Goal: Task Accomplishment & Management: Use online tool/utility

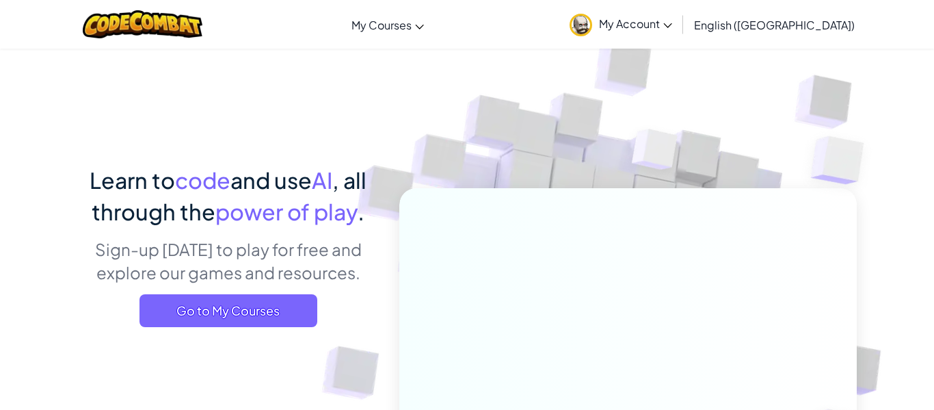
click at [679, 14] on link "My Account" at bounding box center [621, 24] width 116 height 43
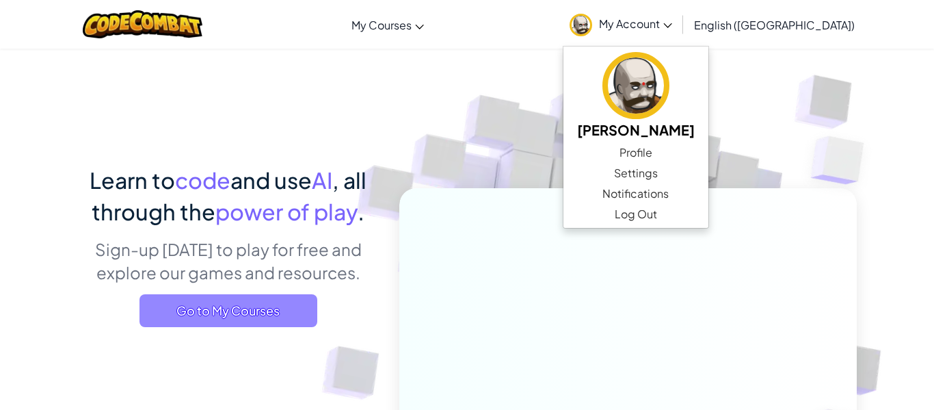
click at [211, 296] on span "Go to My Courses" at bounding box center [228, 310] width 178 height 33
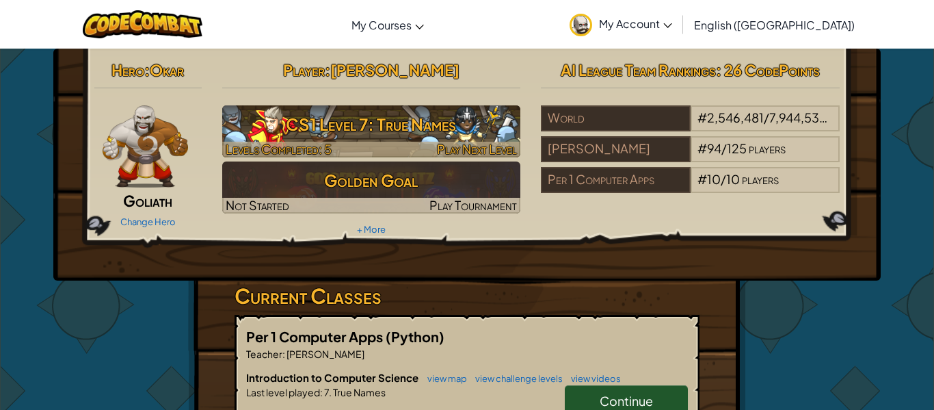
click at [369, 116] on h3 "CS1 Level 7: True Names" at bounding box center [371, 124] width 299 height 31
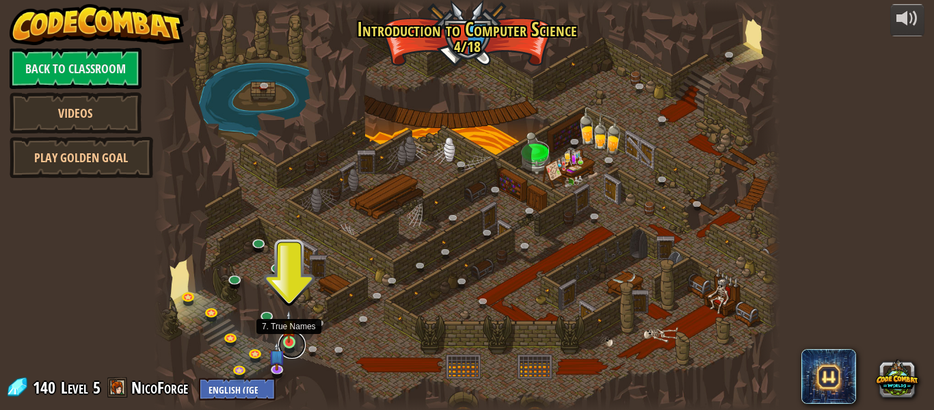
click at [292, 345] on link at bounding box center [291, 344] width 27 height 27
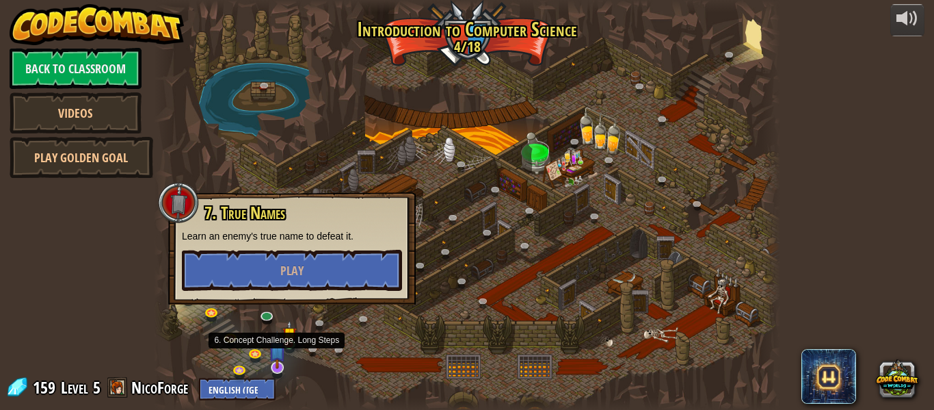
click at [269, 364] on img at bounding box center [277, 349] width 16 height 38
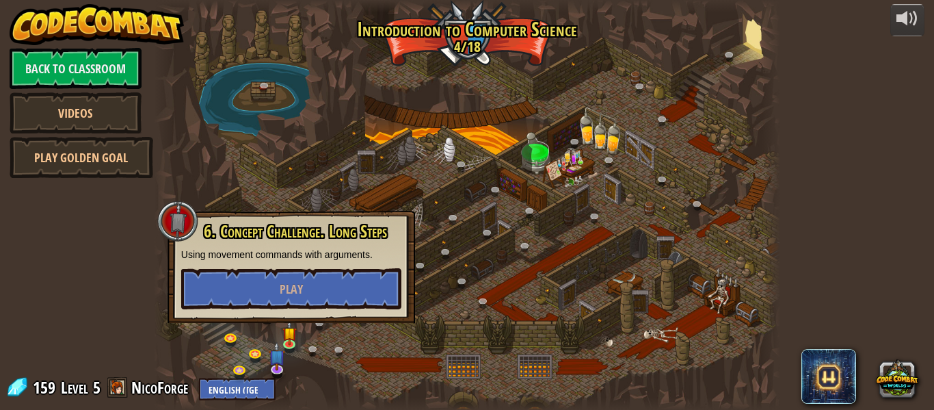
click at [447, 280] on div at bounding box center [467, 205] width 626 height 410
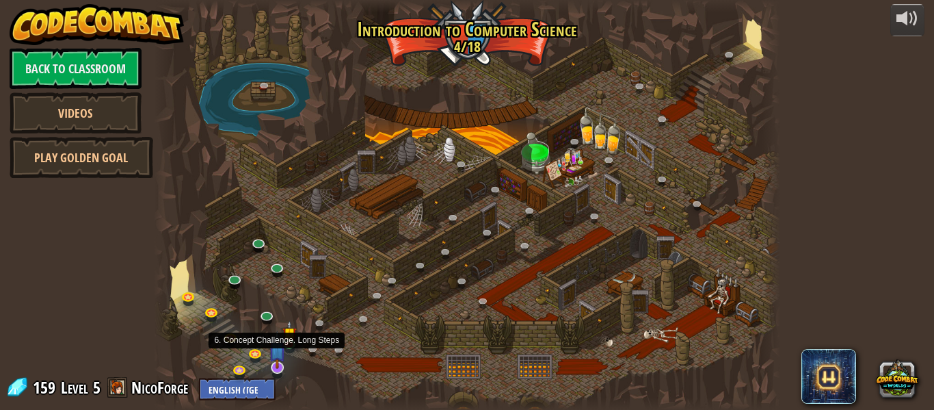
click at [277, 360] on img at bounding box center [277, 349] width 16 height 38
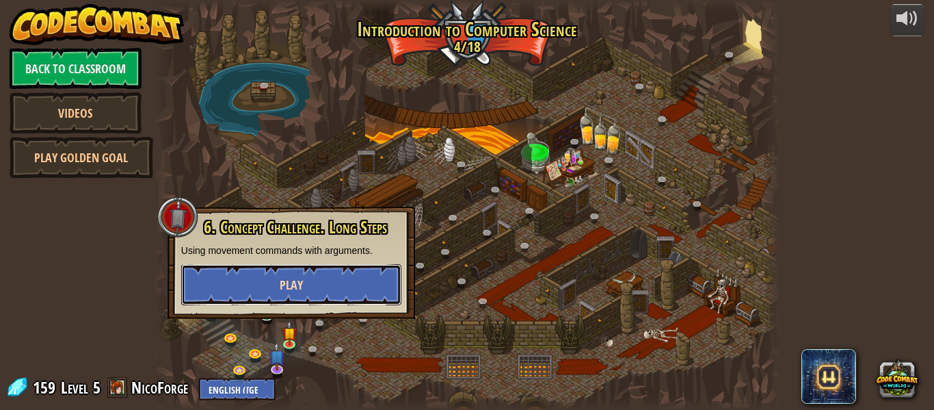
click at [297, 284] on span "Play" at bounding box center [291, 284] width 23 height 17
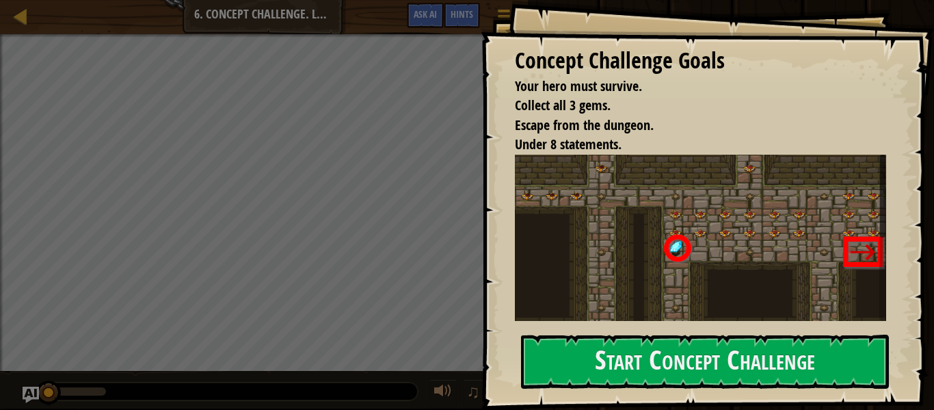
click at [637, 323] on div "Concept Challenge Goals Your hero must survive. Collect all 3 gems. Escape from…" at bounding box center [707, 205] width 453 height 410
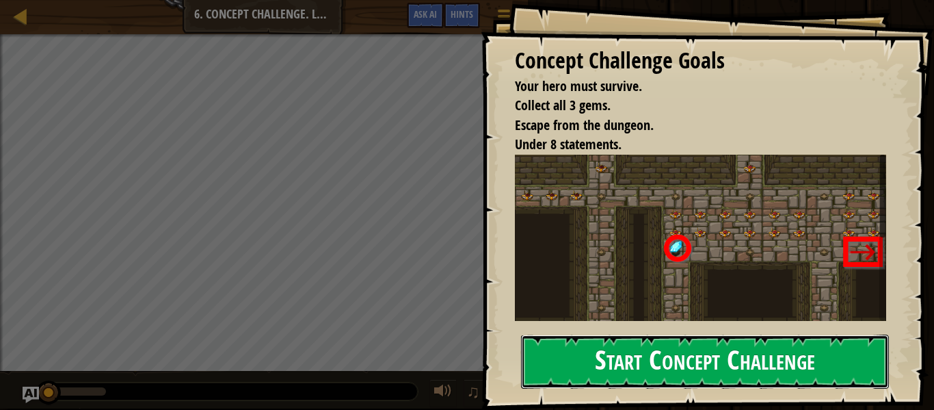
click at [641, 347] on button "Start Concept Challenge" at bounding box center [705, 361] width 368 height 54
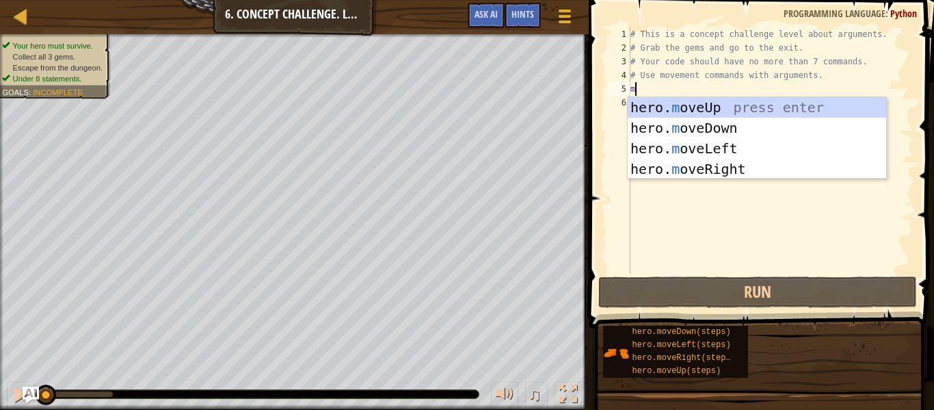
scroll to position [6, 0]
type textarea "mo"
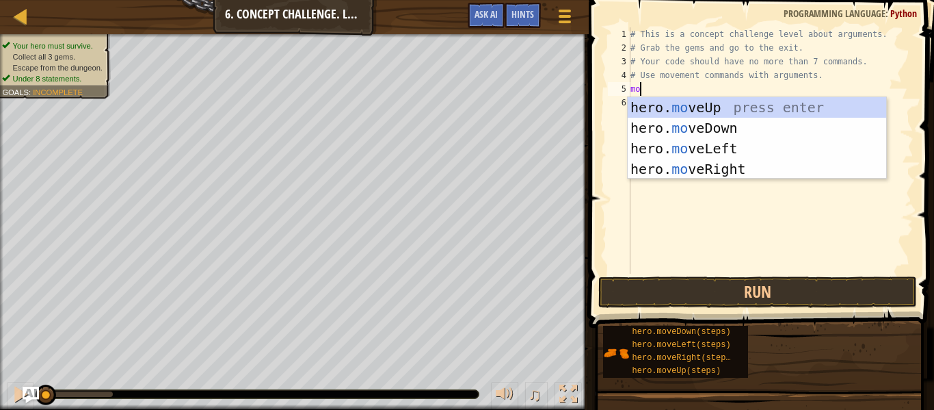
scroll to position [6, 1]
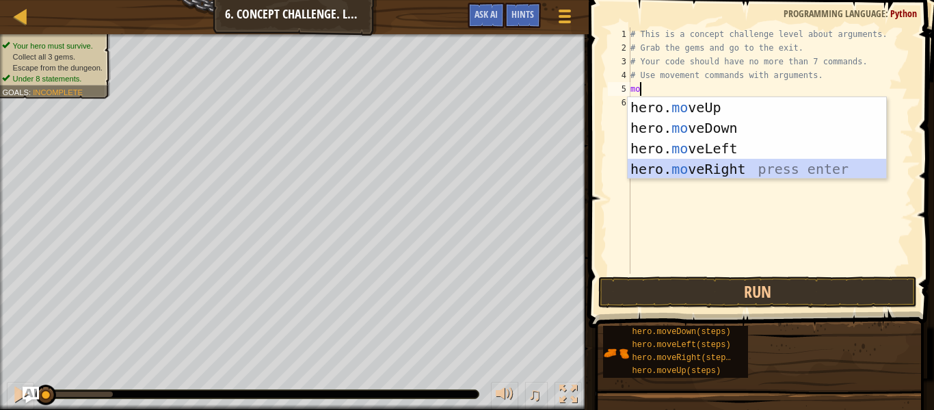
click at [670, 166] on div "hero. mo veUp press enter hero. mo veDown press enter hero. mo veLeft press ent…" at bounding box center [757, 158] width 258 height 123
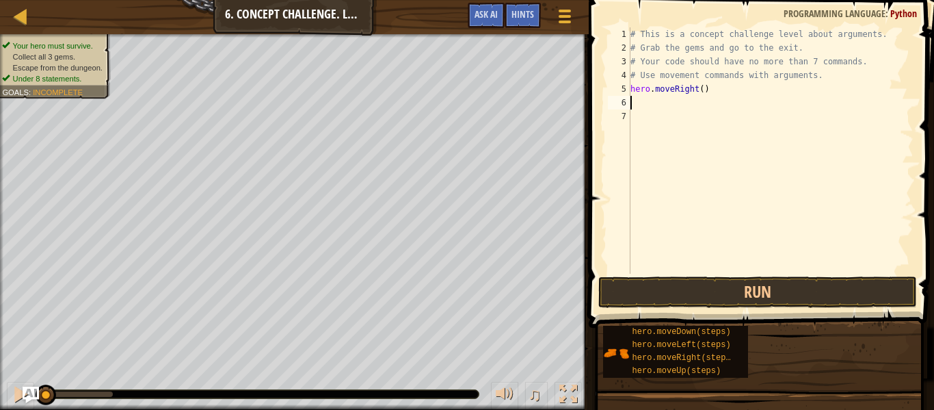
type textarea ","
type textarea "m"
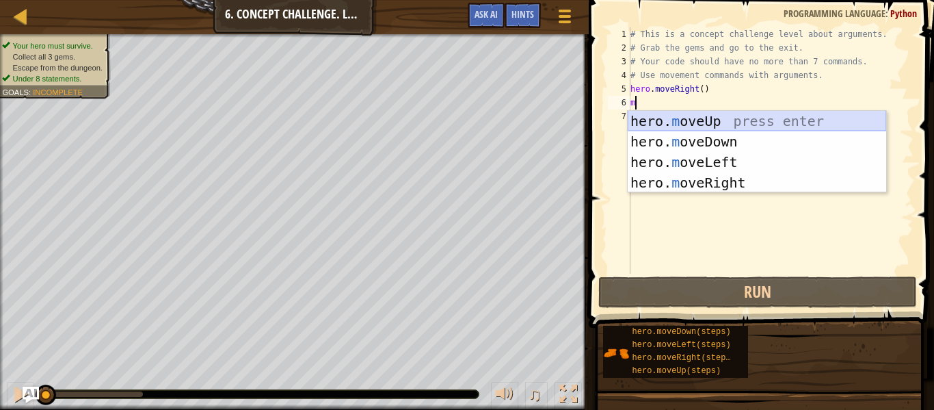
click at [740, 126] on div "hero. m oveUp press enter hero. m oveDown press enter hero. m oveLeft press ent…" at bounding box center [757, 172] width 258 height 123
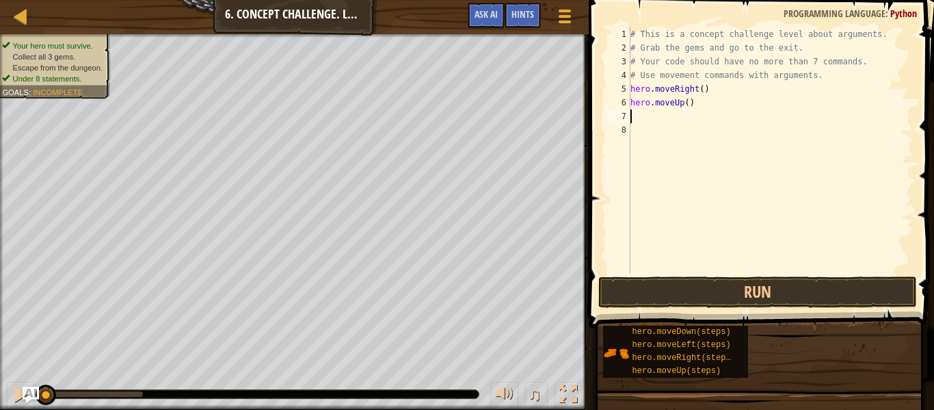
click at [691, 106] on div "# This is a concept challenge level about arguments. # Grab the gems and go to …" at bounding box center [771, 164] width 286 height 274
type textarea "hero.moveUp(3)"
click at [641, 107] on div "# This is a concept challenge level about arguments. # Grab the gems and go to …" at bounding box center [771, 164] width 286 height 274
click at [642, 125] on div "# This is a concept challenge level about arguments. # Grab the gems and go to …" at bounding box center [771, 164] width 286 height 274
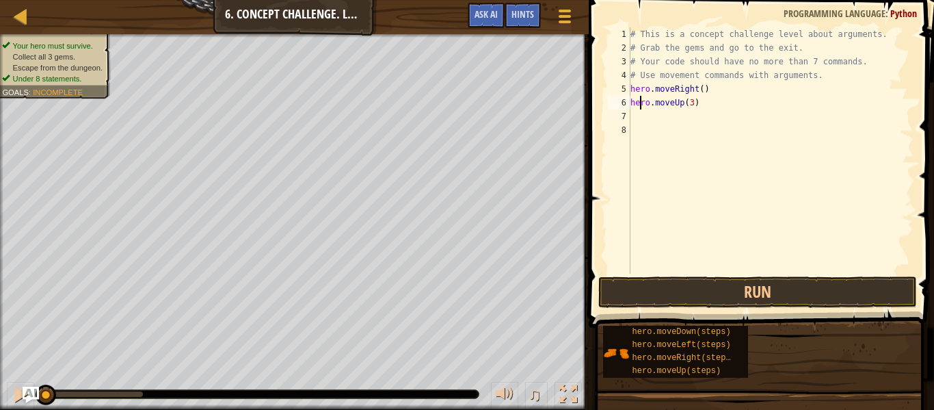
scroll to position [6, 0]
click at [637, 116] on div "# This is a concept challenge level about arguments. # Grab the gems and go to …" at bounding box center [771, 164] width 286 height 274
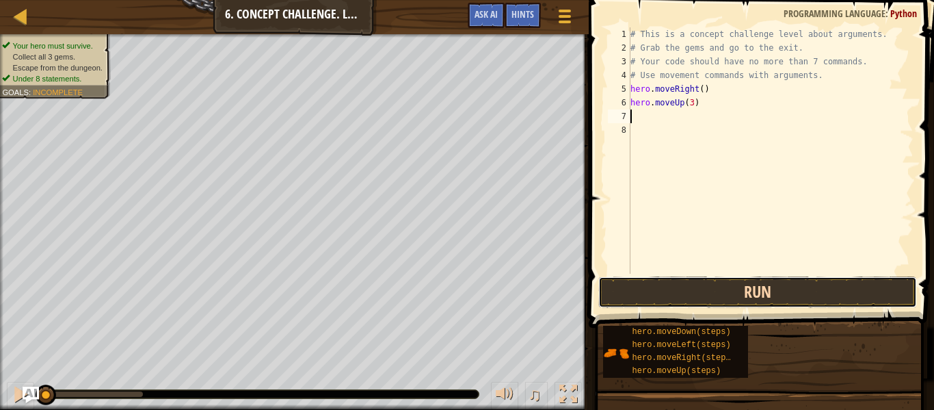
click at [665, 293] on button "Run" at bounding box center [757, 291] width 319 height 31
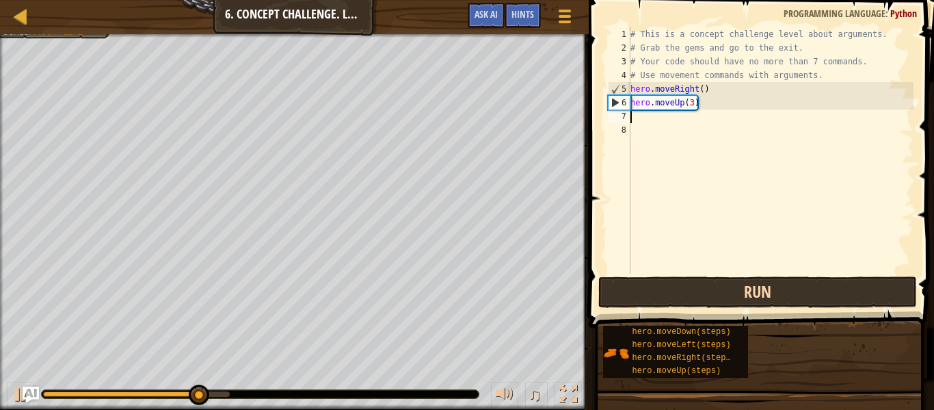
type textarea "m"
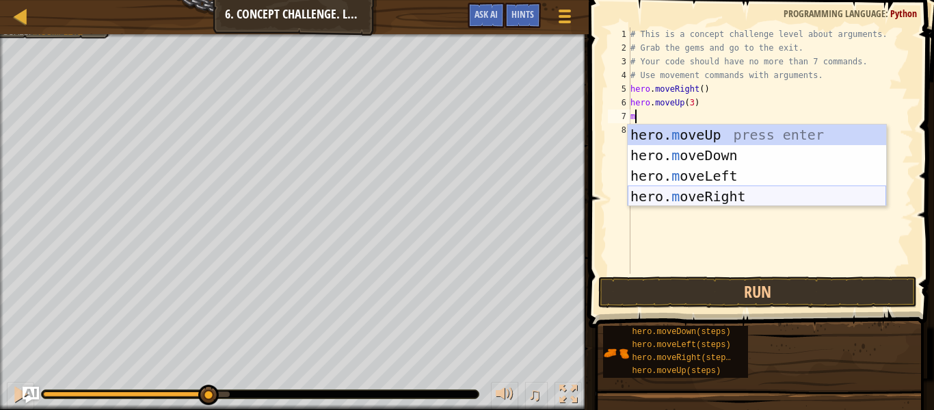
click at [729, 191] on div "hero. m oveUp press enter hero. m oveDown press enter hero. m oveLeft press ent…" at bounding box center [757, 185] width 258 height 123
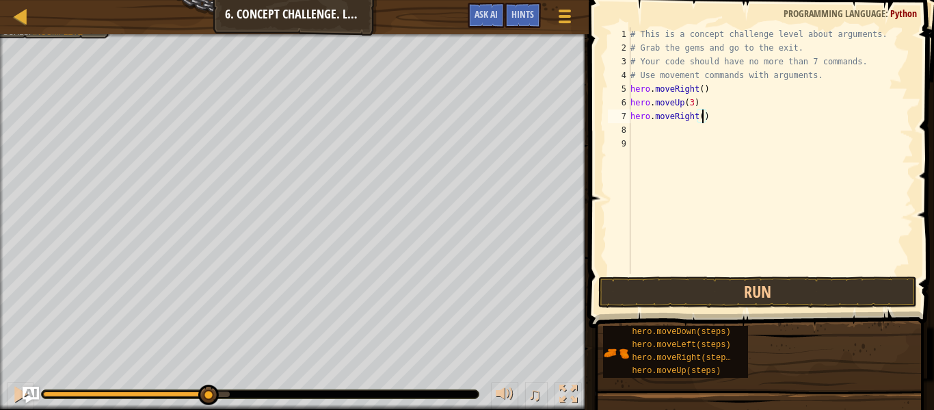
type textarea "hero.moveRight(2)"
type textarea "m"
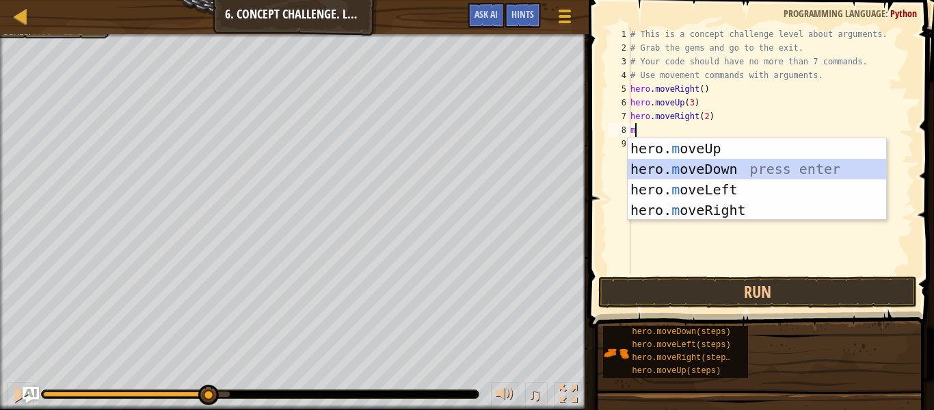
click at [723, 165] on div "hero. m oveUp press enter hero. m oveDown press enter hero. m oveLeft press ent…" at bounding box center [757, 199] width 258 height 123
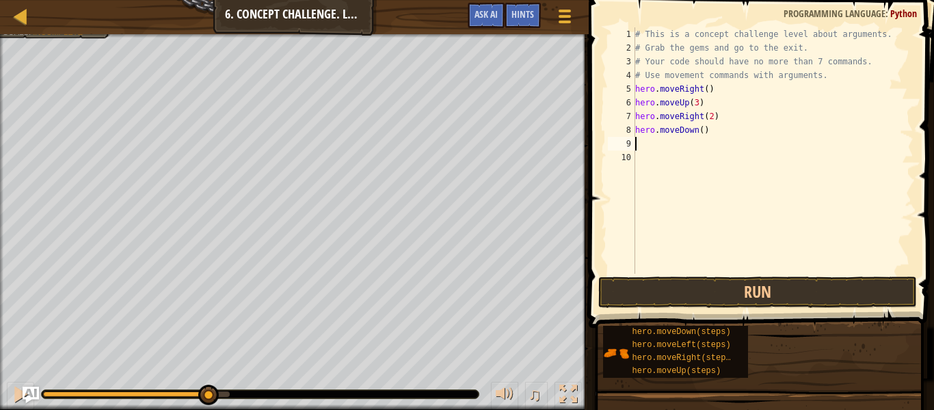
type textarea "m"
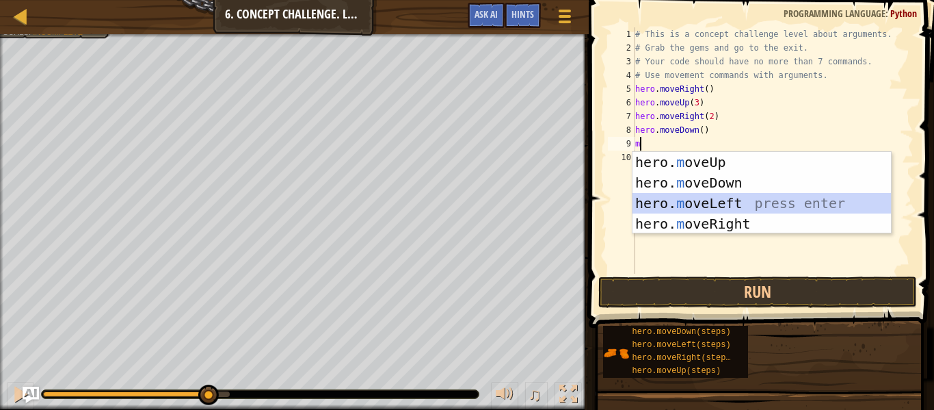
click at [709, 202] on div "hero. m oveUp press enter hero. m oveDown press enter hero. m oveLeft press ent…" at bounding box center [762, 213] width 258 height 123
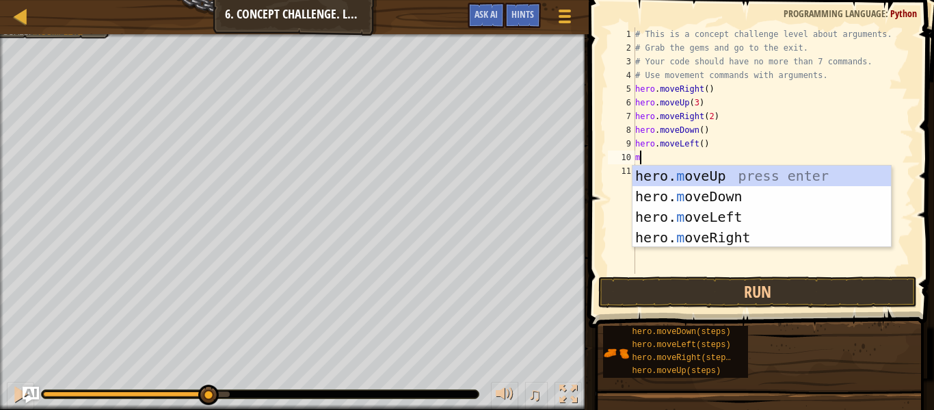
type textarea "m"
click at [713, 189] on div "hero. m oveUp press enter hero. m oveDown press enter hero. m oveLeft press ent…" at bounding box center [762, 226] width 258 height 123
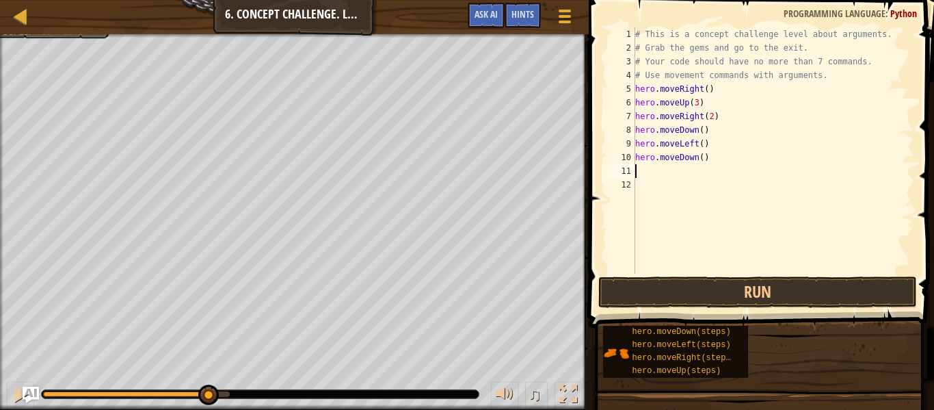
click at [702, 158] on div "# This is a concept challenge level about arguments. # Grab the gems and go to …" at bounding box center [773, 164] width 281 height 274
type textarea "hero.moveDown(2)"
click at [650, 174] on div "# This is a concept challenge level about arguments. # Grab the gems and go to …" at bounding box center [773, 164] width 281 height 274
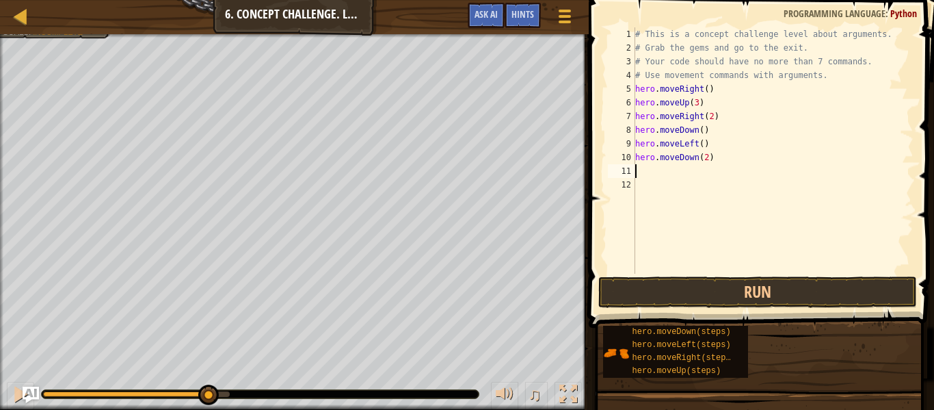
type textarea "m"
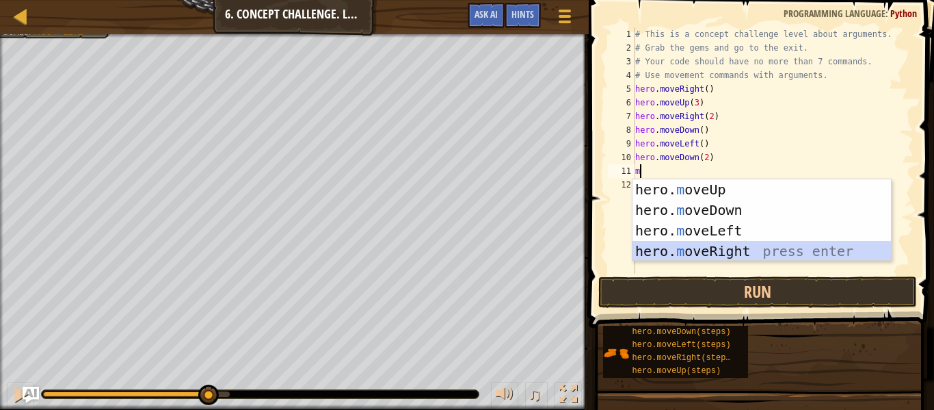
click at [697, 248] on div "hero. m oveUp press enter hero. m oveDown press enter hero. m oveLeft press ent…" at bounding box center [762, 240] width 258 height 123
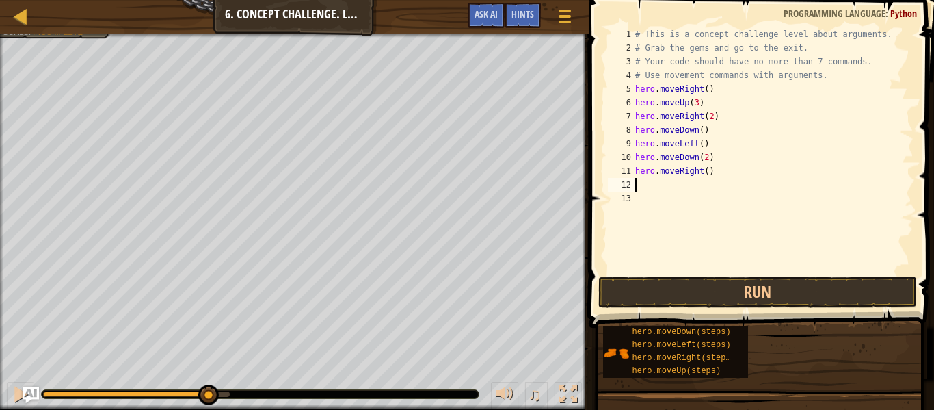
type textarea "m"
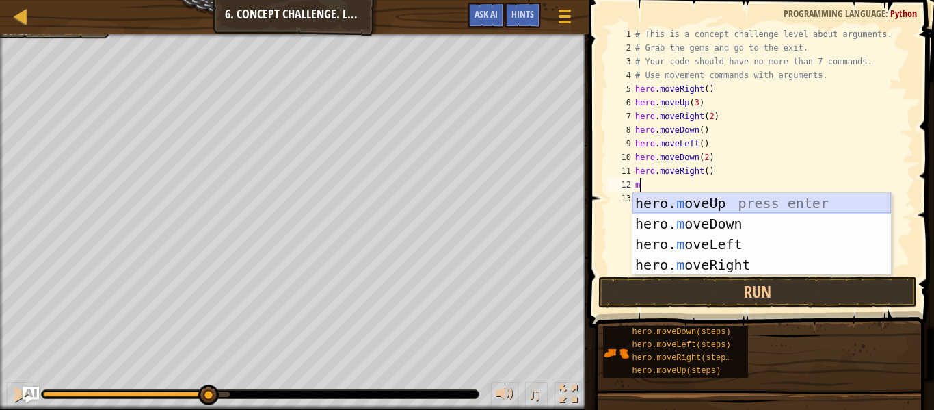
click at [735, 207] on div "hero. m oveUp press enter hero. m oveDown press enter hero. m oveLeft press ent…" at bounding box center [762, 254] width 258 height 123
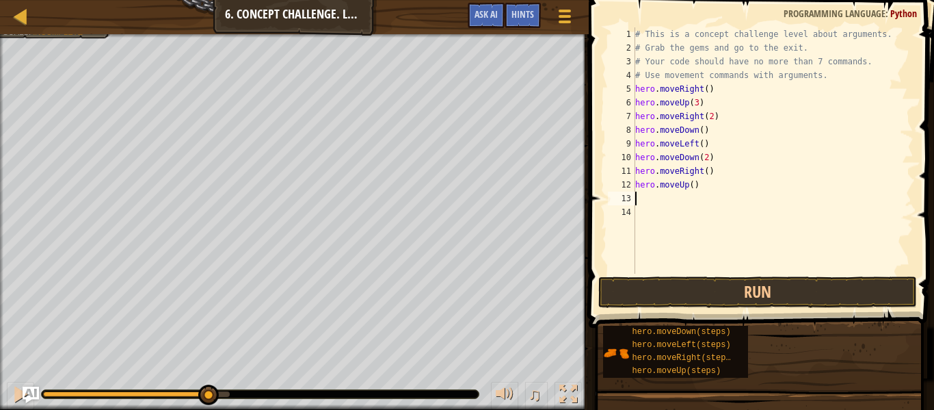
click at [693, 187] on div "# This is a concept challenge level about arguments. # Grab the gems and go to …" at bounding box center [773, 164] width 281 height 274
type textarea "hero.moveUp(2)"
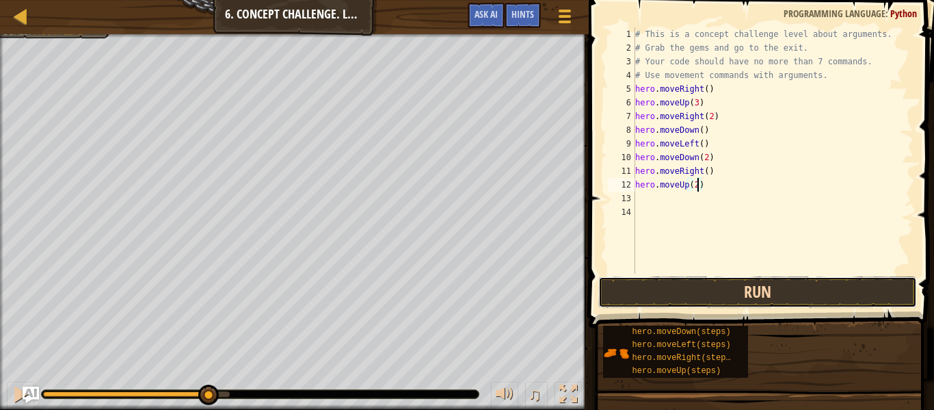
click at [699, 299] on button "Run" at bounding box center [757, 291] width 319 height 31
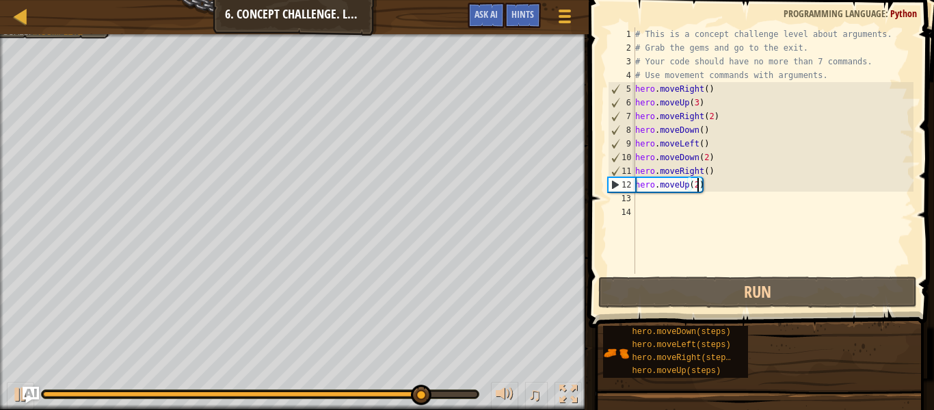
click at [666, 210] on div "# This is a concept challenge level about arguments. # Grab the gems and go to …" at bounding box center [773, 164] width 281 height 274
click at [663, 204] on div "# This is a concept challenge level about arguments. # Grab the gems and go to …" at bounding box center [773, 164] width 281 height 274
type textarea ","
type textarea "m"
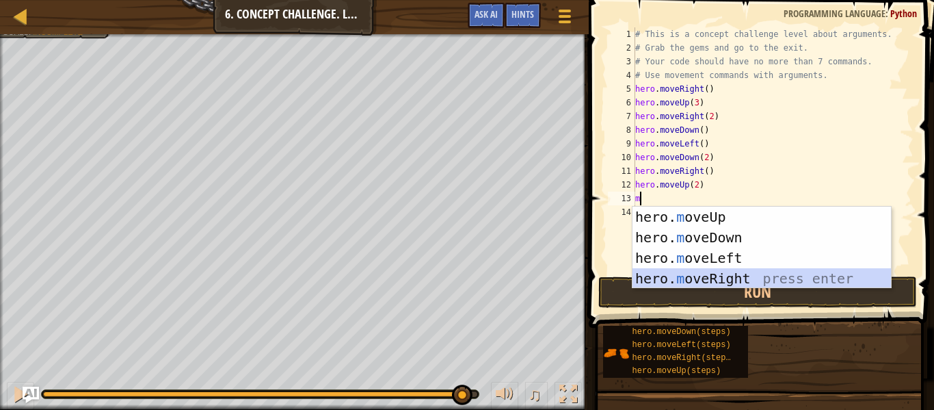
click at [674, 281] on div "hero. m oveUp press enter hero. m oveDown press enter hero. m oveLeft press ent…" at bounding box center [762, 268] width 258 height 123
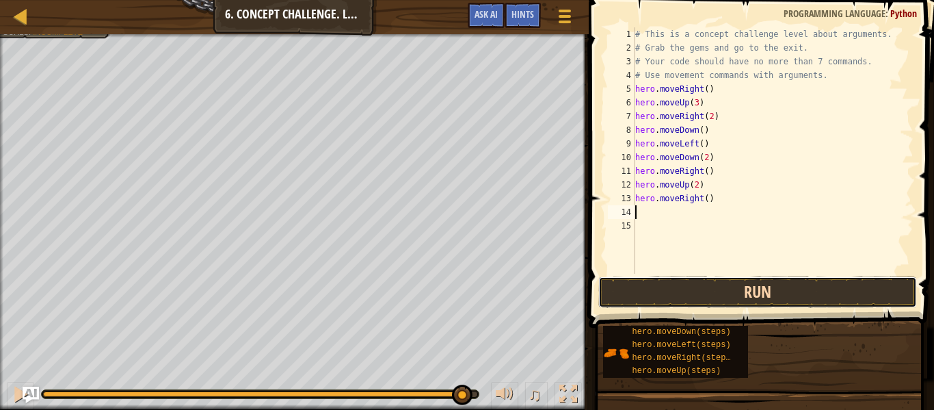
click at [710, 297] on button "Run" at bounding box center [757, 291] width 319 height 31
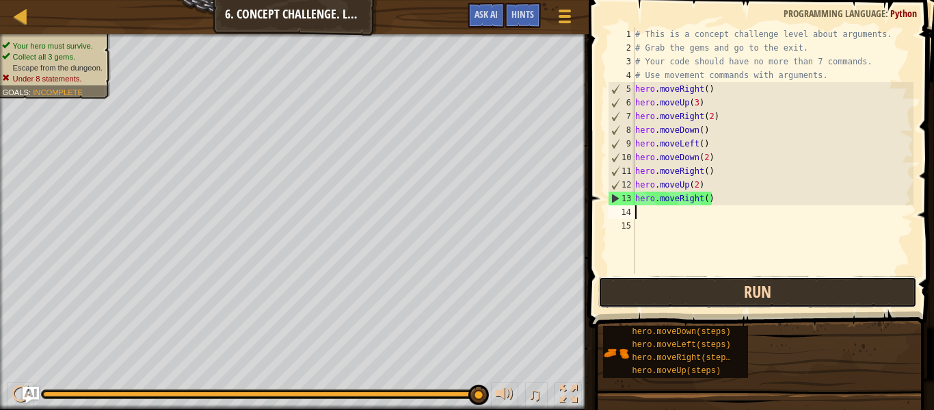
click at [676, 287] on button "Run" at bounding box center [757, 291] width 319 height 31
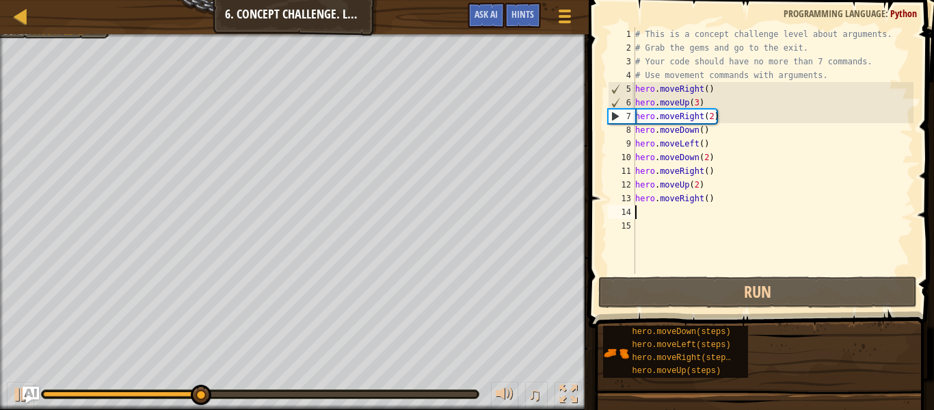
click at [708, 197] on div "# This is a concept challenge level about arguments. # Grab the gems and go to …" at bounding box center [773, 164] width 281 height 274
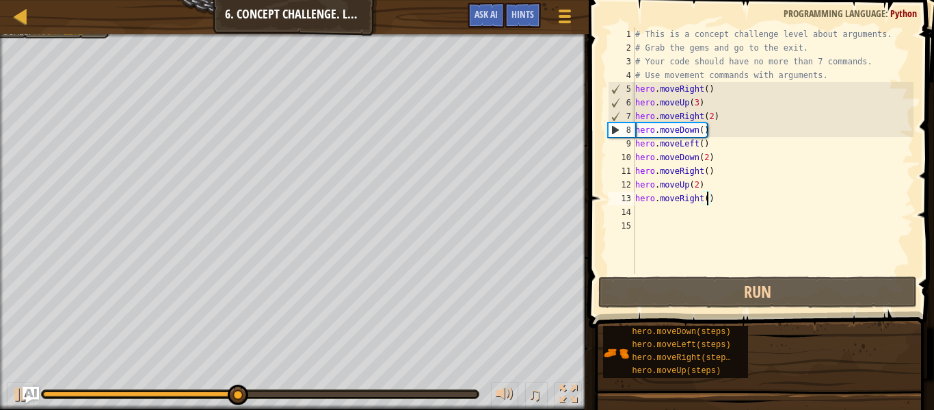
scroll to position [6, 11]
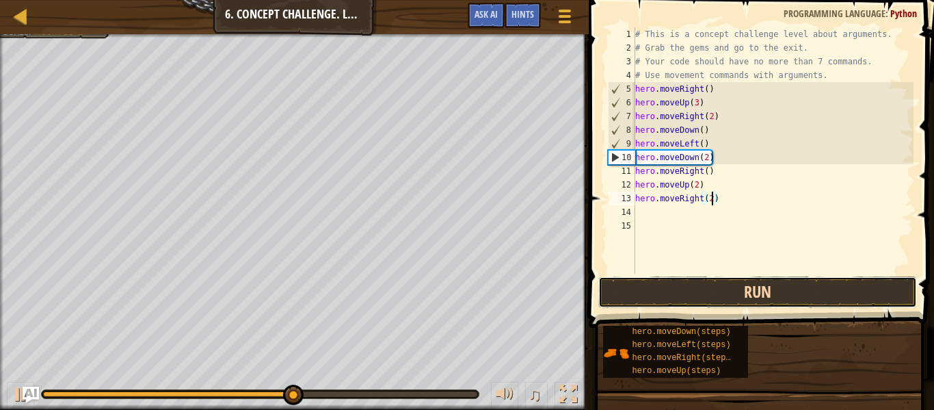
click at [741, 291] on button "Run" at bounding box center [757, 291] width 319 height 31
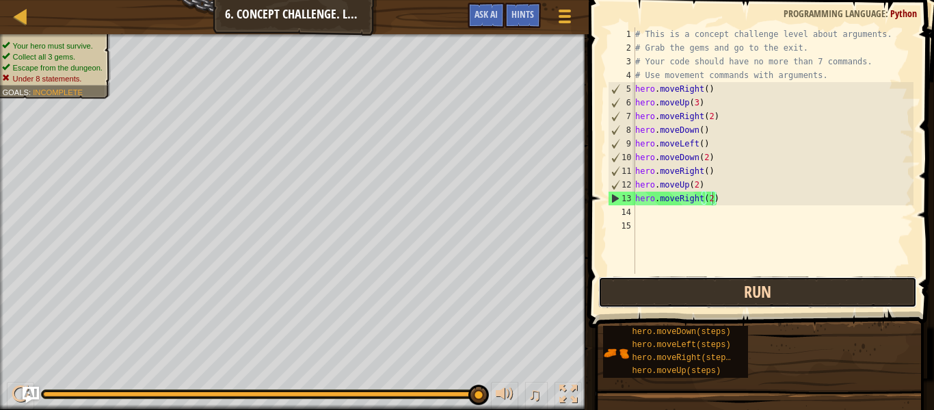
click at [622, 302] on button "Run" at bounding box center [757, 291] width 319 height 31
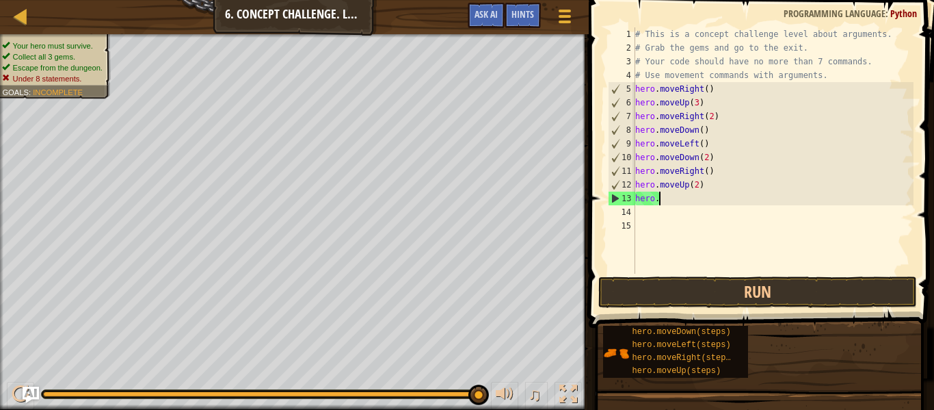
scroll to position [6, 1]
type textarea "h"
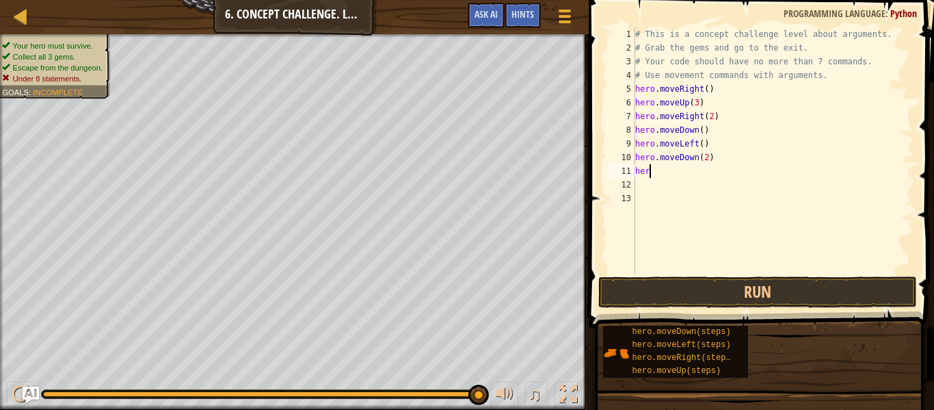
type textarea "h"
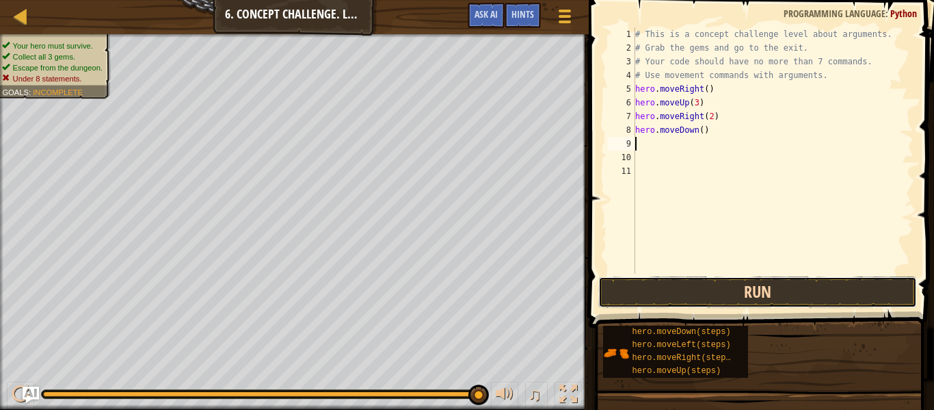
click at [668, 283] on button "Run" at bounding box center [757, 291] width 319 height 31
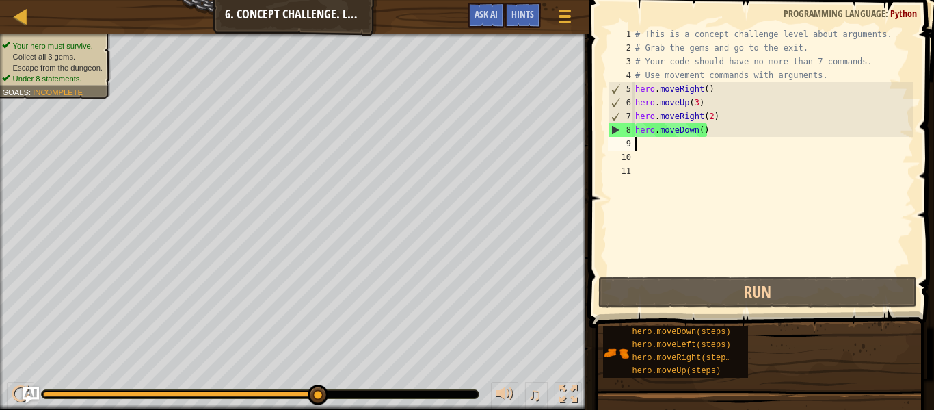
type textarea "h"
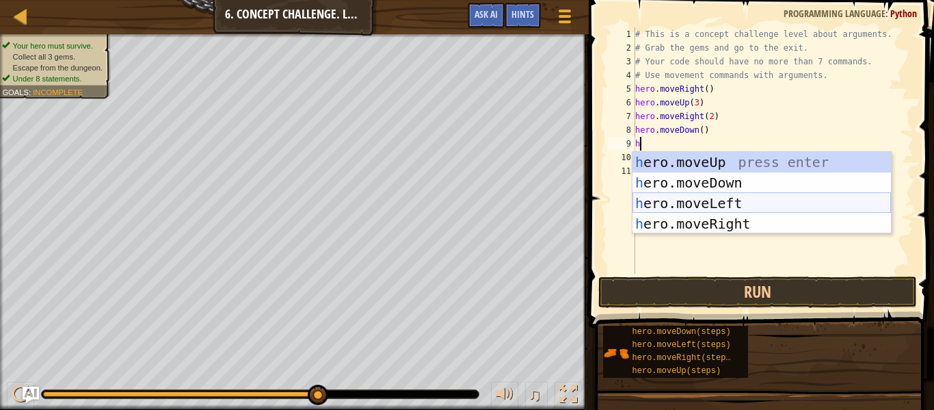
click at [726, 196] on div "h ero.moveUp press enter h ero.moveDown press enter h ero.moveLeft press enter …" at bounding box center [762, 213] width 258 height 123
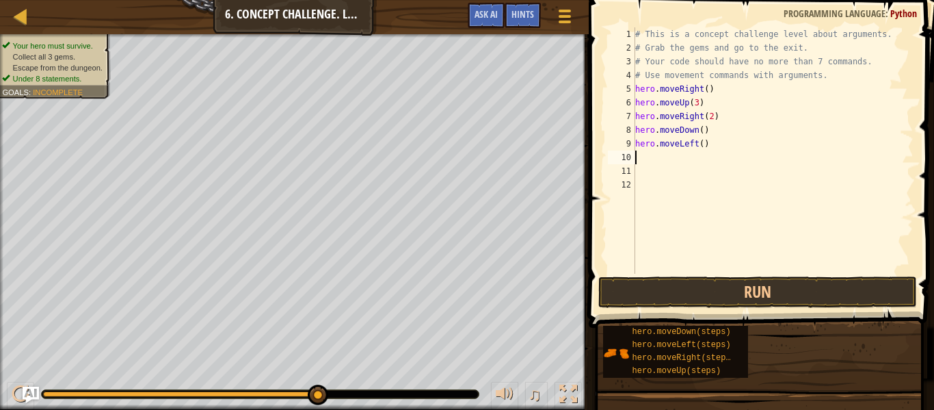
type textarea "h"
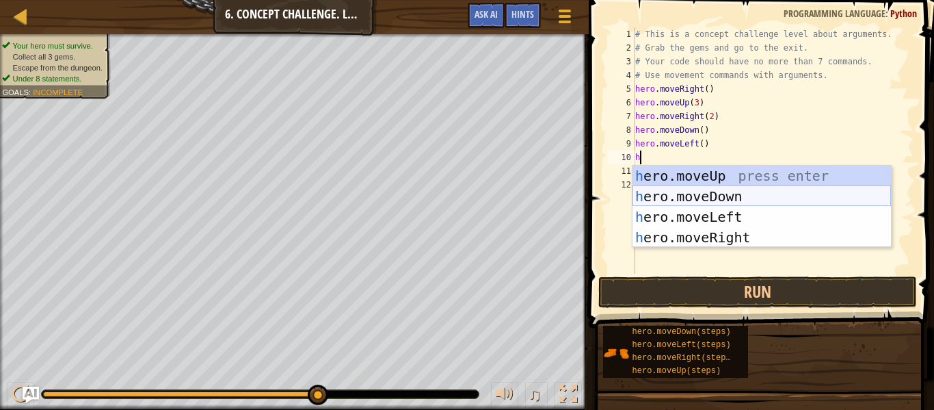
click at [699, 189] on div "h ero.moveUp press enter h ero.moveDown press enter h ero.moveLeft press enter …" at bounding box center [762, 226] width 258 height 123
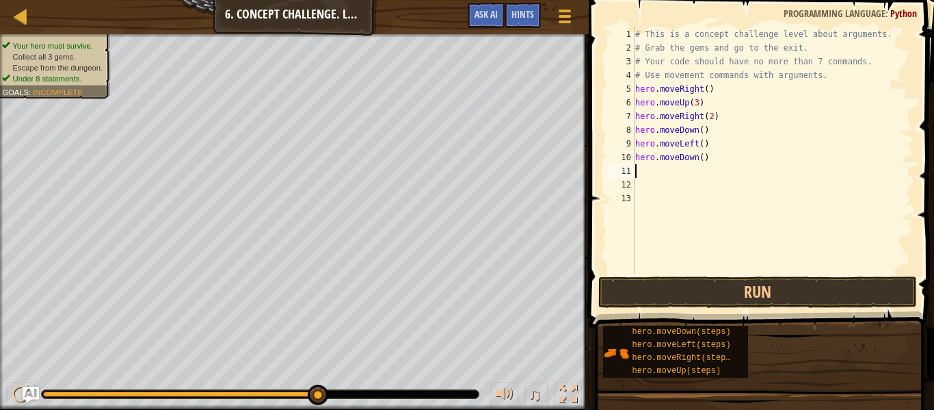
click at [702, 161] on div "# This is a concept challenge level about arguments. # Grab the gems and go to …" at bounding box center [773, 164] width 281 height 274
click at [737, 290] on button "Run" at bounding box center [757, 291] width 319 height 31
type textarea "h"
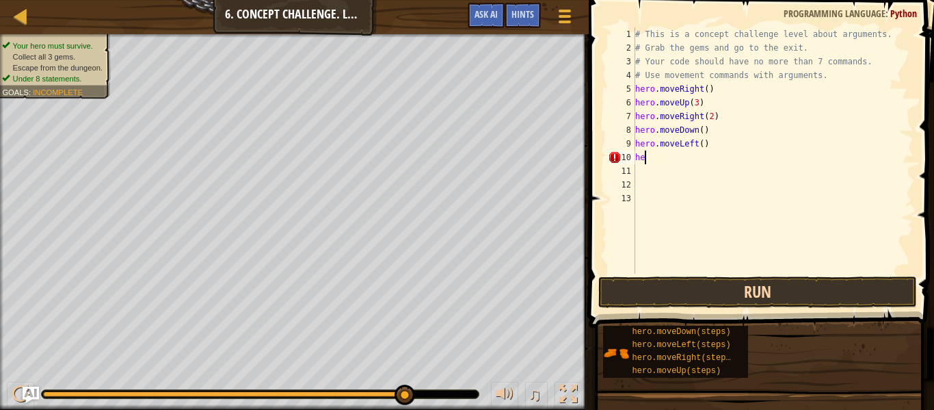
scroll to position [6, 0]
type textarea "h"
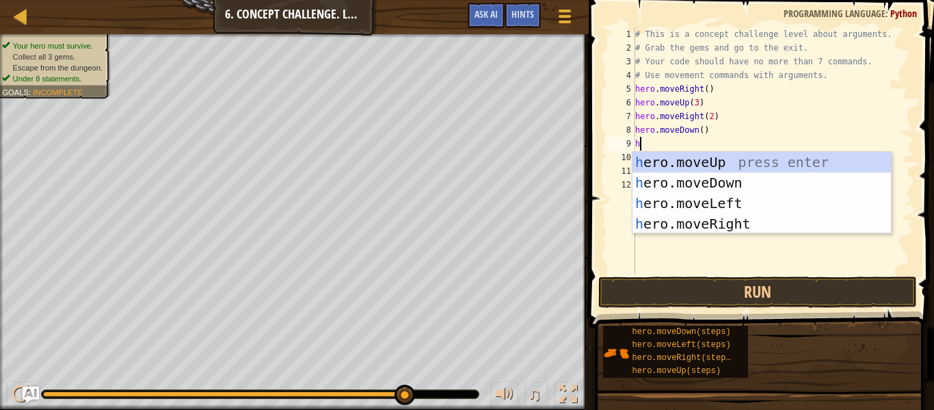
click at [700, 134] on div "# This is a concept challenge level about arguments. # Grab the gems and go to …" at bounding box center [773, 164] width 281 height 274
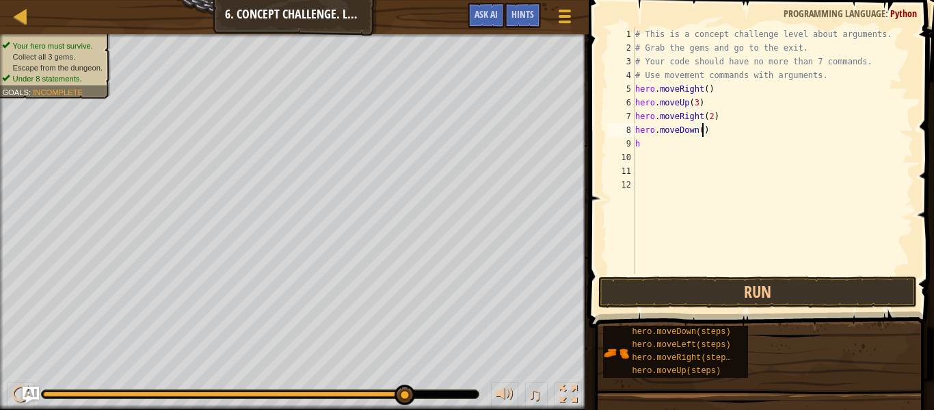
scroll to position [6, 10]
click at [676, 293] on button "Run" at bounding box center [757, 291] width 319 height 31
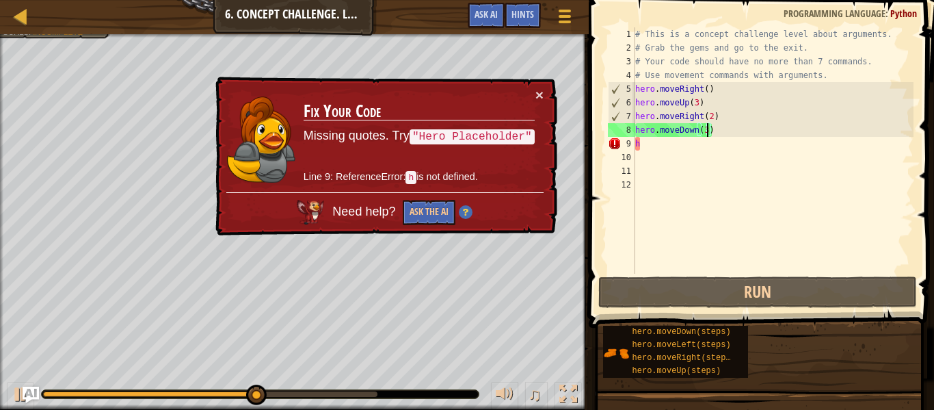
click at [661, 148] on div "# This is a concept challenge level about arguments. # Grab the gems and go to …" at bounding box center [773, 164] width 281 height 274
type textarea "h"
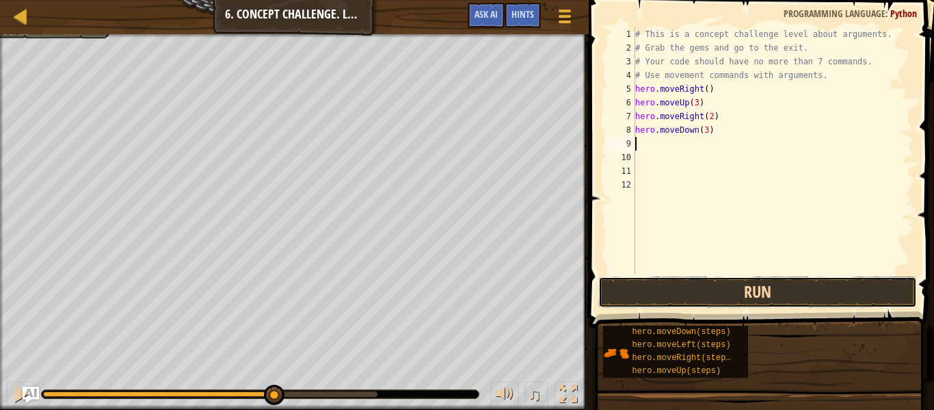
click at [620, 294] on button "Run" at bounding box center [757, 291] width 319 height 31
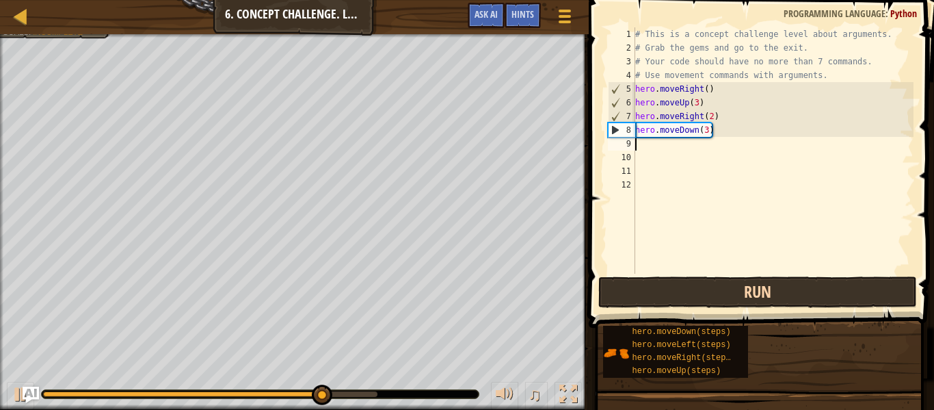
type textarea "h"
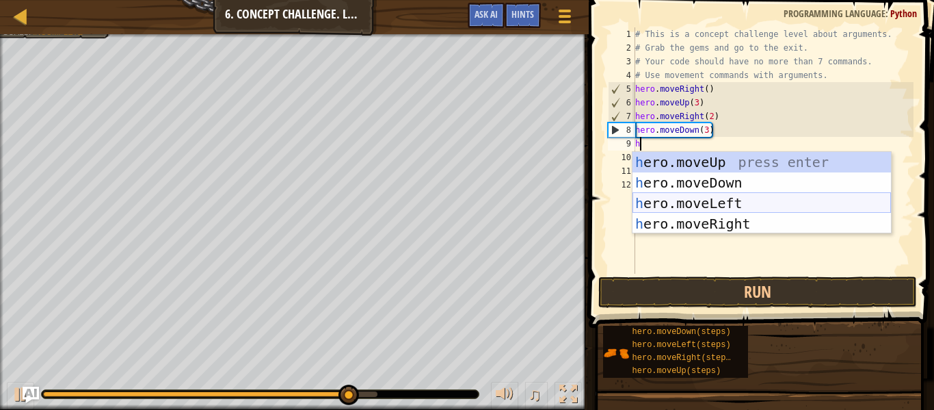
click at [720, 209] on div "h ero.moveUp press enter h ero.moveDown press enter h ero.moveLeft press enter …" at bounding box center [762, 213] width 258 height 123
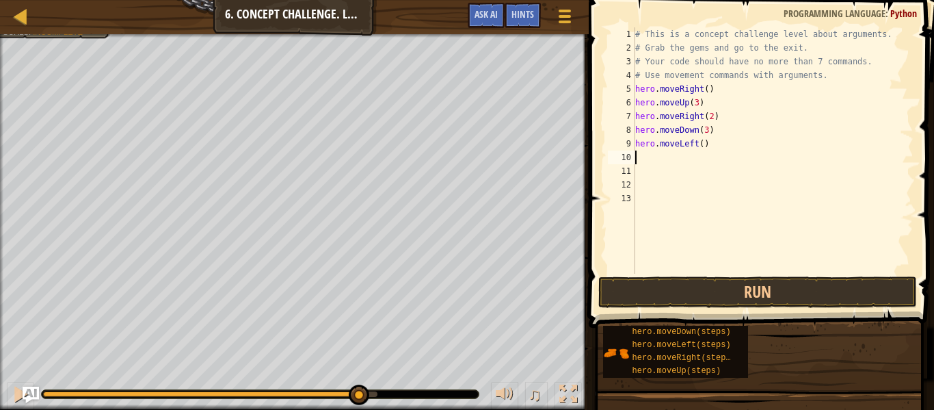
type textarea "h"
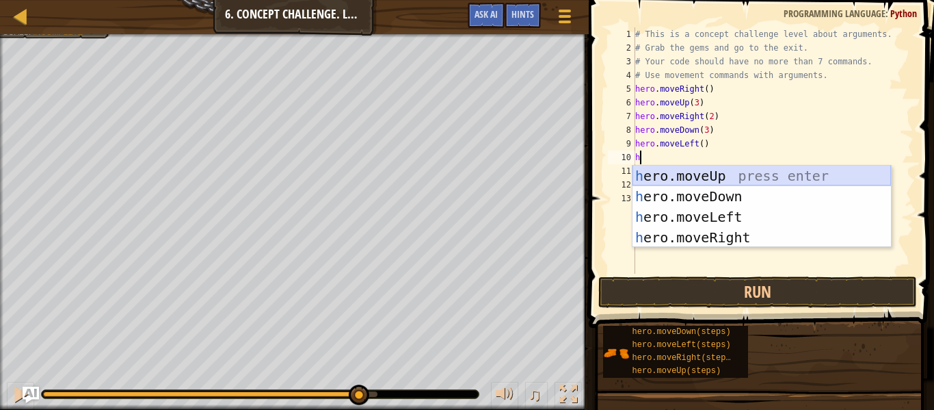
click at [737, 181] on div "h ero.moveUp press enter h ero.moveDown press enter h ero.moveLeft press enter …" at bounding box center [762, 226] width 258 height 123
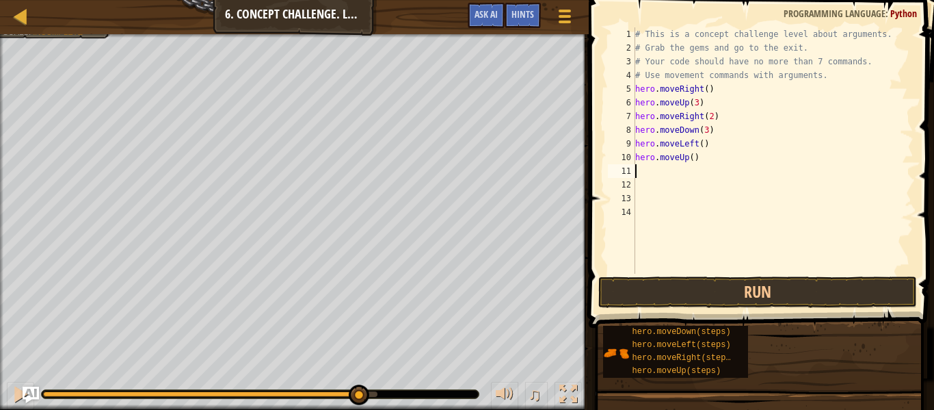
click at [689, 162] on div "# This is a concept challenge level about arguments. # Grab the gems and go to …" at bounding box center [773, 164] width 281 height 274
type textarea "hero.moveUp(2)"
click at [663, 167] on div "# This is a concept challenge level about arguments. # Grab the gems and go to …" at bounding box center [773, 164] width 281 height 274
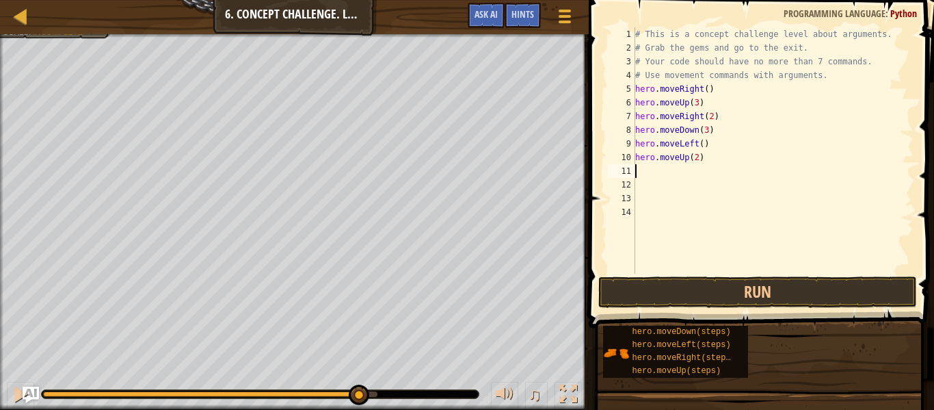
type textarea "j"
type textarea "h"
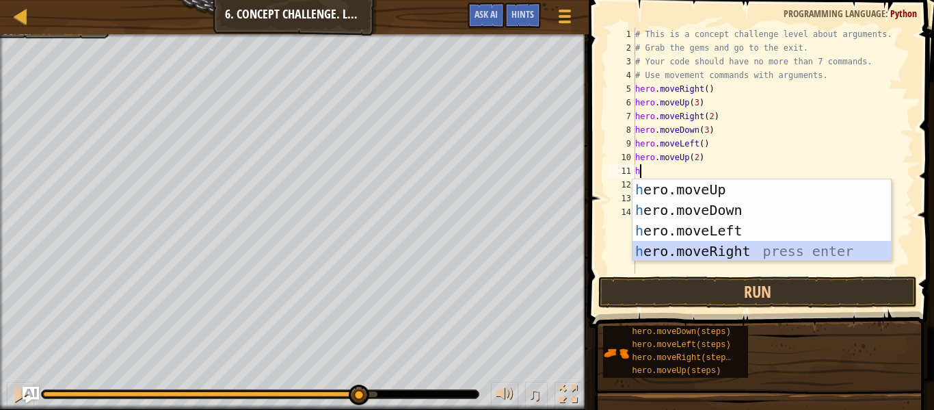
click at [649, 247] on div "h ero.moveUp press enter h ero.moveDown press enter h ero.moveLeft press enter …" at bounding box center [762, 240] width 258 height 123
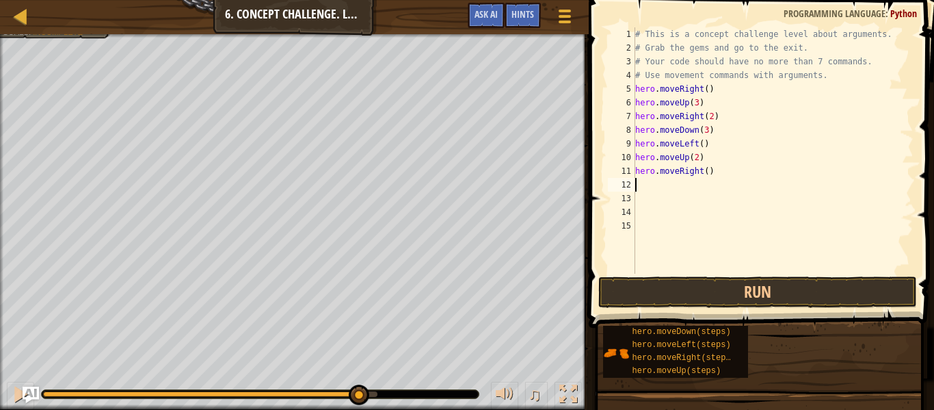
click at [707, 172] on div "# This is a concept challenge level about arguments. # Grab the gems and go to …" at bounding box center [773, 164] width 281 height 274
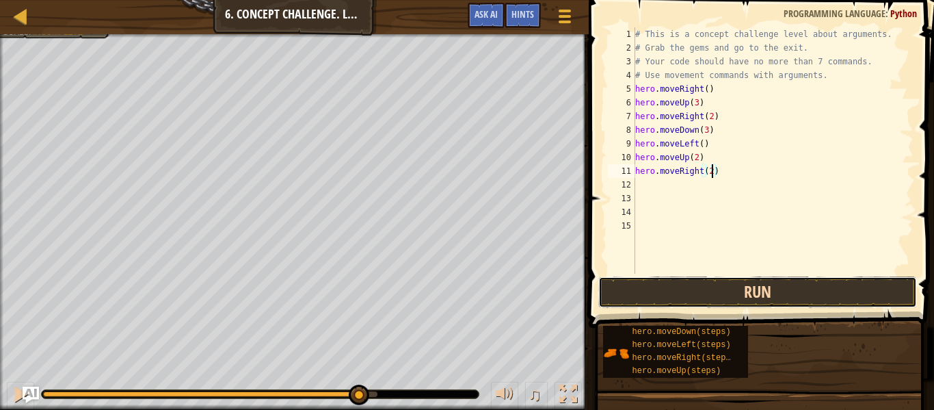
click at [700, 293] on button "Run" at bounding box center [757, 291] width 319 height 31
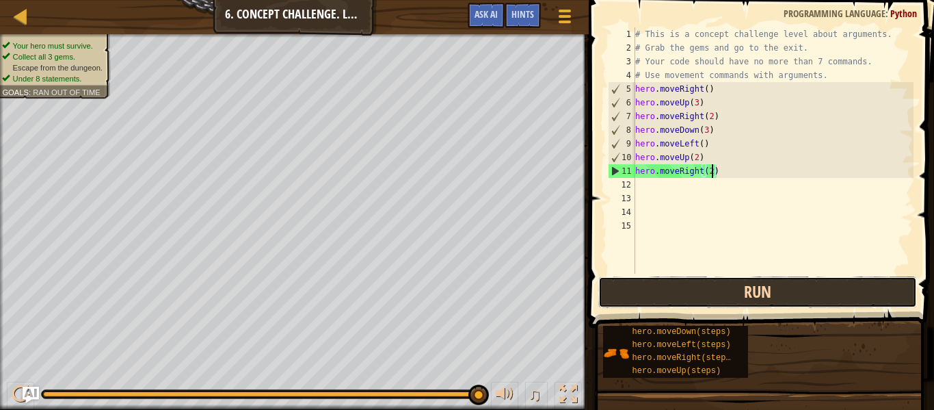
click at [729, 295] on button "Run" at bounding box center [757, 291] width 319 height 31
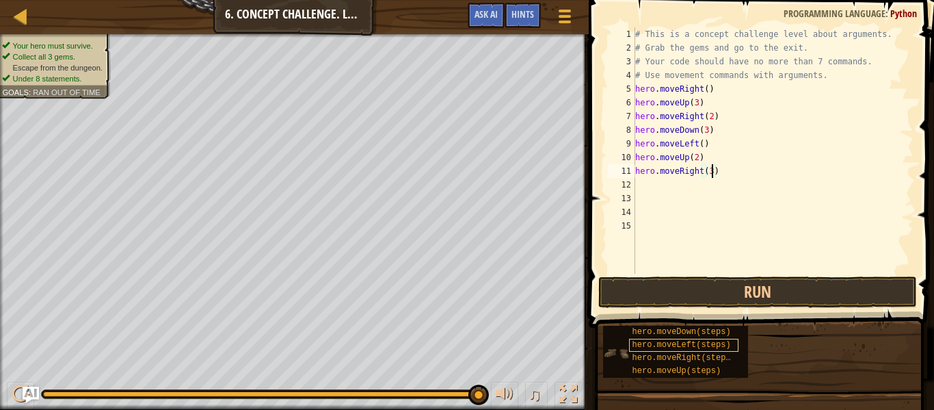
type textarea "hero.moveRight(3)"
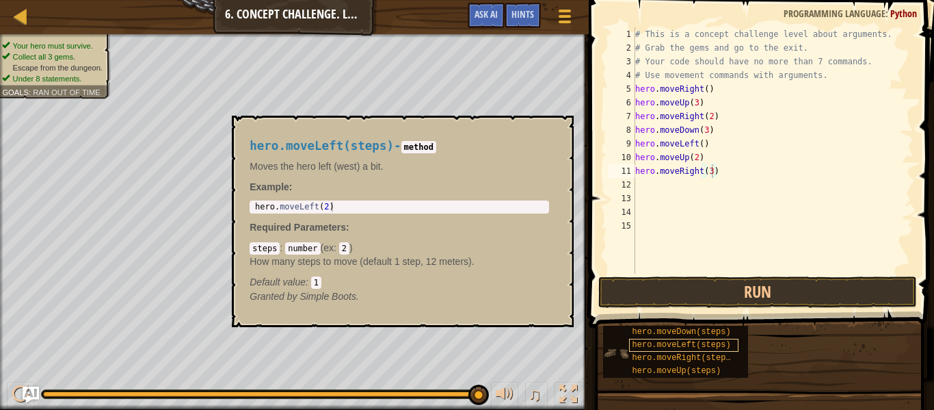
click at [655, 338] on div "hero.moveLeft(steps)" at bounding box center [683, 344] width 109 height 13
click at [565, 133] on div "hero.moveLeft(steps) - method Moves the hero left (west) a bit. Example : 1 her…" at bounding box center [403, 221] width 342 height 211
click at [563, 127] on button "×" at bounding box center [558, 131] width 11 height 19
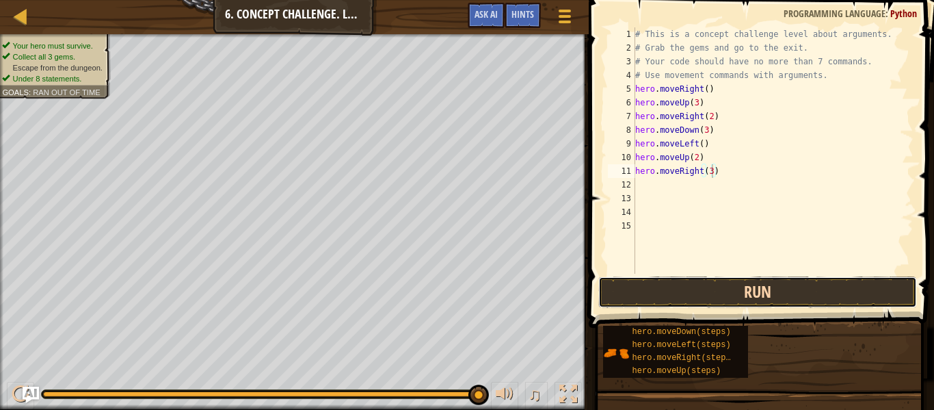
click at [604, 287] on button "Run" at bounding box center [757, 291] width 319 height 31
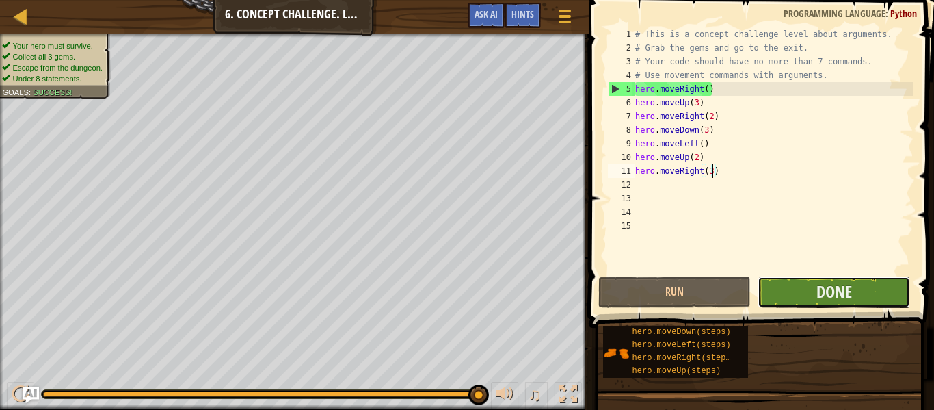
click at [856, 287] on button "Done" at bounding box center [834, 291] width 152 height 31
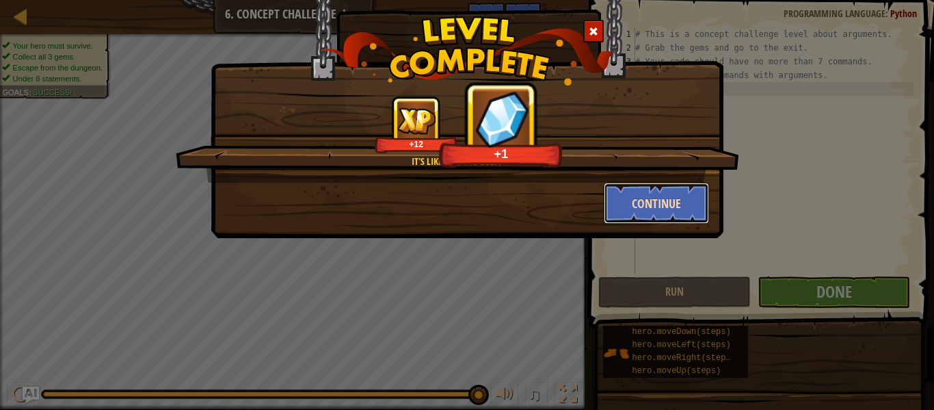
click at [663, 207] on button "Continue" at bounding box center [657, 203] width 106 height 41
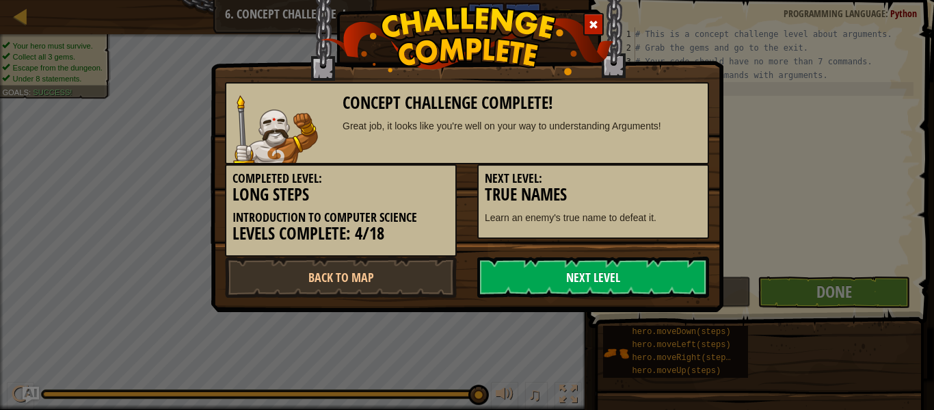
click at [494, 289] on link "Next Level" at bounding box center [593, 276] width 232 height 41
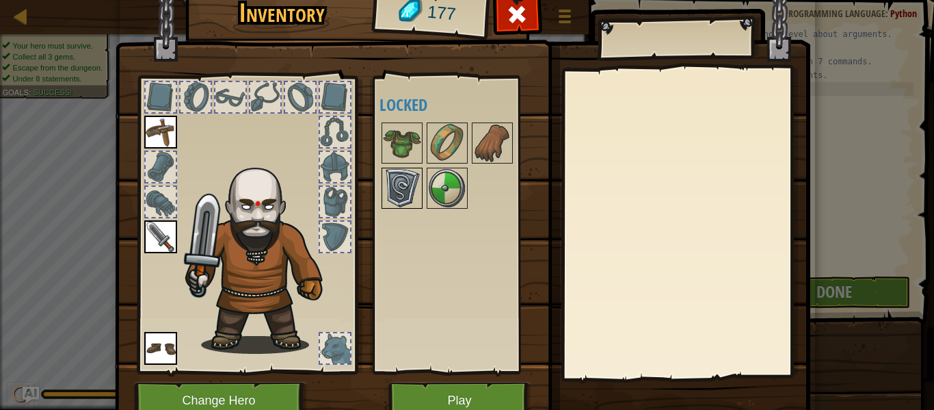
click at [396, 181] on img at bounding box center [402, 188] width 38 height 38
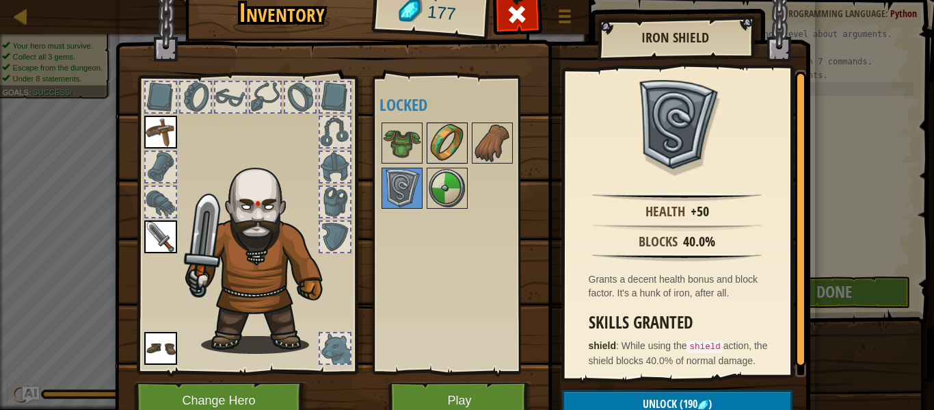
click at [434, 138] on img at bounding box center [447, 143] width 38 height 38
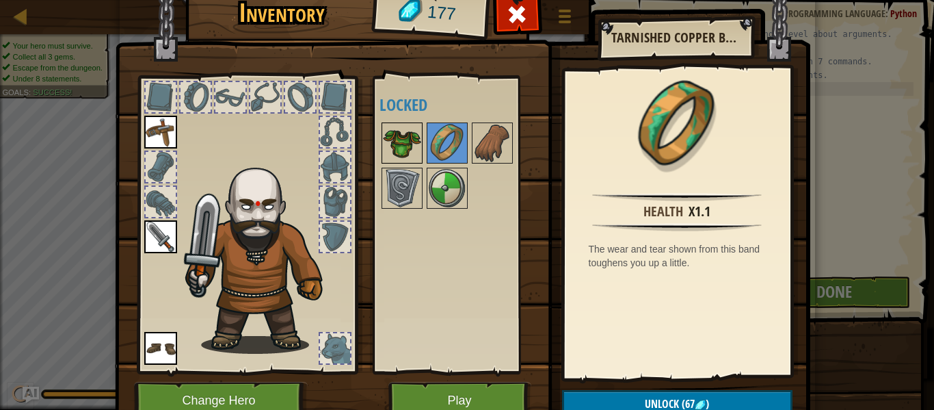
click at [410, 148] on img at bounding box center [402, 143] width 38 height 38
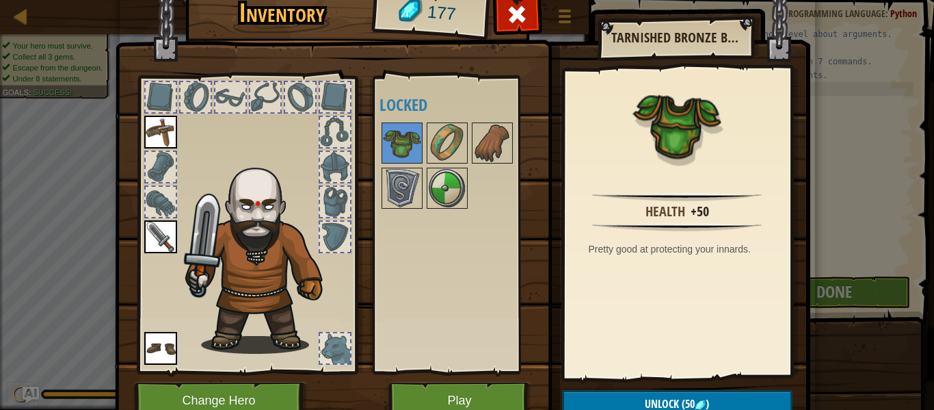
click at [484, 101] on h4 "Locked" at bounding box center [460, 105] width 161 height 18
click at [457, 142] on img at bounding box center [447, 143] width 38 height 38
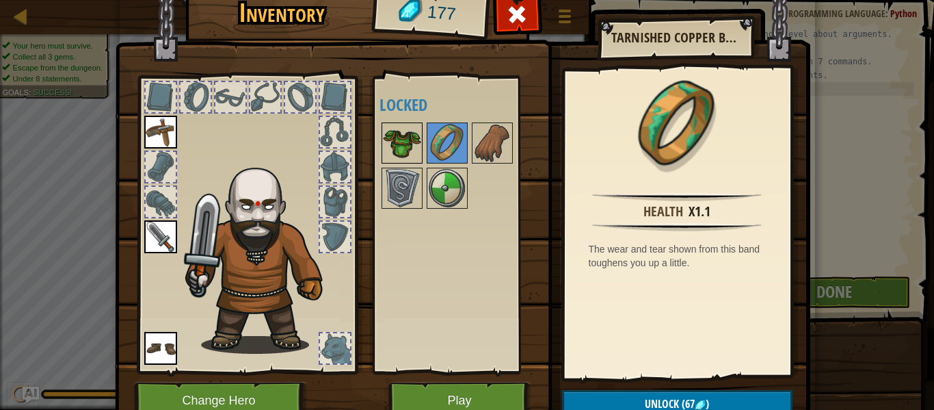
click at [405, 151] on img at bounding box center [402, 143] width 38 height 38
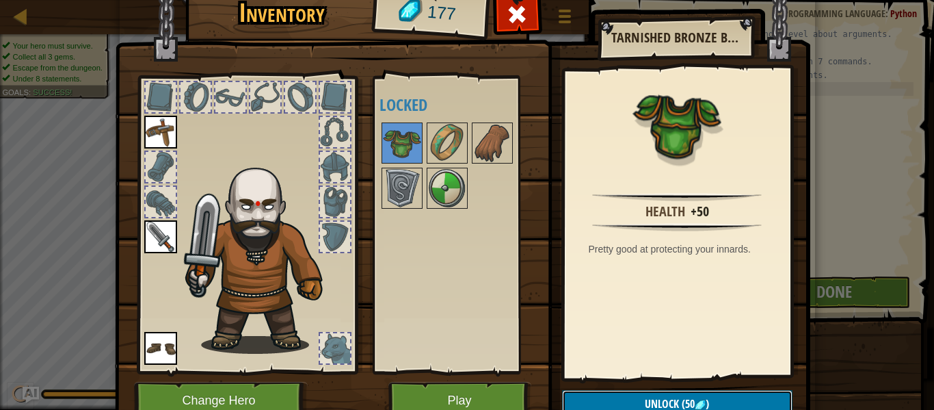
click at [604, 390] on button "Unlock (50 )" at bounding box center [677, 404] width 230 height 28
click at [669, 392] on button "Confirm" at bounding box center [677, 404] width 230 height 28
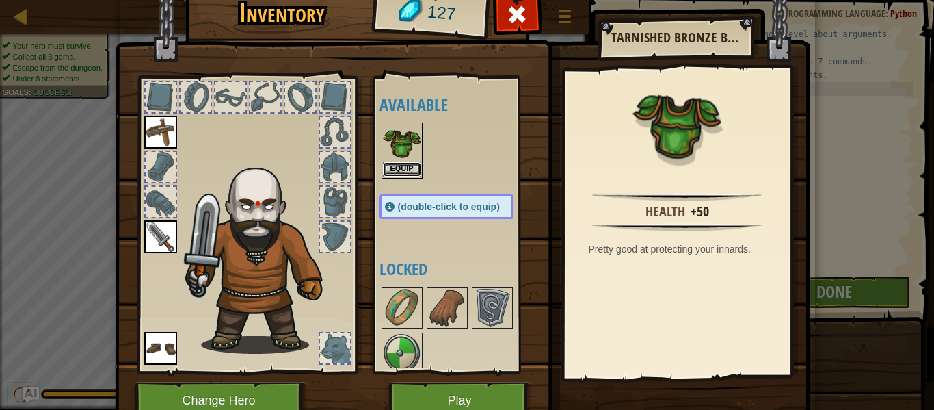
click at [408, 170] on button "Equip" at bounding box center [402, 169] width 38 height 14
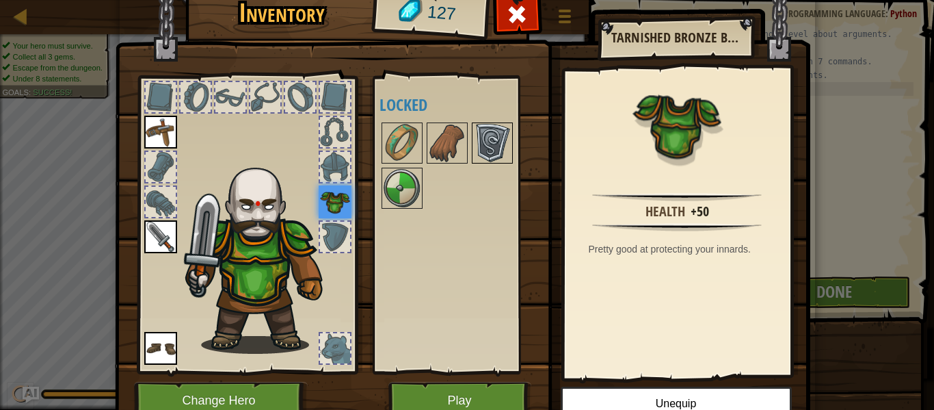
click at [494, 127] on img at bounding box center [492, 143] width 38 height 38
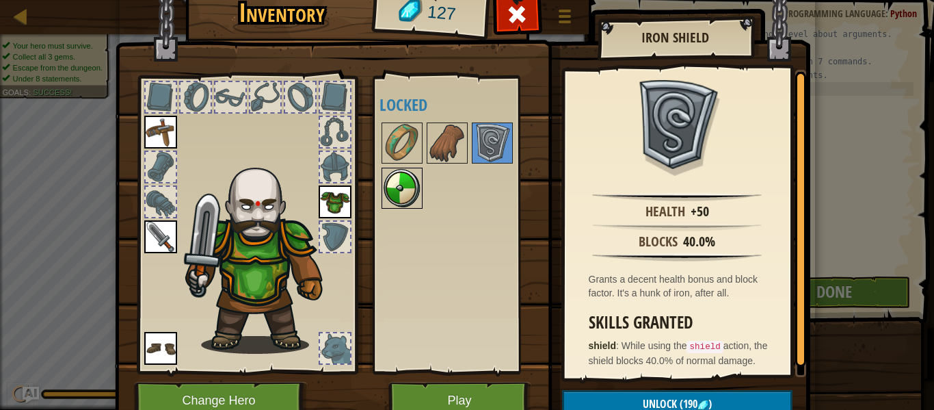
click at [388, 190] on img at bounding box center [402, 188] width 38 height 38
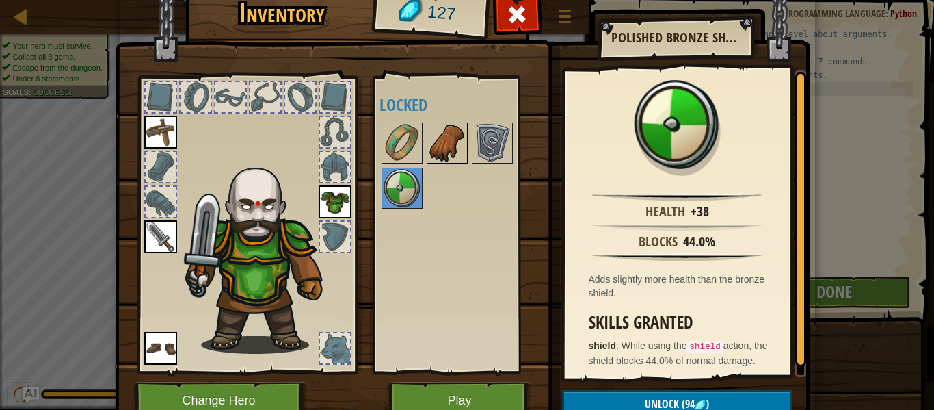
click at [451, 142] on img at bounding box center [447, 143] width 38 height 38
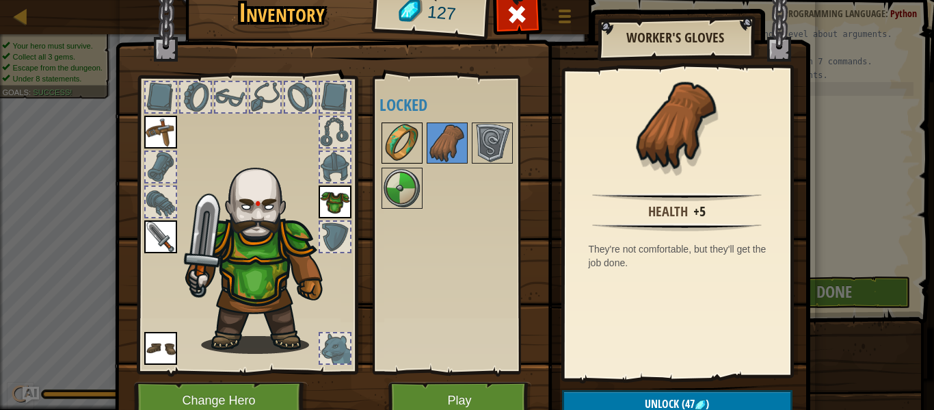
click at [414, 139] on img at bounding box center [402, 143] width 38 height 38
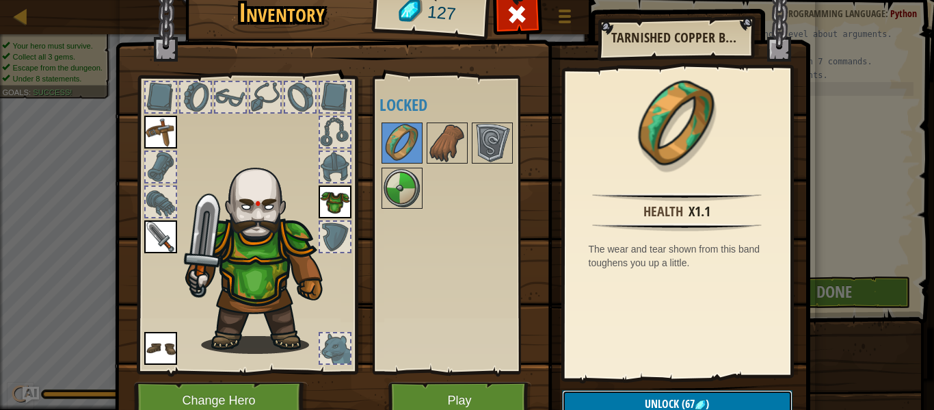
click at [641, 403] on button "Unlock (67 )" at bounding box center [677, 404] width 230 height 28
click at [648, 400] on button "Confirm" at bounding box center [677, 404] width 230 height 28
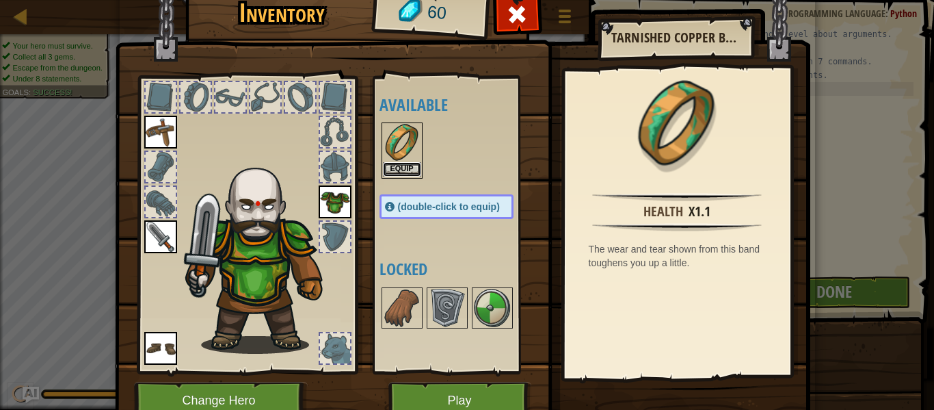
click at [414, 167] on button "Equip" at bounding box center [402, 169] width 38 height 14
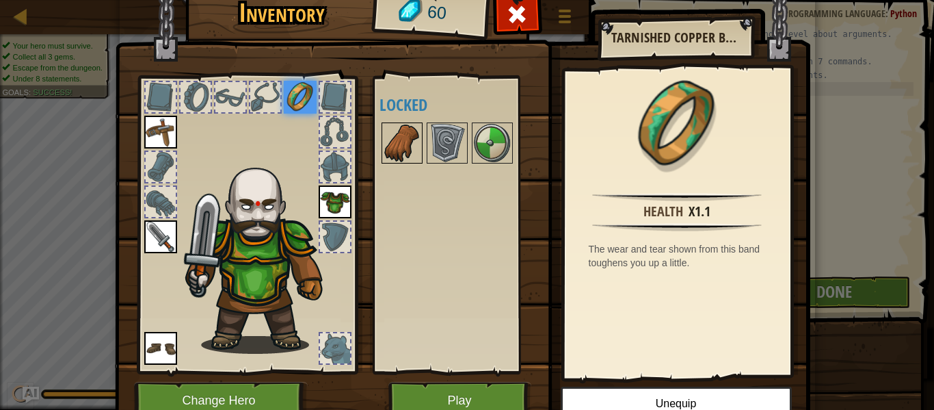
click at [401, 149] on img at bounding box center [402, 143] width 38 height 38
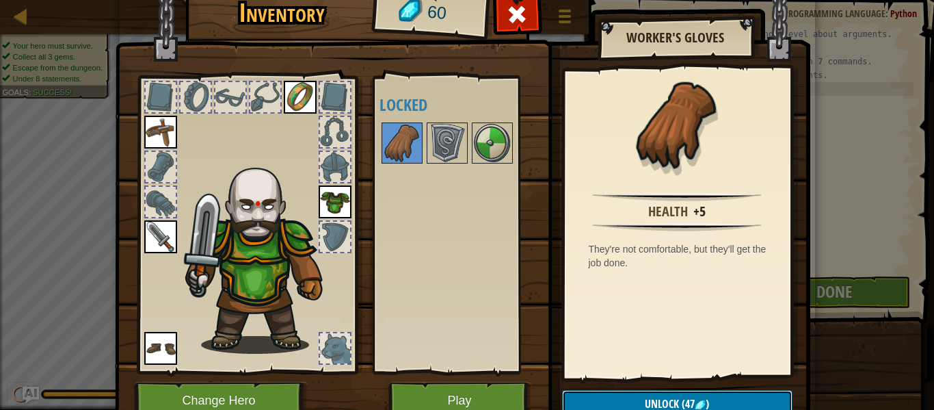
click at [602, 402] on button "Unlock (47 )" at bounding box center [677, 404] width 230 height 28
click at [604, 400] on button "Confirm" at bounding box center [677, 404] width 230 height 28
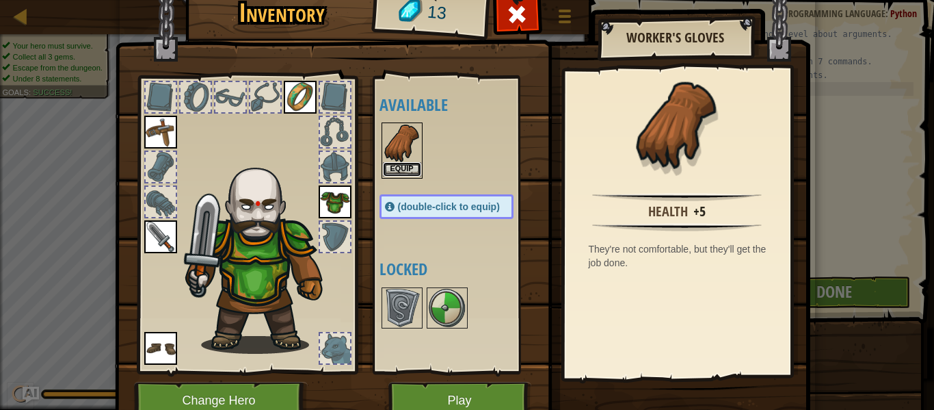
click at [409, 163] on button "Equip" at bounding box center [402, 169] width 38 height 14
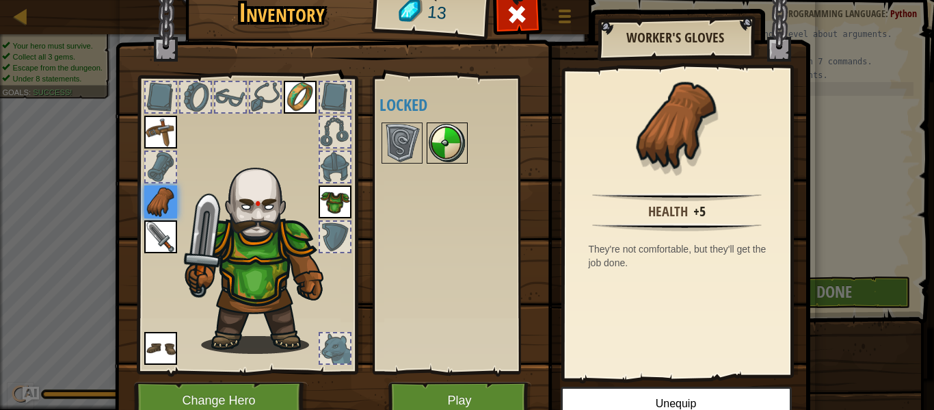
click at [430, 146] on img at bounding box center [447, 143] width 38 height 38
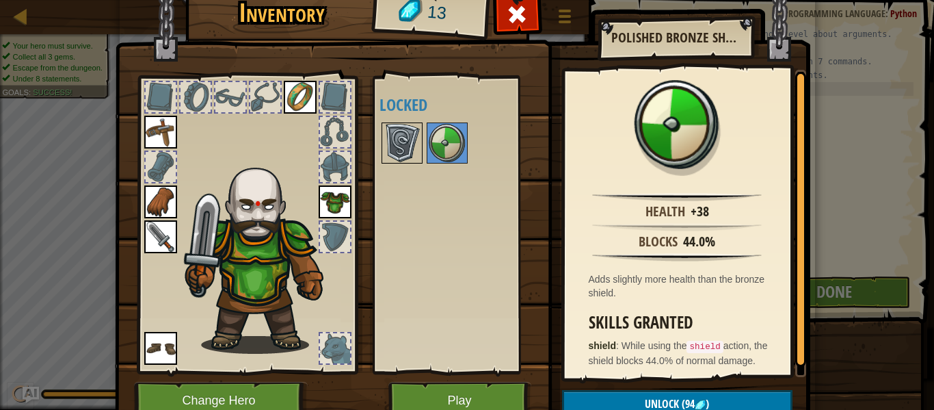
click at [412, 144] on img at bounding box center [402, 143] width 38 height 38
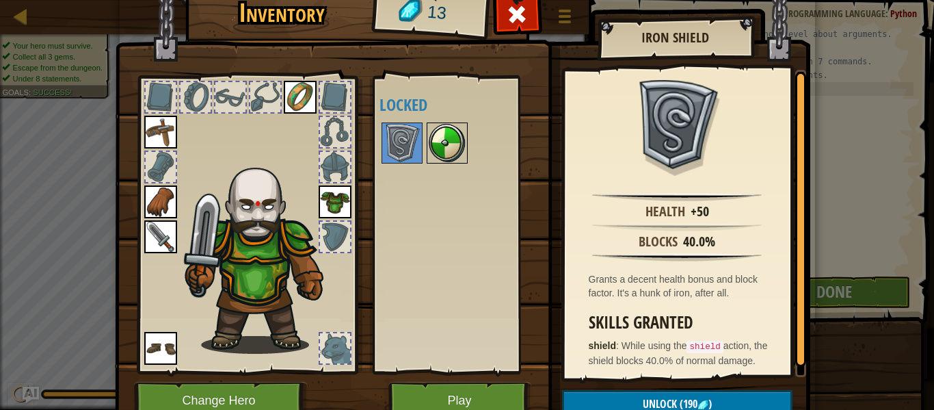
click at [450, 142] on img at bounding box center [447, 143] width 38 height 38
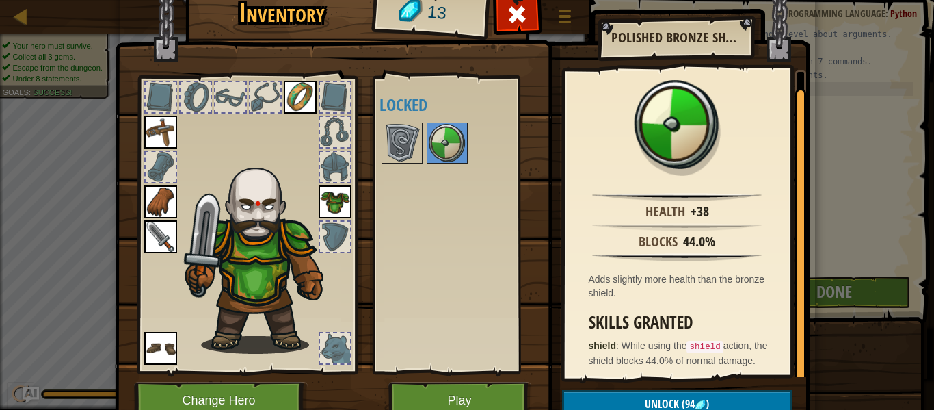
scroll to position [17, 0]
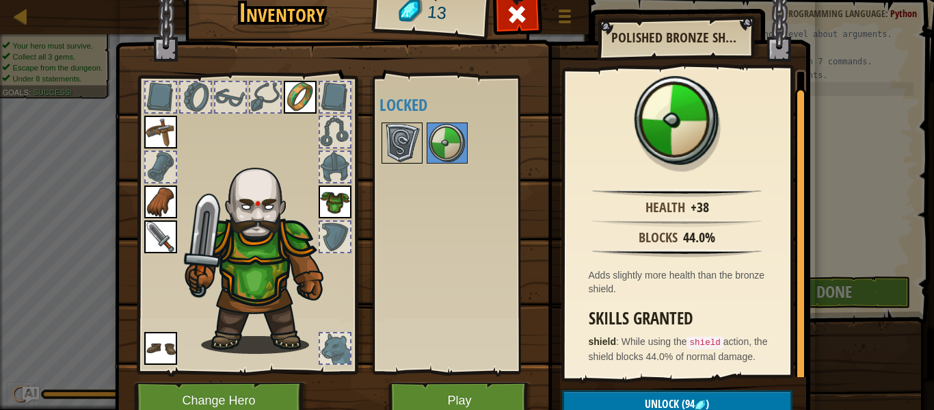
click at [405, 135] on img at bounding box center [402, 143] width 38 height 38
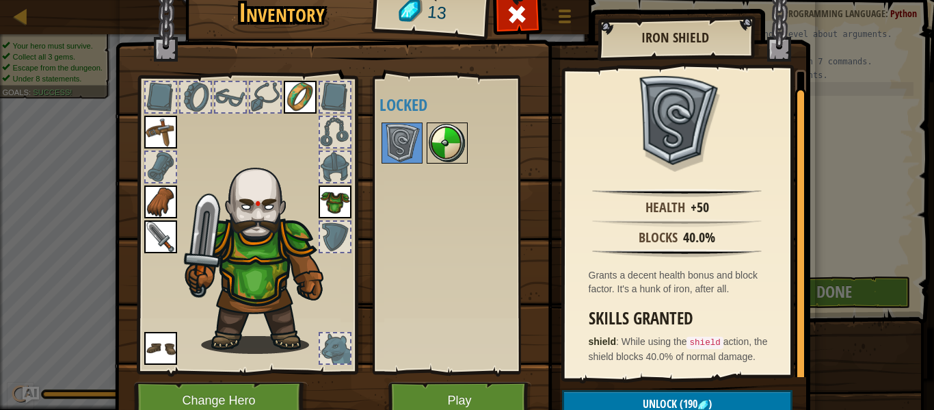
click at [443, 144] on img at bounding box center [447, 143] width 38 height 38
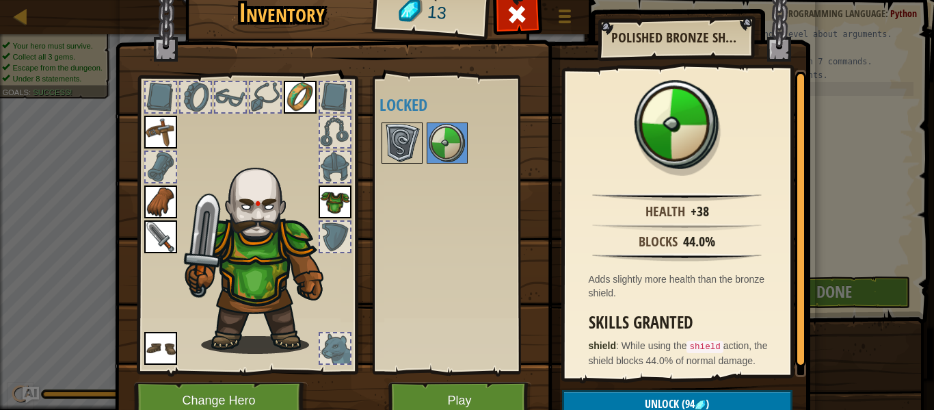
click at [411, 146] on img at bounding box center [402, 143] width 38 height 38
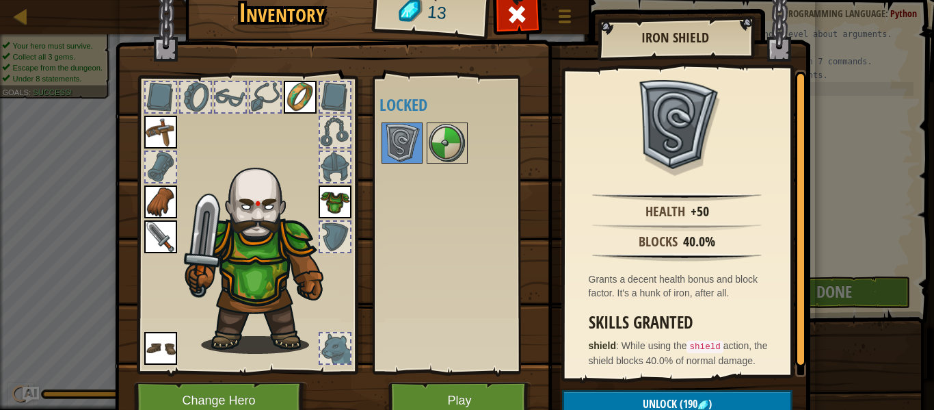
click at [853, 56] on div "Inventory 13 Available Equip Equip Equip Equip Equip Equip (double-click to equ…" at bounding box center [467, 205] width 934 height 410
click at [515, 5] on span at bounding box center [517, 14] width 22 height 22
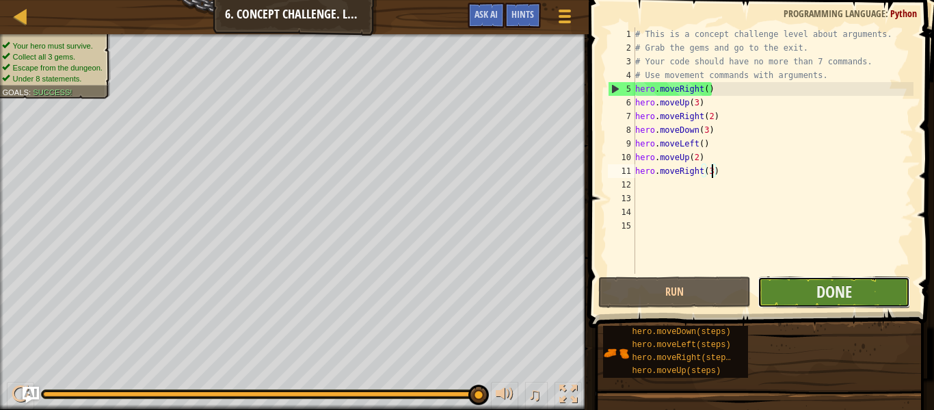
click at [808, 278] on button "Done" at bounding box center [834, 291] width 152 height 31
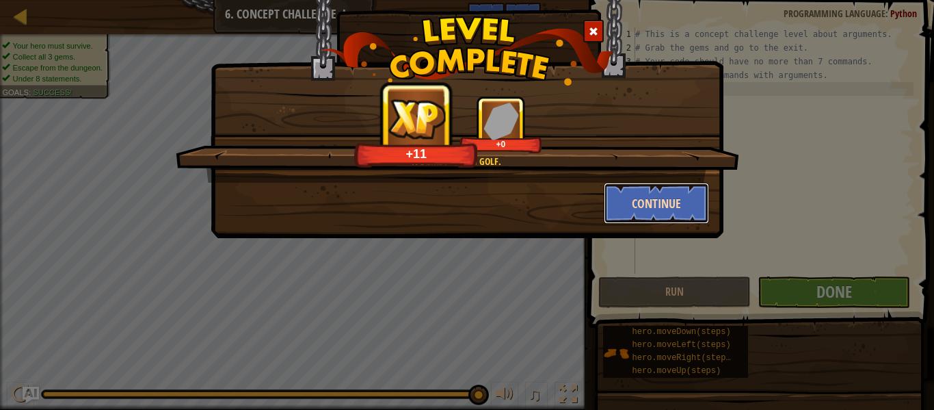
click at [691, 215] on button "Continue" at bounding box center [657, 203] width 106 height 41
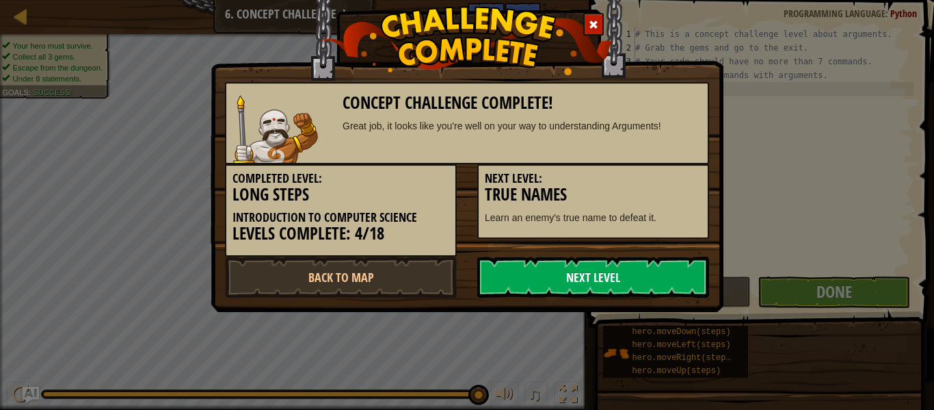
click at [631, 271] on link "Next Level" at bounding box center [593, 276] width 232 height 41
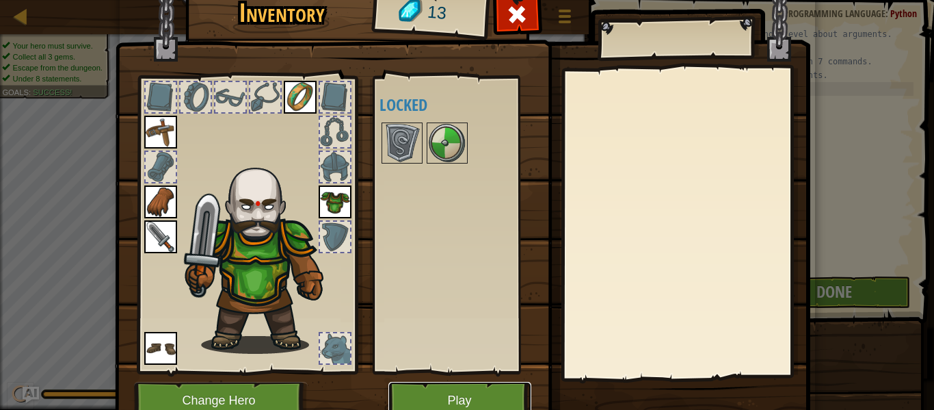
click at [492, 394] on button "Play" at bounding box center [459, 401] width 143 height 38
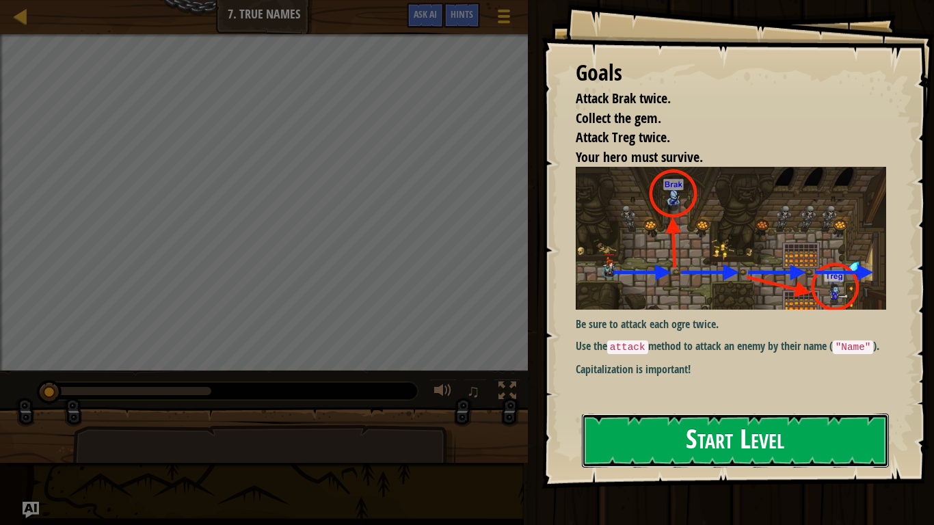
click at [682, 409] on button "Start Level" at bounding box center [735, 441] width 307 height 54
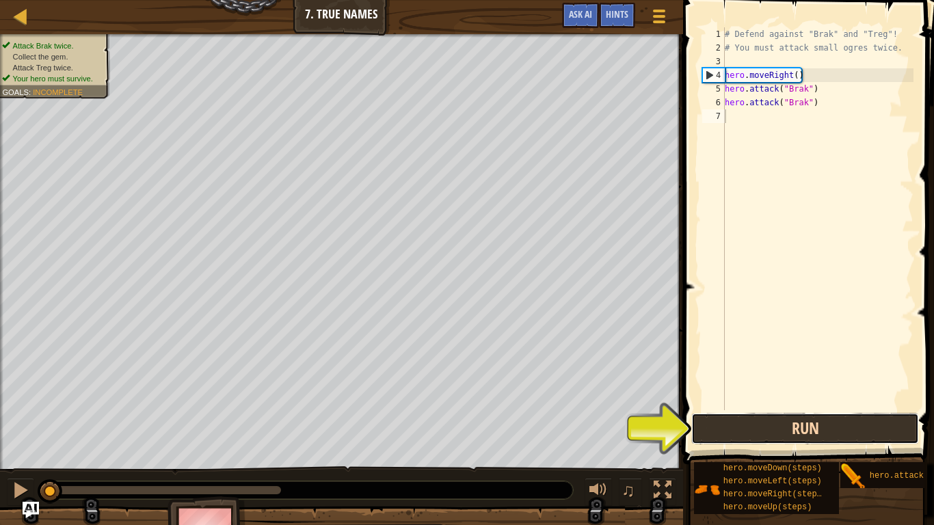
click at [823, 409] on button "Run" at bounding box center [805, 428] width 228 height 31
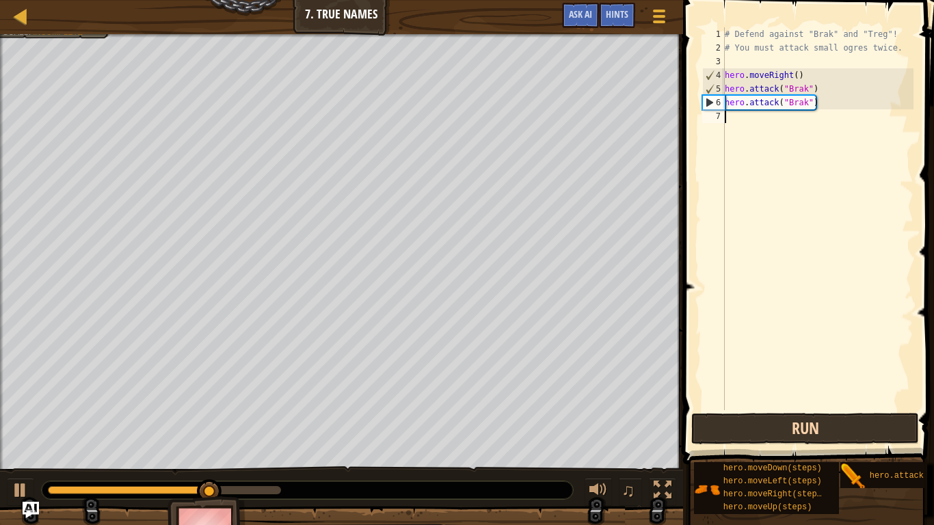
type textarea "h"
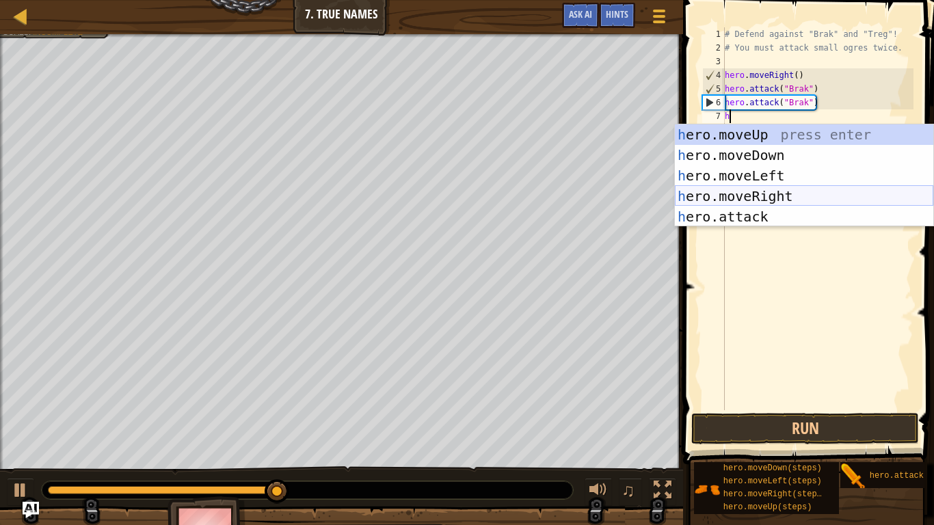
click at [794, 196] on div "h ero.moveUp press enter h ero.moveDown press enter h ero.moveLeft press enter …" at bounding box center [804, 196] width 258 height 144
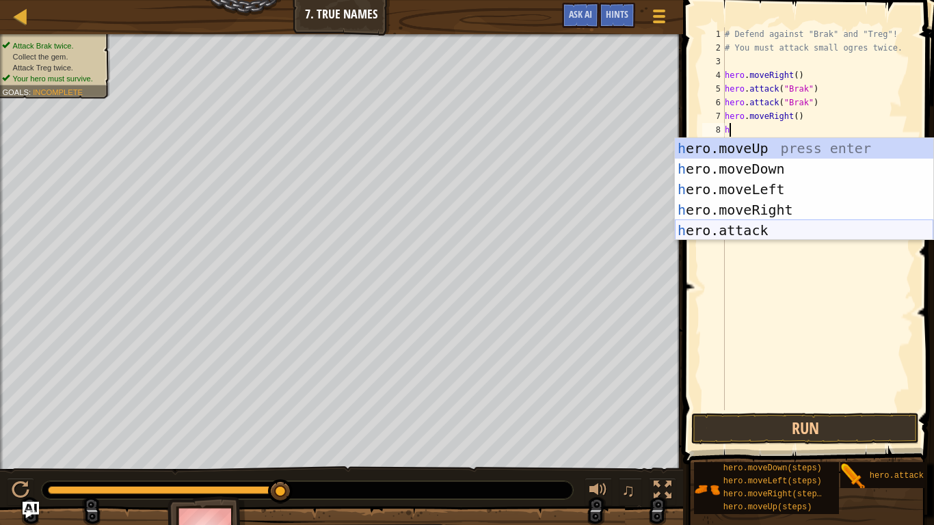
click at [795, 225] on div "h ero.moveUp press enter h ero.moveDown press enter h ero.moveLeft press enter …" at bounding box center [804, 210] width 258 height 144
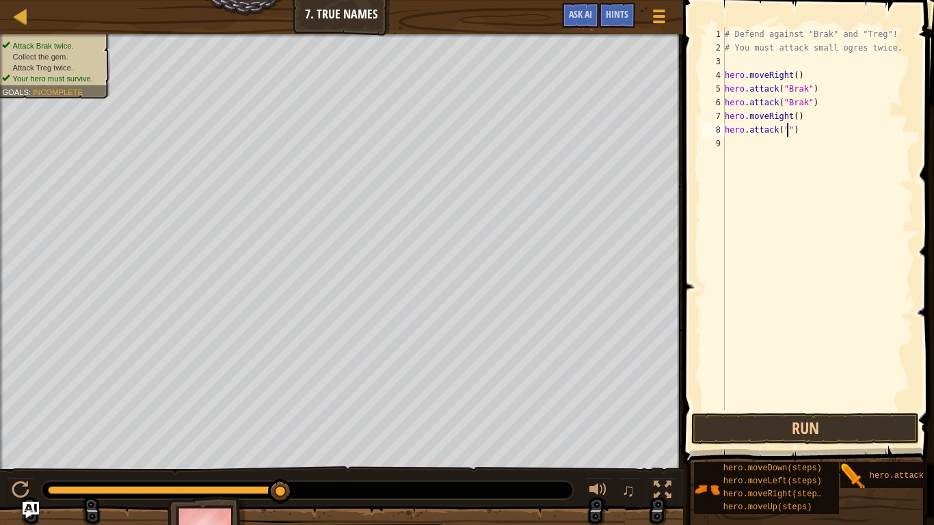
scroll to position [6, 10]
type textarea "hero.attack("Treg")"
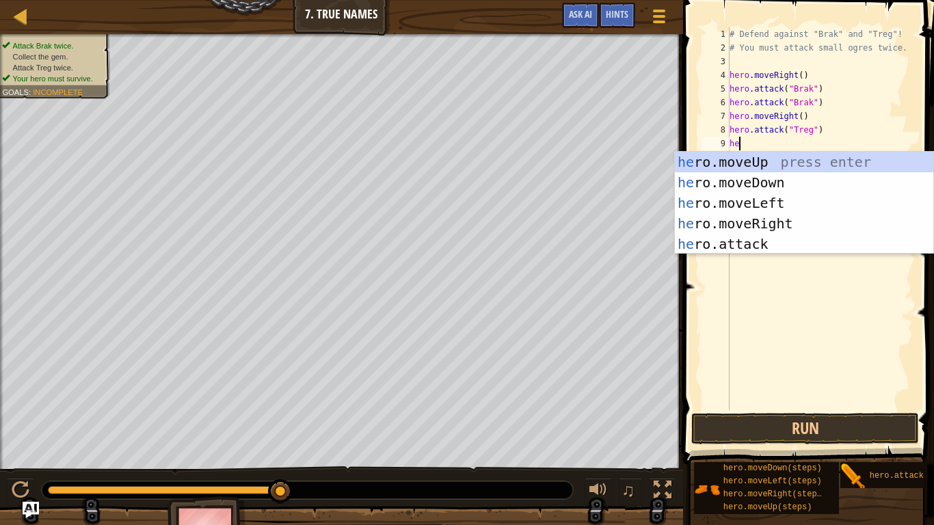
scroll to position [6, 1]
click at [786, 241] on div "her o.moveUp press enter her o.moveDown press enter her o.moveLeft press enter …" at bounding box center [804, 224] width 258 height 144
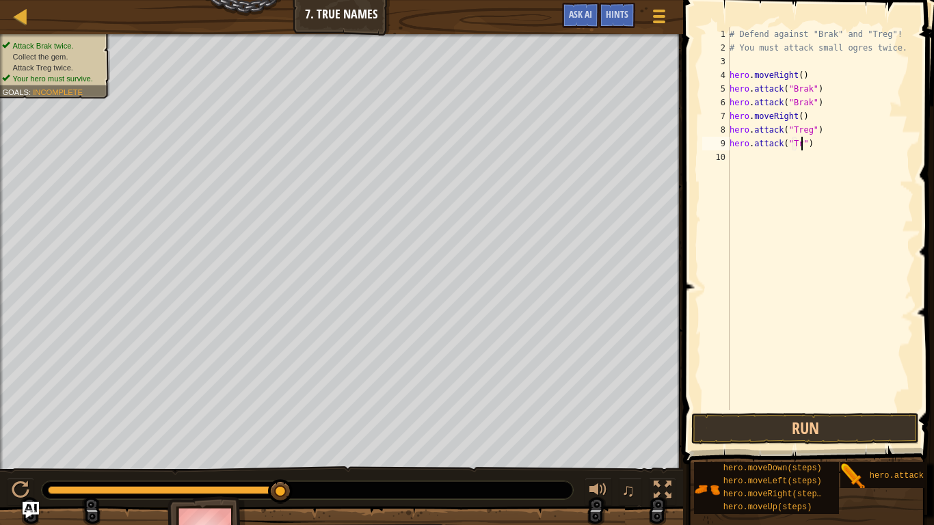
type textarea "hero.attack("Treg")"
click at [775, 166] on div "# Defend against "Brak" and "Treg"! # You must attack small ogres twice. hero .…" at bounding box center [820, 232] width 187 height 410
type textarea "h"
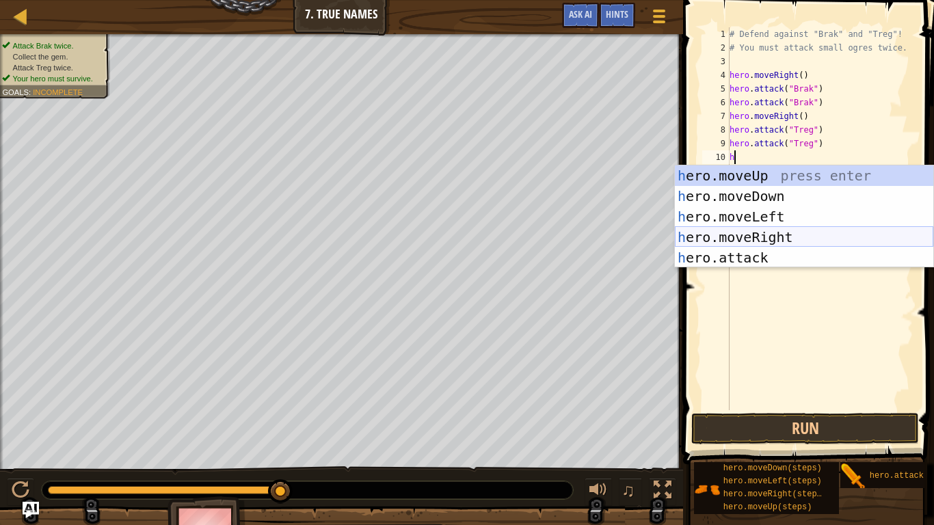
click at [773, 238] on div "h ero.moveUp press enter h ero.moveDown press enter h ero.moveLeft press enter …" at bounding box center [804, 237] width 258 height 144
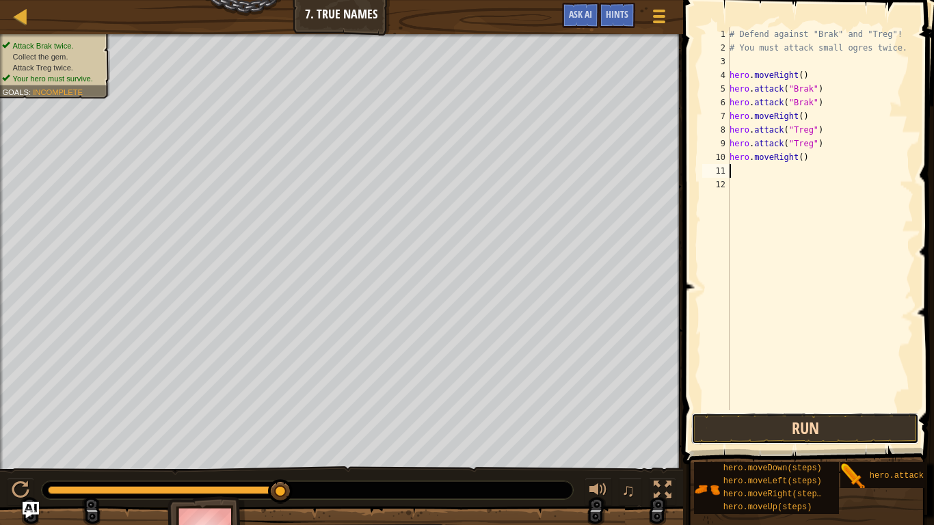
click at [744, 409] on button "Run" at bounding box center [805, 428] width 228 height 31
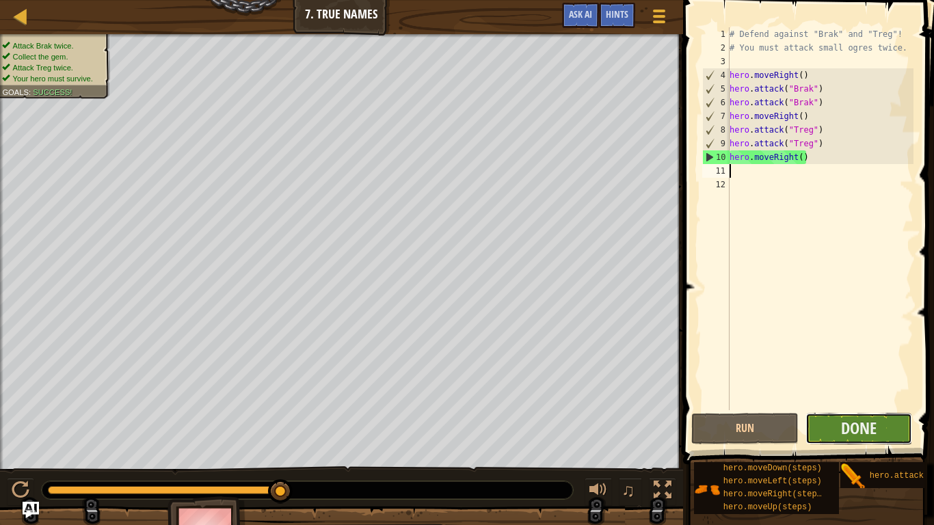
click at [819, 409] on button "Done" at bounding box center [859, 428] width 107 height 31
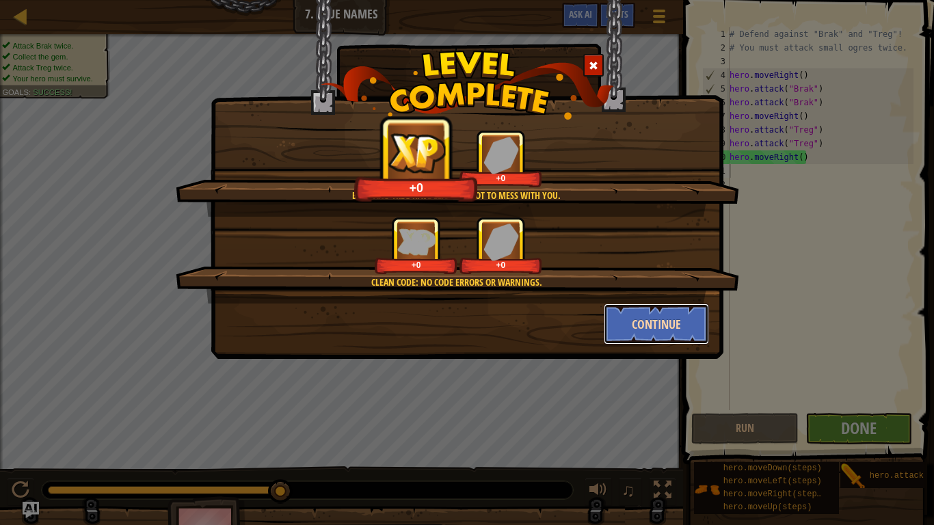
click at [626, 335] on button "Continue" at bounding box center [657, 324] width 106 height 41
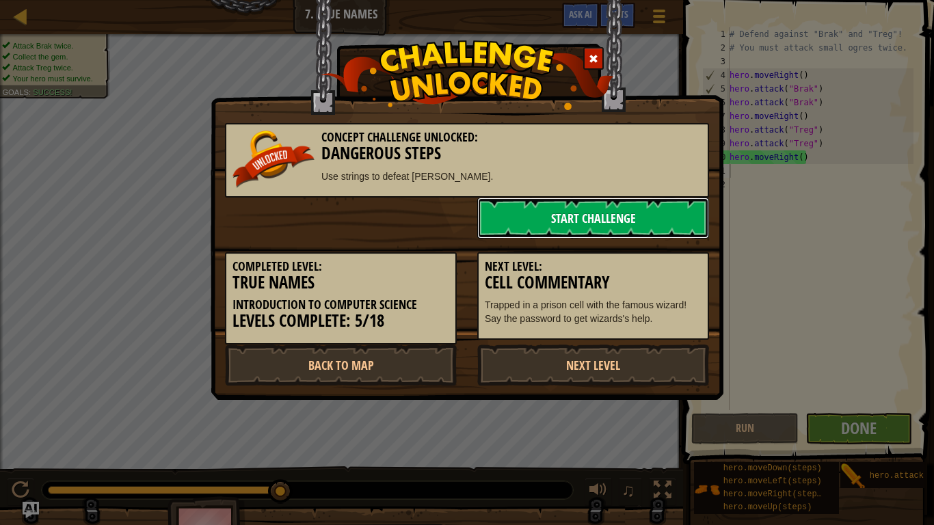
click at [599, 232] on link "Start Challenge" at bounding box center [593, 218] width 232 height 41
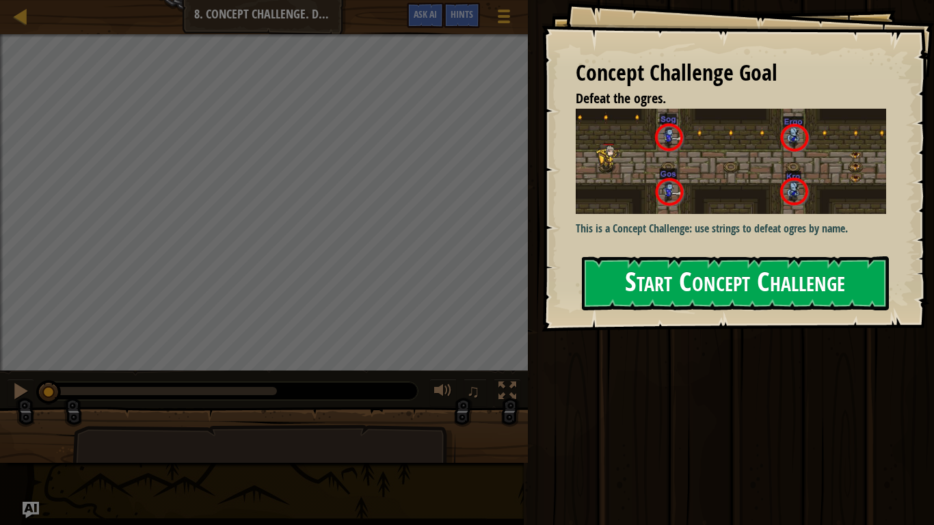
click at [717, 203] on img at bounding box center [731, 161] width 310 height 105
click at [687, 297] on button "Start Concept Challenge" at bounding box center [735, 283] width 307 height 54
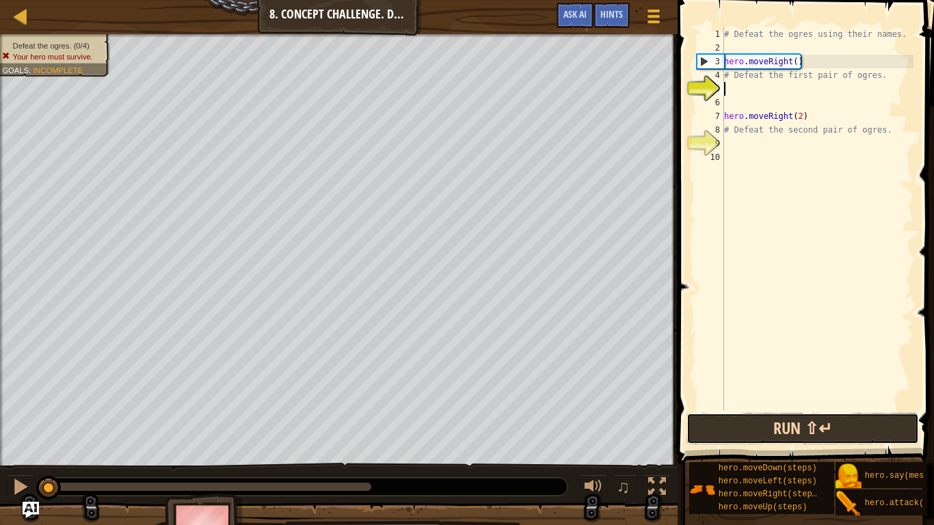
click at [720, 409] on button "Run ⇧↵" at bounding box center [803, 428] width 232 height 31
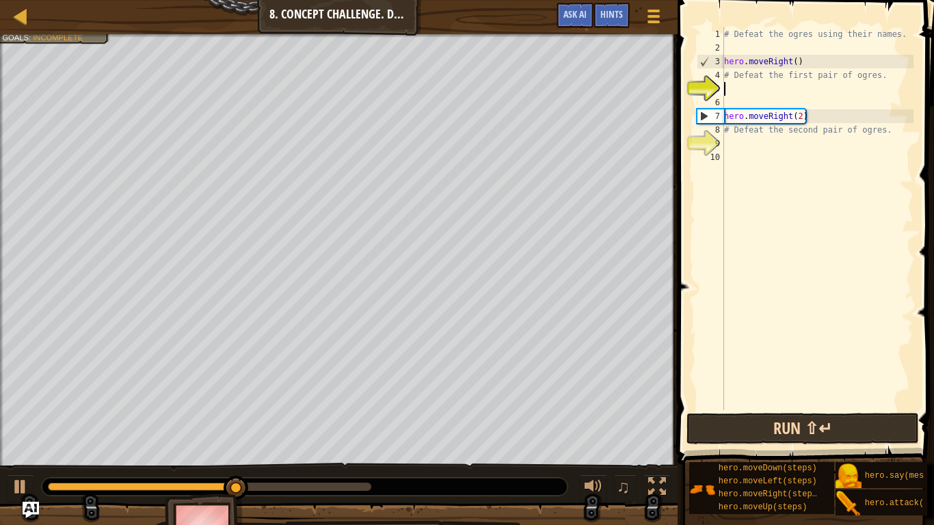
scroll to position [6, 0]
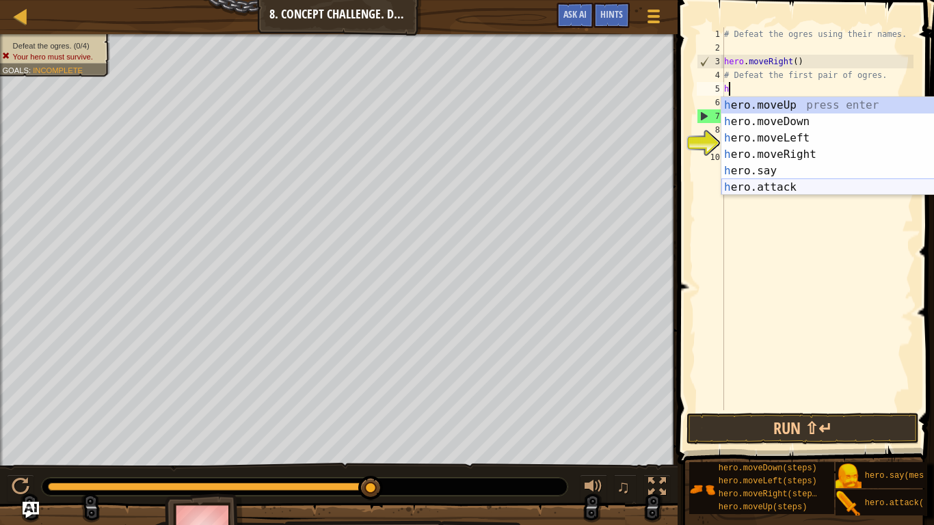
click at [744, 185] on div "h ero.moveUp press enter h ero.moveDown press enter h ero.moveLeft press enter …" at bounding box center [850, 162] width 258 height 131
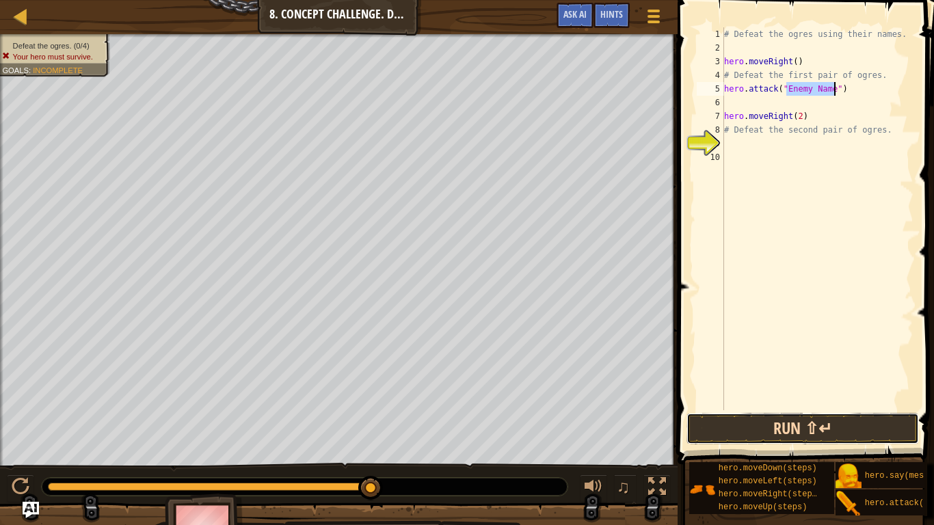
click at [749, 409] on button "Run ⇧↵" at bounding box center [803, 428] width 232 height 31
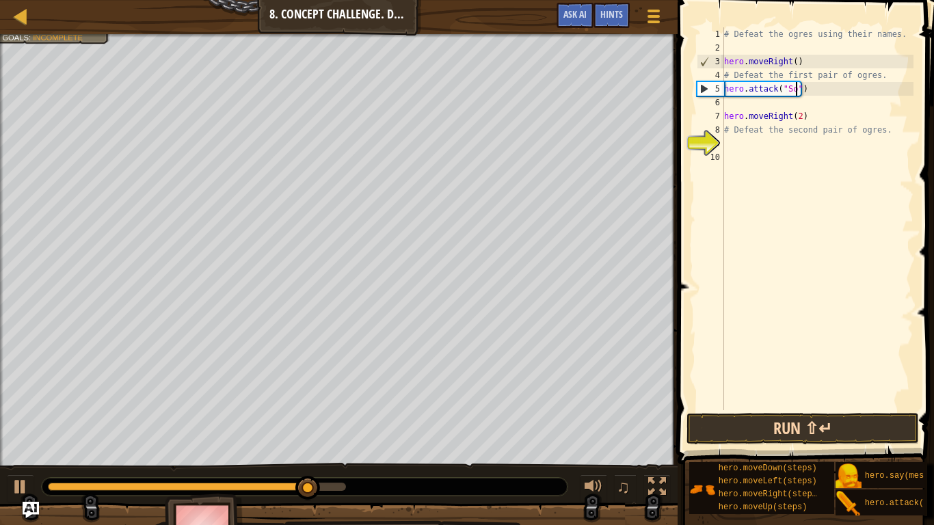
type textarea "hero.attack("Sog")"
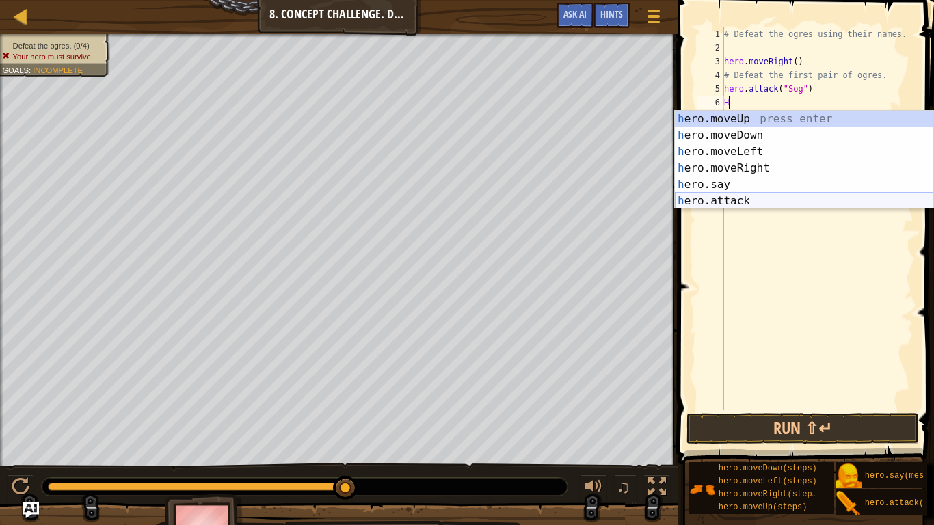
click at [719, 202] on div "h ero.moveUp press enter h ero.moveDown press enter h ero.moveLeft press enter …" at bounding box center [804, 176] width 258 height 131
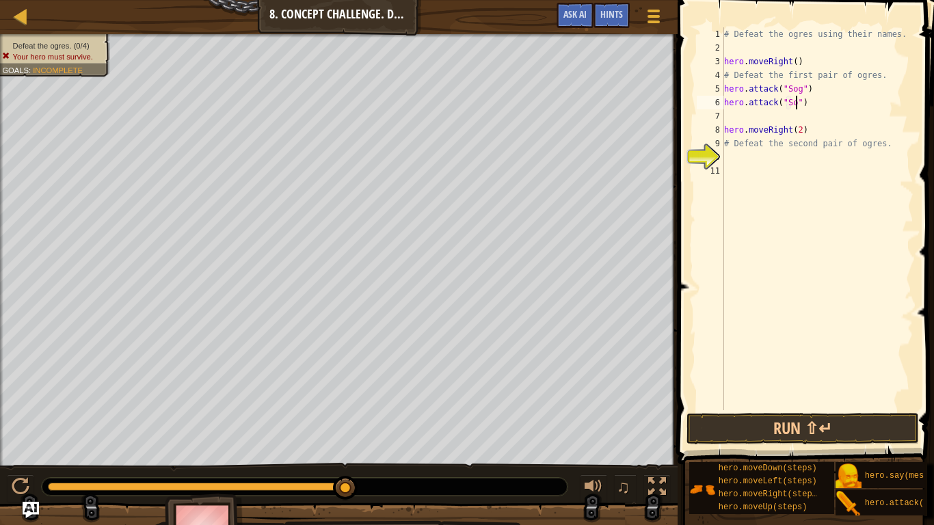
type textarea "hero.attack("Sog")"
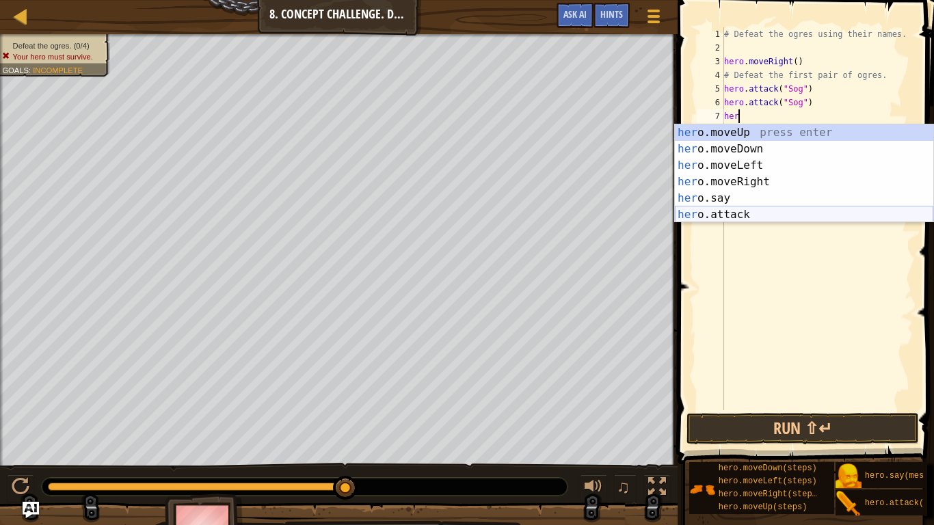
click at [751, 214] on div "her o.moveUp press enter her o.moveDown press enter her o.moveLeft press enter …" at bounding box center [804, 189] width 258 height 131
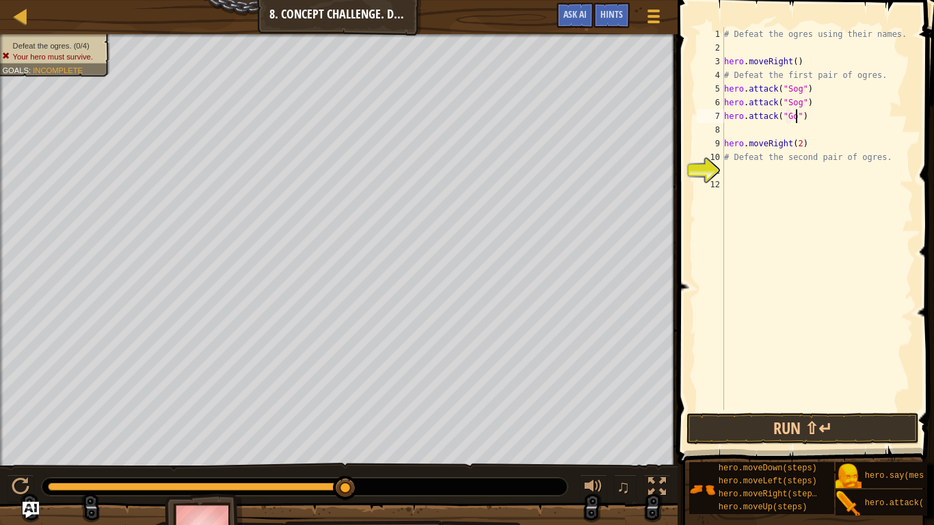
type textarea "hero.attack("Gos")"
click at [737, 122] on div "# Defeat the ogres using their names. hero . moveRight ( ) # Defeat the first p…" at bounding box center [817, 232] width 192 height 410
click at [740, 131] on div "# Defeat the ogres using their names. hero . moveRight ( ) # Defeat the first p…" at bounding box center [817, 232] width 192 height 410
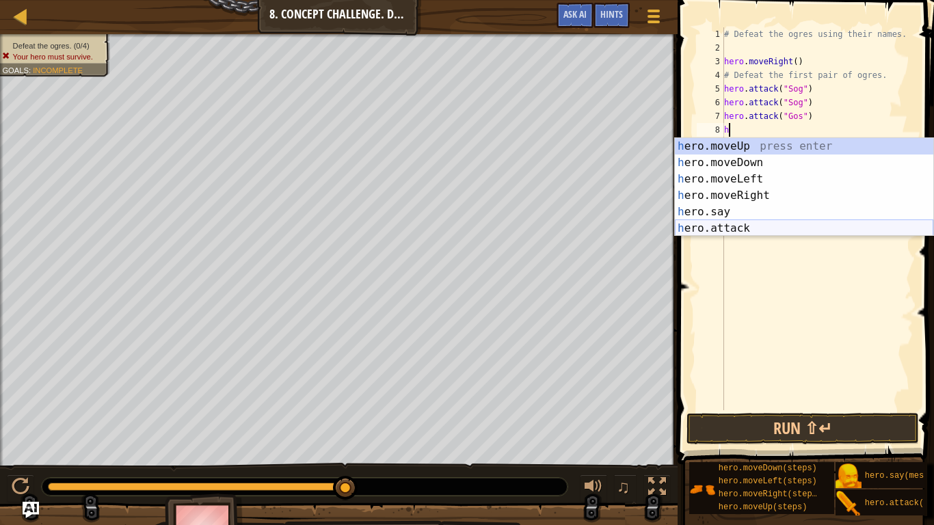
click at [745, 227] on div "h ero.moveUp press enter h ero.moveDown press enter h ero.moveLeft press enter …" at bounding box center [804, 203] width 258 height 131
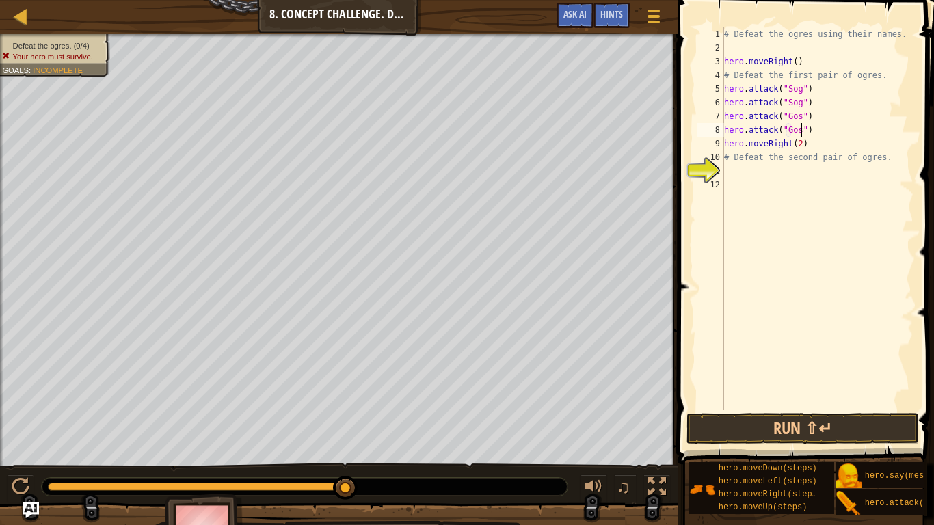
scroll to position [6, 12]
type textarea "hero.attack("Gos")"
click at [760, 409] on button "Run ⇧↵" at bounding box center [803, 428] width 232 height 31
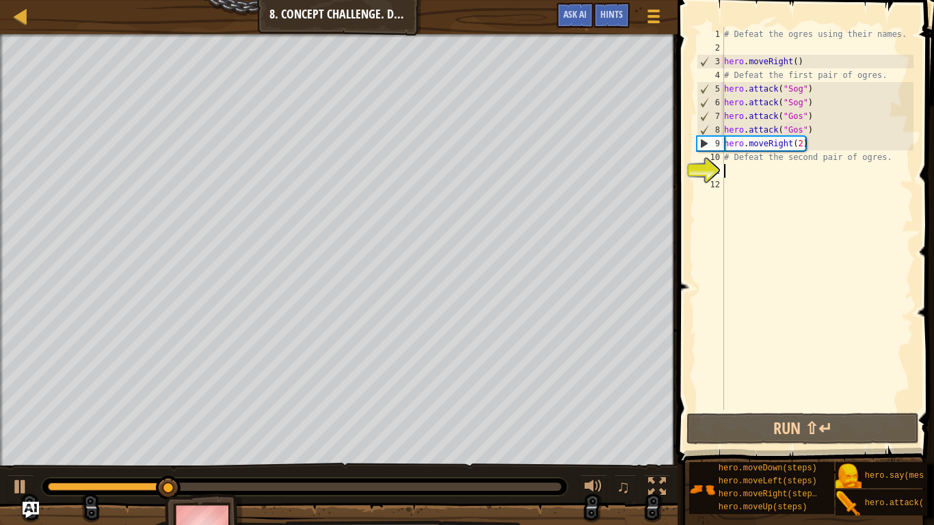
click at [745, 170] on div "# Defeat the ogres using their names. hero . moveRight ( ) # Defeat the first p…" at bounding box center [817, 232] width 192 height 410
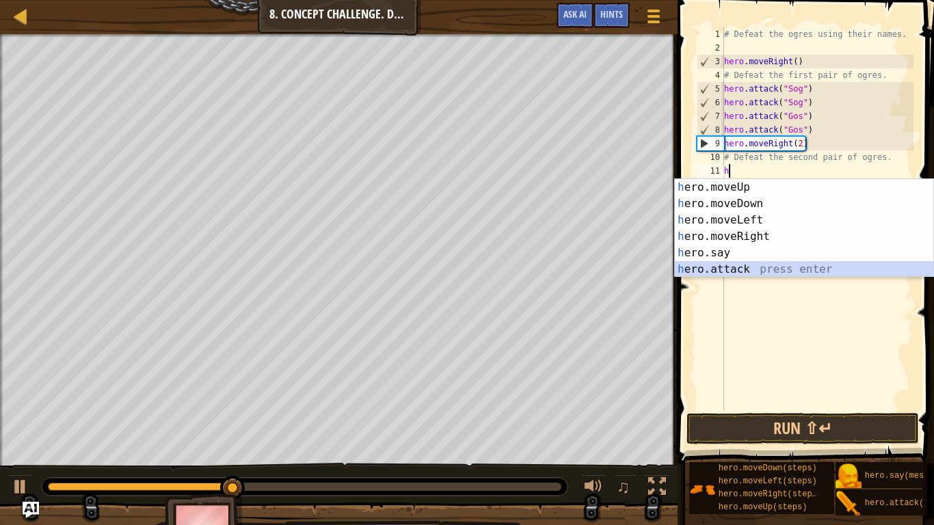
click at [741, 265] on div "h ero.moveUp press enter h ero.moveDown press enter h ero.moveLeft press enter …" at bounding box center [804, 244] width 258 height 131
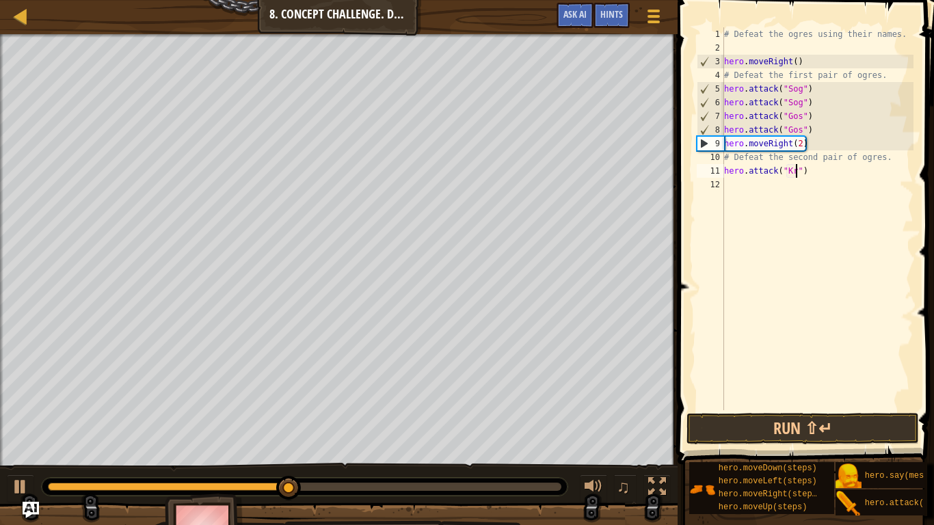
type textarea "hero.attack("Kro")"
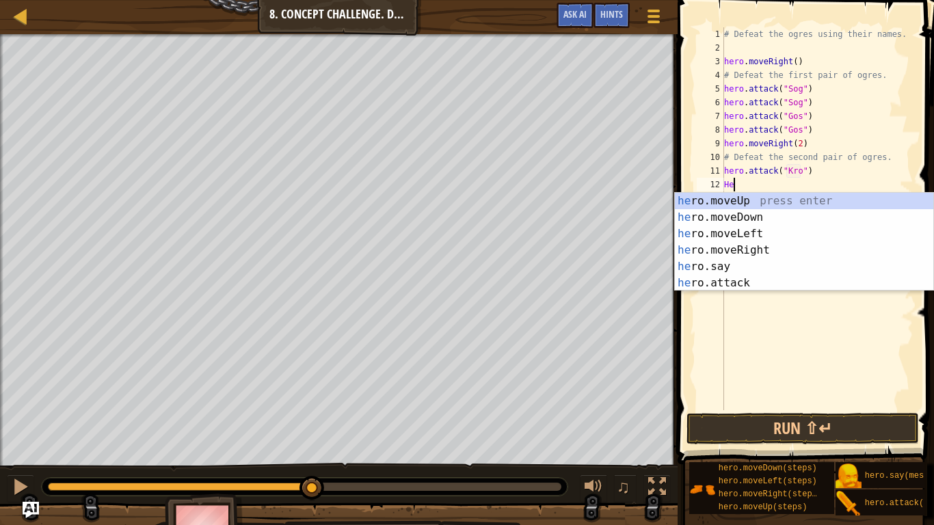
scroll to position [6, 1]
click at [751, 283] on div "he ro.moveUp press enter he ro.moveDown press enter he ro.moveLeft press enter …" at bounding box center [804, 258] width 258 height 131
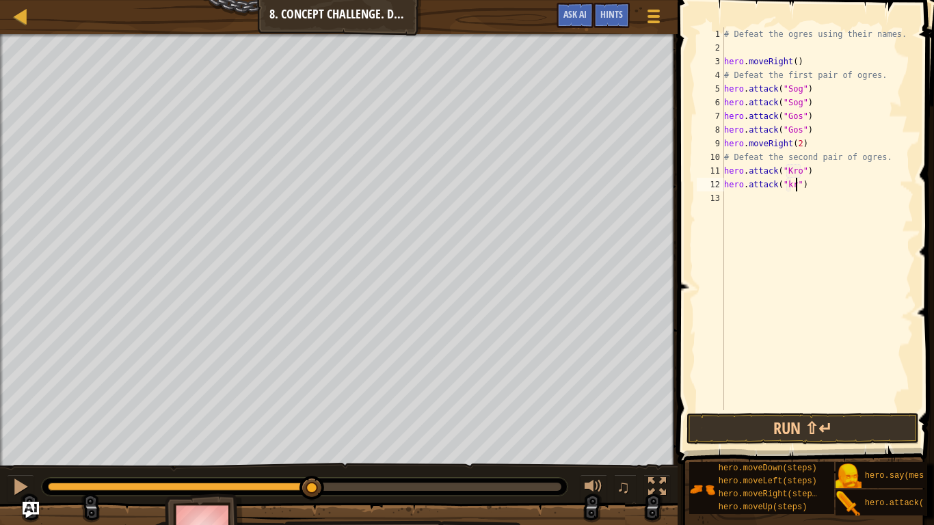
type textarea "hero.attack("kro")"
type textarea "hero.attack("Kro")"
type textarea "e"
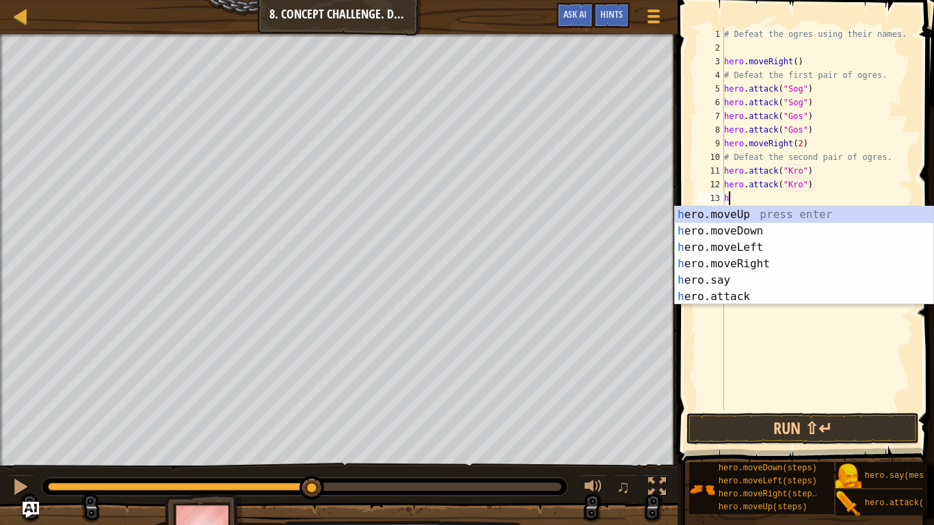
scroll to position [6, 1]
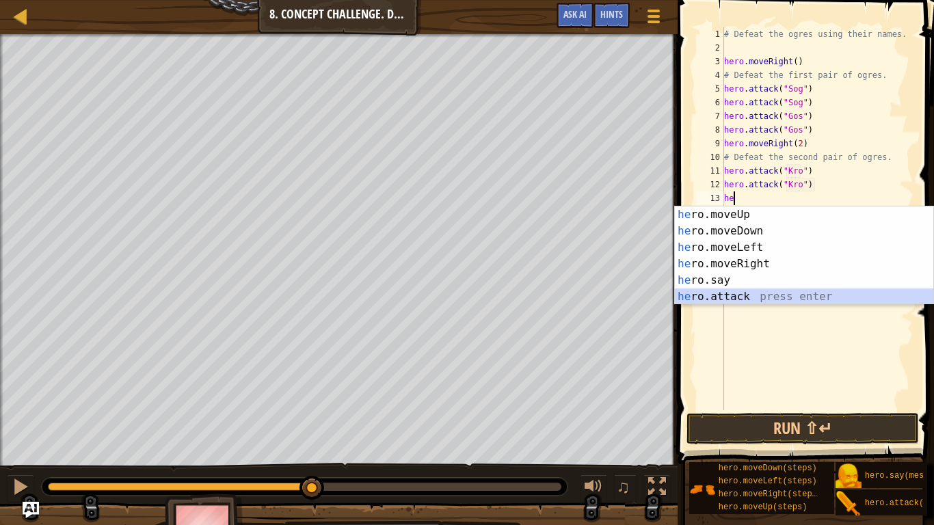
click at [741, 295] on div "he ro.moveUp press enter he ro.moveDown press enter he ro.moveLeft press enter …" at bounding box center [804, 272] width 258 height 131
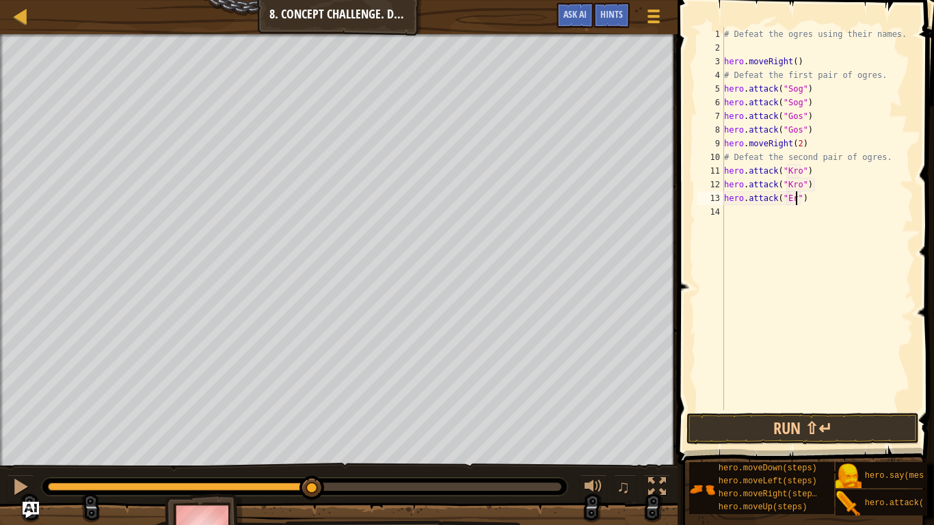
type textarea "hero.attack("Ergo")"
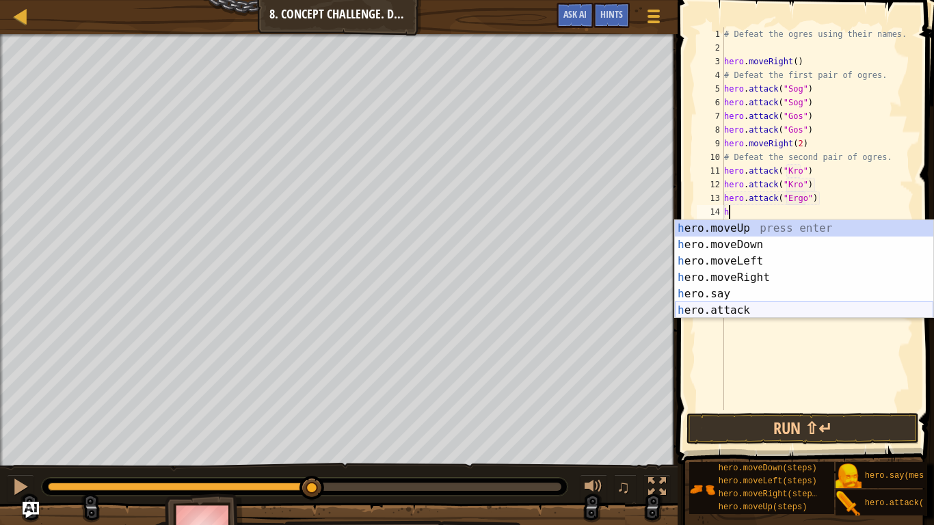
click at [747, 315] on div "h ero.moveUp press enter h ero.moveDown press enter h ero.moveLeft press enter …" at bounding box center [804, 285] width 258 height 131
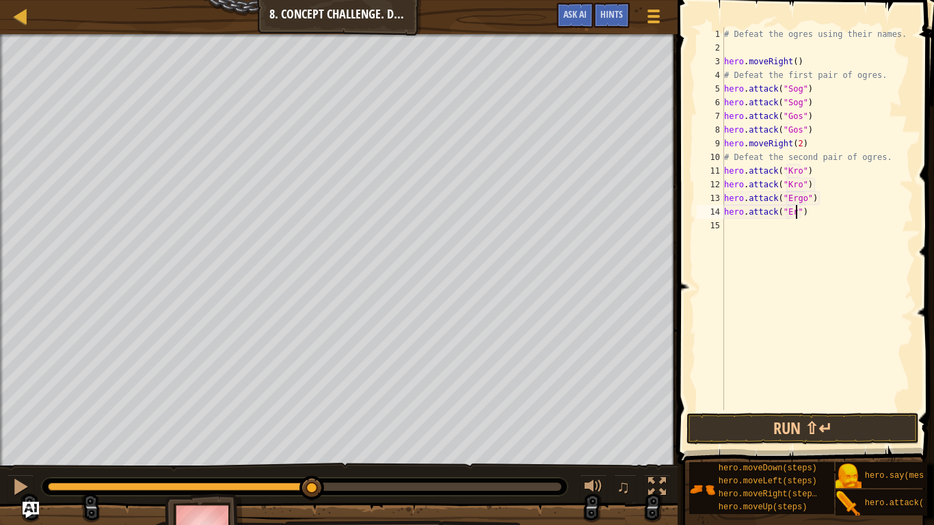
scroll to position [6, 12]
type textarea "hero.attack("Ergo")"
click at [779, 409] on button "Run ⇧↵" at bounding box center [803, 428] width 232 height 31
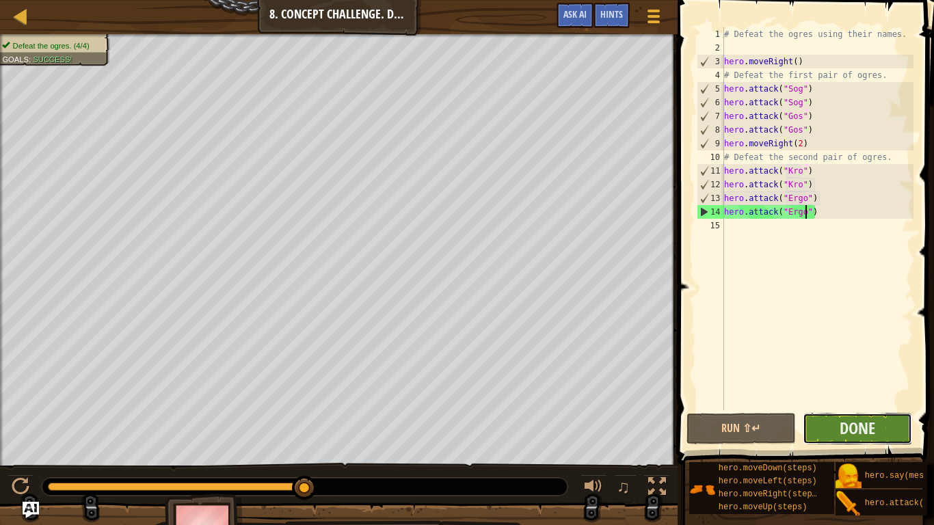
click at [808, 409] on button "Done" at bounding box center [857, 428] width 109 height 31
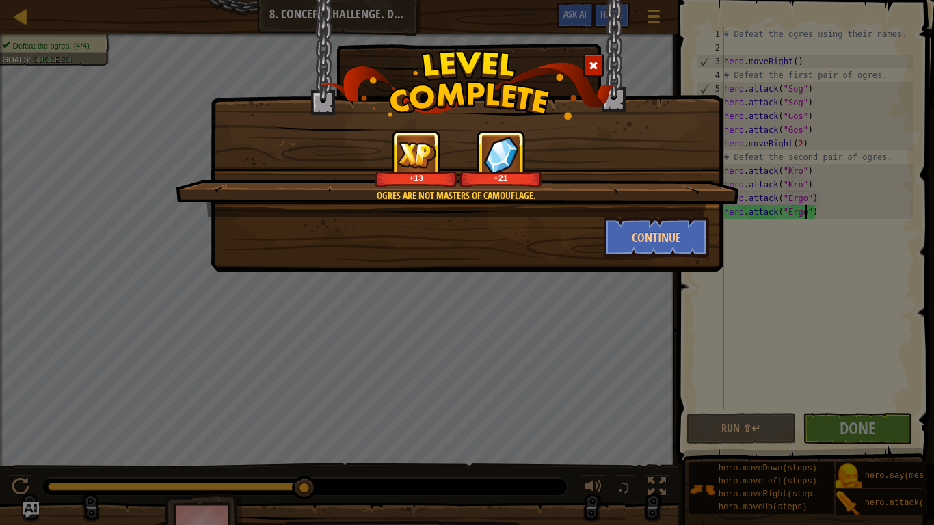
click at [643, 259] on div "Ogres are not masters of camouflage. +13 +21 Continue" at bounding box center [467, 136] width 513 height 272
click at [652, 262] on div "Ogres are not masters of camouflage. +13 +21 Continue" at bounding box center [467, 136] width 513 height 272
click at [653, 246] on button "Continue" at bounding box center [657, 237] width 106 height 41
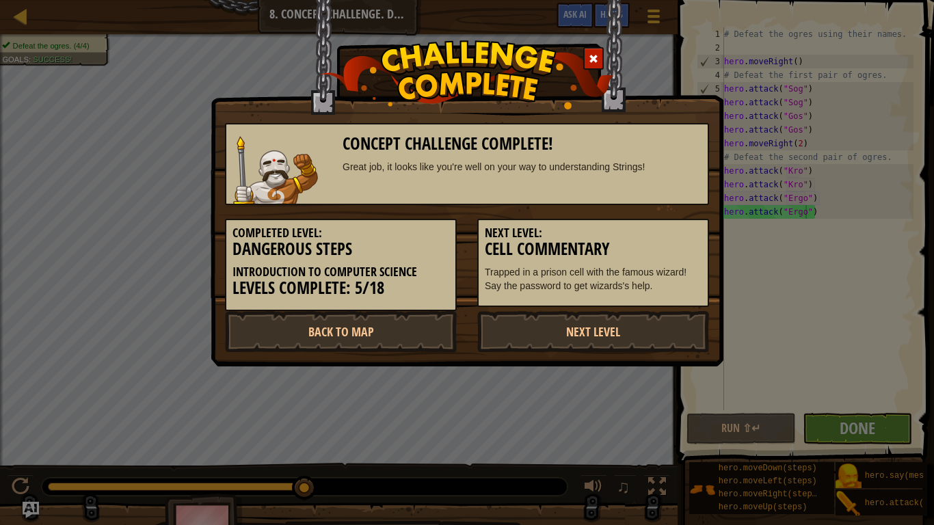
click at [665, 243] on h3 "Cell Commentary" at bounding box center [593, 249] width 217 height 18
click at [658, 332] on link "Next Level" at bounding box center [593, 331] width 232 height 41
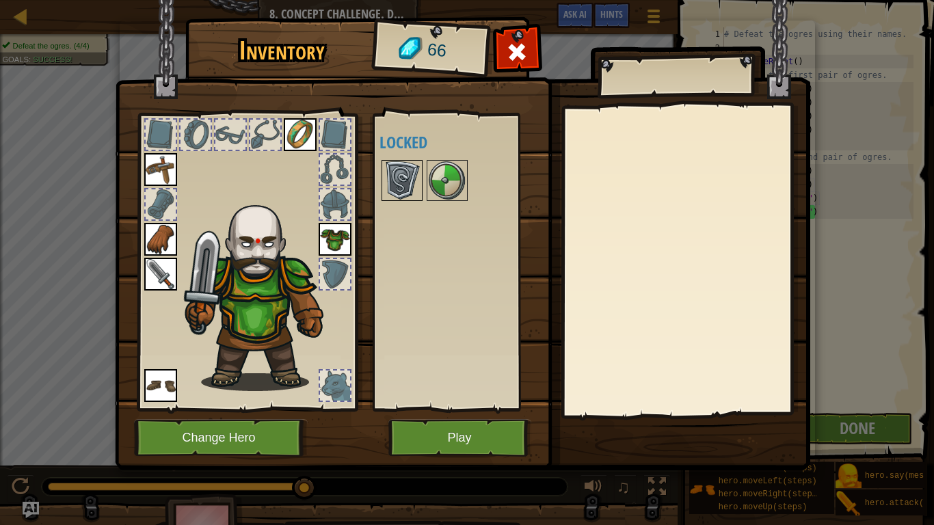
click at [414, 178] on img at bounding box center [402, 180] width 38 height 38
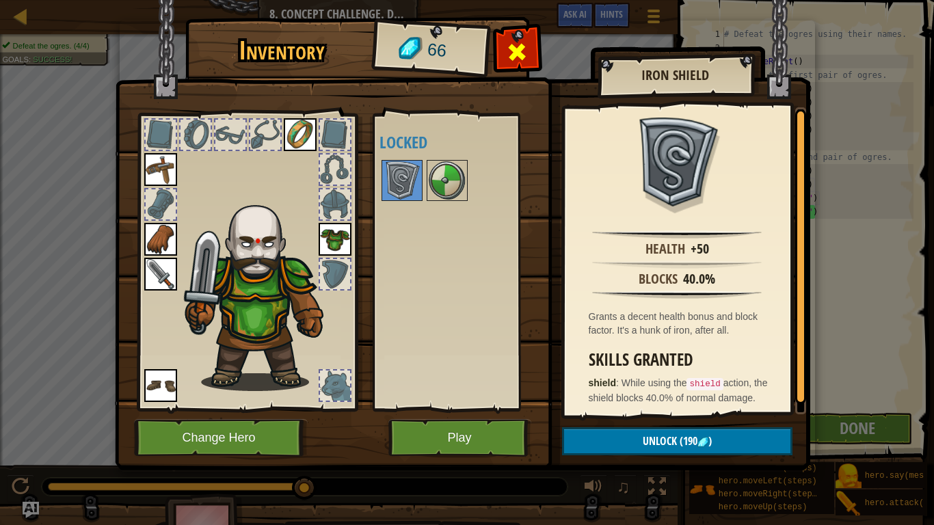
click at [515, 63] on span at bounding box center [517, 52] width 22 height 22
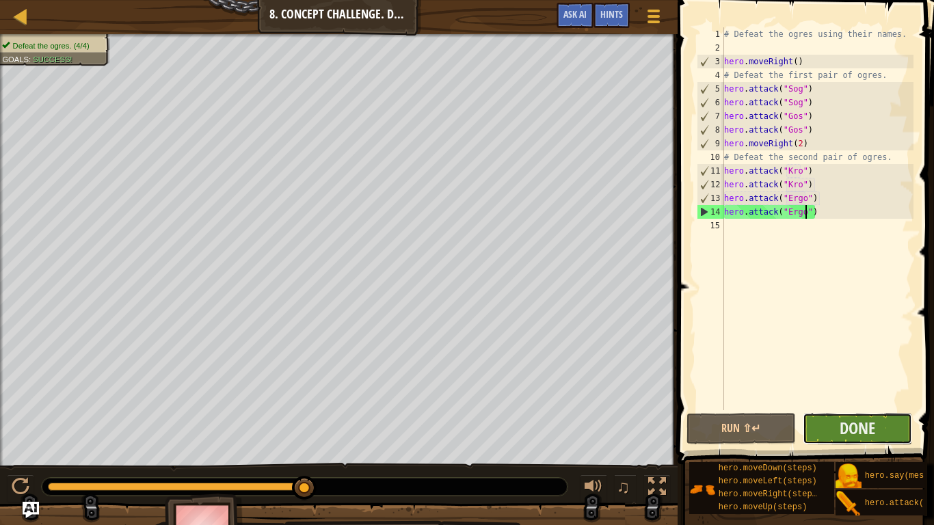
click at [836, 409] on button "Done" at bounding box center [857, 428] width 109 height 31
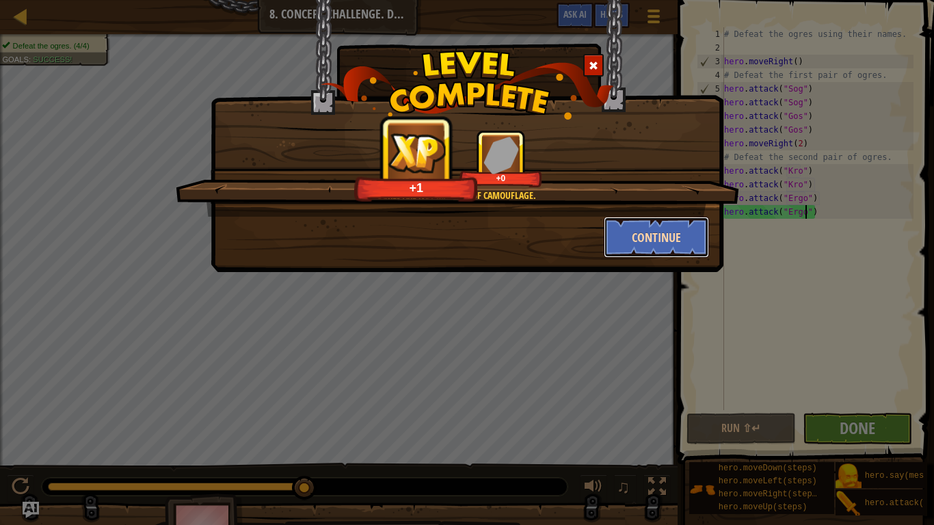
click at [634, 252] on button "Continue" at bounding box center [657, 237] width 106 height 41
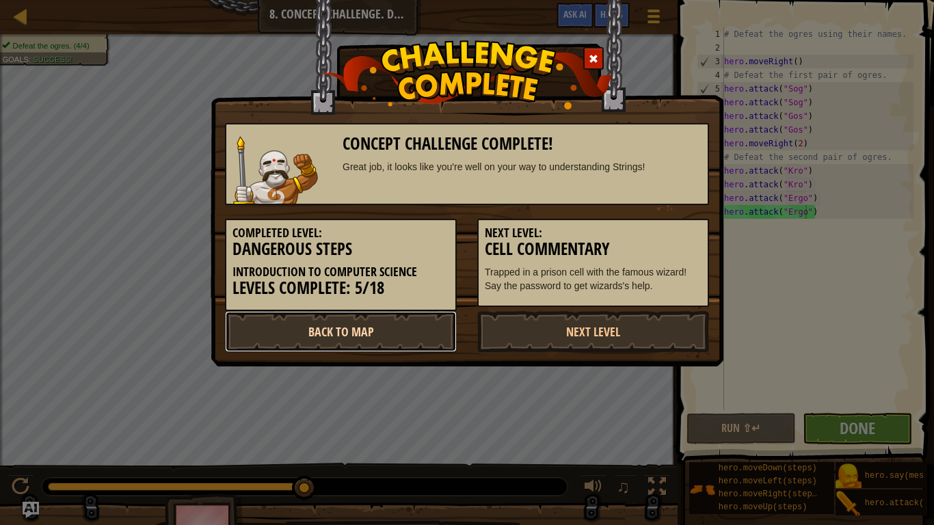
click at [319, 347] on link "Back to Map" at bounding box center [341, 331] width 232 height 41
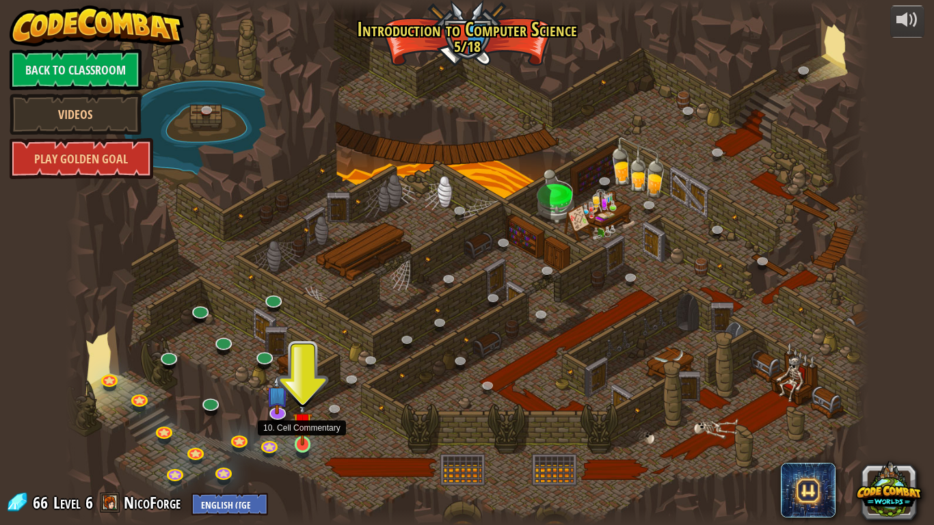
click at [300, 409] on img at bounding box center [303, 422] width 21 height 46
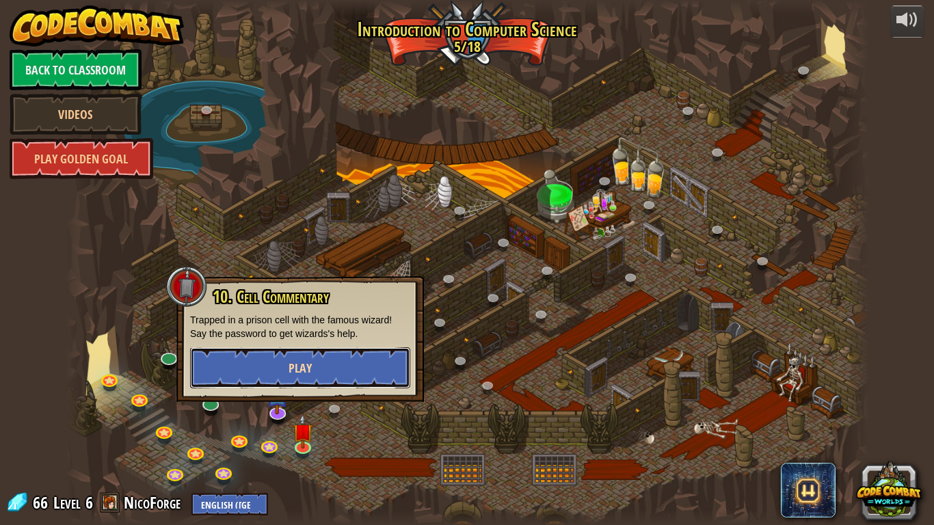
click at [317, 371] on button "Play" at bounding box center [300, 367] width 220 height 41
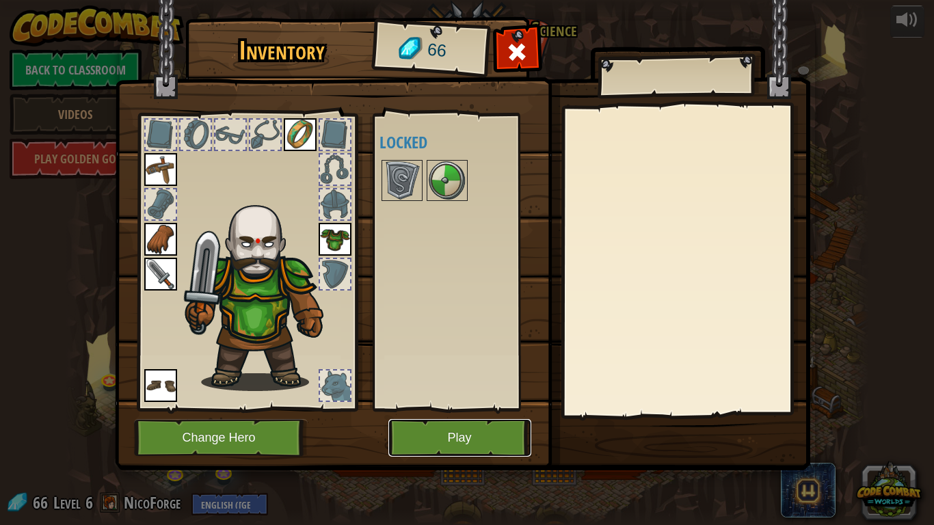
click at [455, 409] on button "Play" at bounding box center [459, 438] width 143 height 38
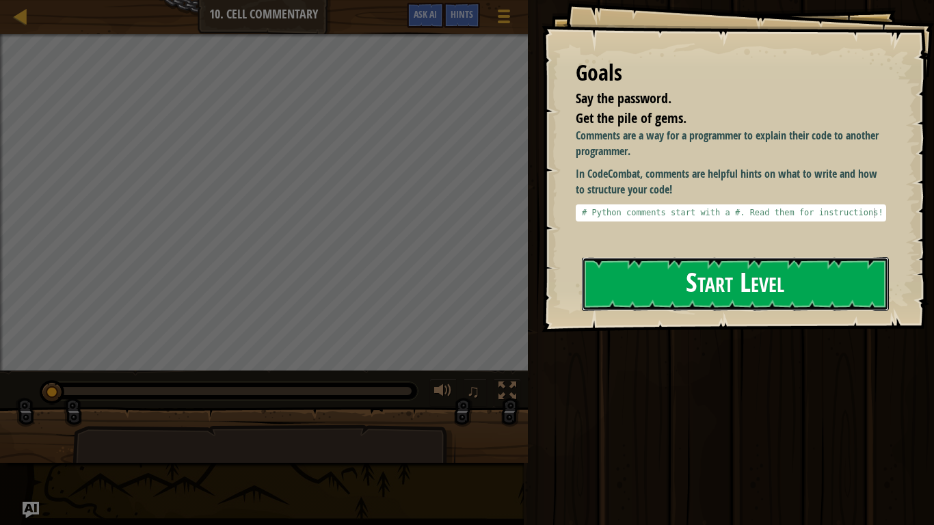
click at [650, 306] on button "Start Level" at bounding box center [735, 284] width 307 height 54
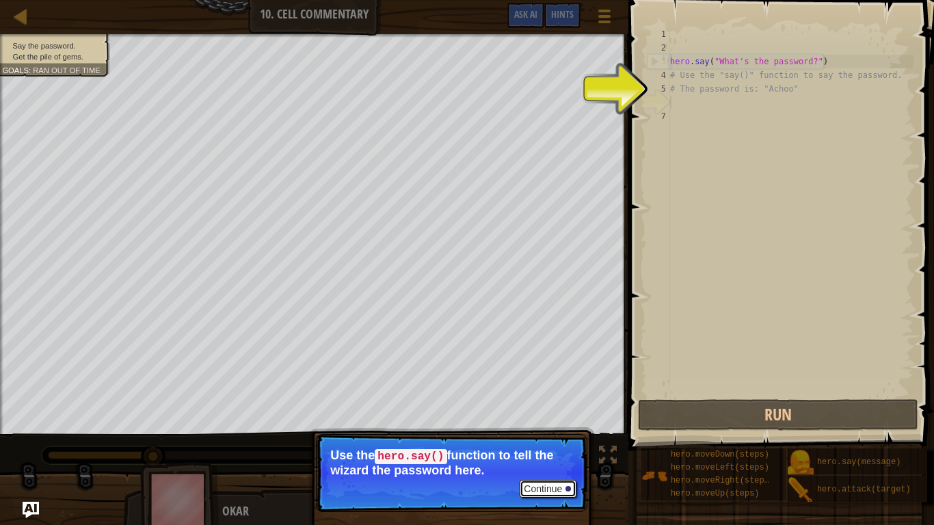
click at [556, 409] on button "Continue" at bounding box center [548, 489] width 57 height 18
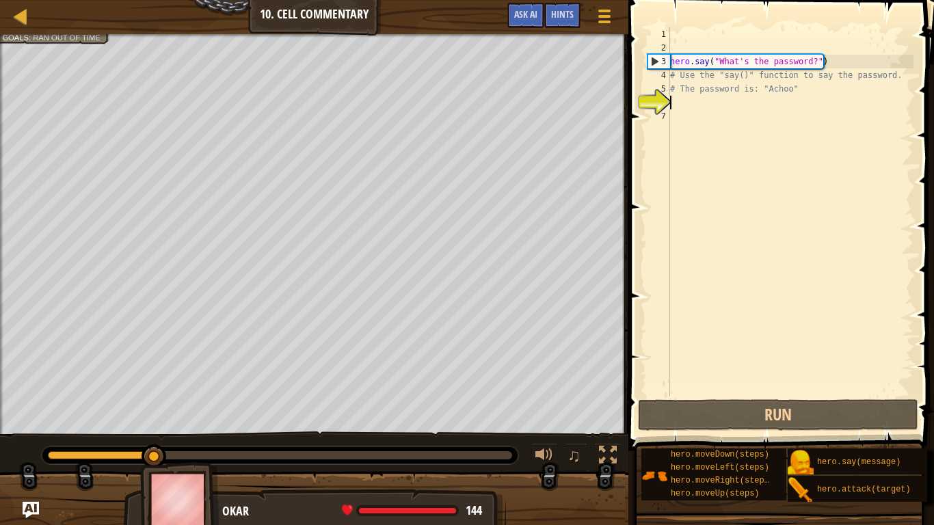
scroll to position [6, 0]
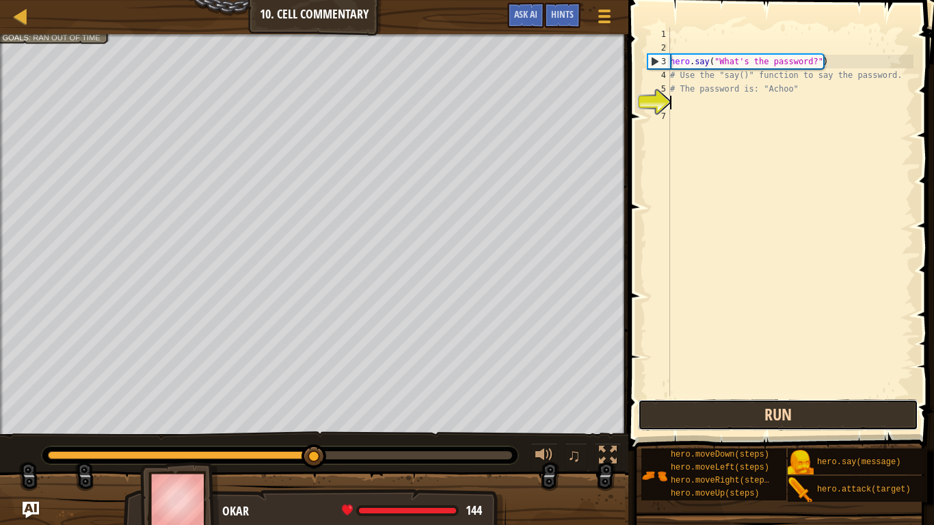
click at [670, 409] on button "Run" at bounding box center [778, 414] width 280 height 31
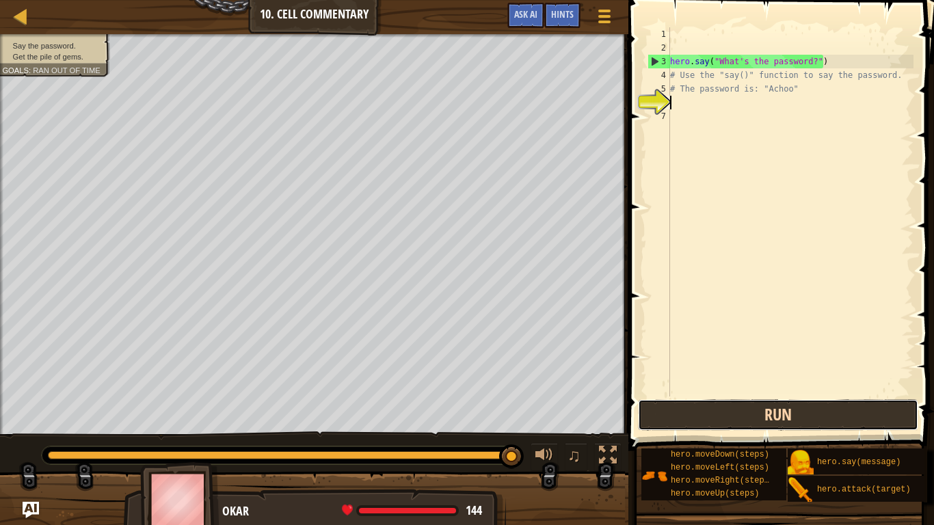
click at [760, 406] on button "Run" at bounding box center [778, 414] width 280 height 31
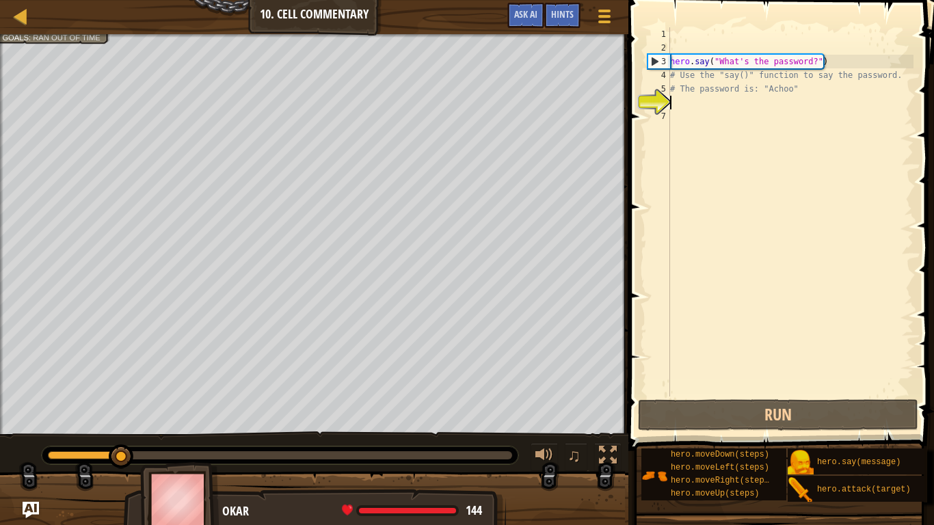
click at [754, 358] on div "hero . say ( "What's the password?" ) # Use the "say()" function to say the pas…" at bounding box center [790, 225] width 246 height 397
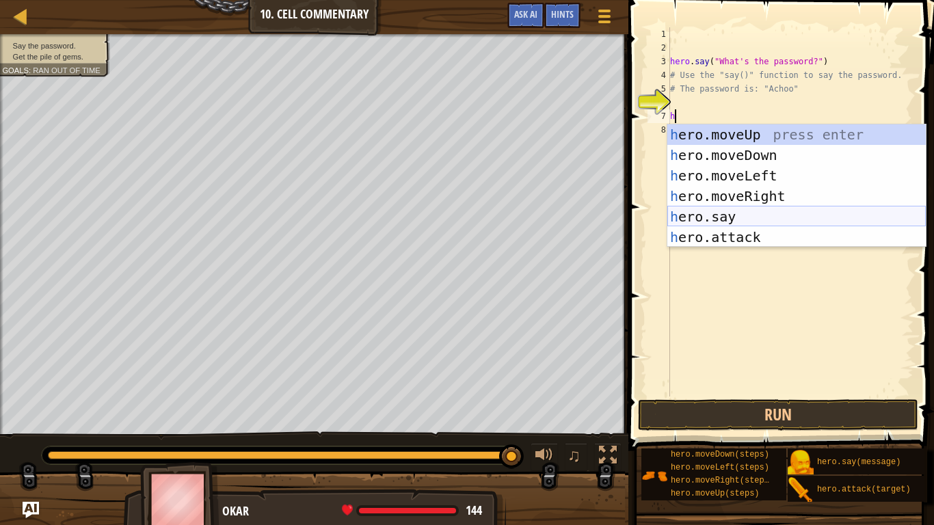
click at [705, 220] on div "h ero.moveUp press enter h ero.moveDown press enter h ero.moveLeft press enter …" at bounding box center [796, 206] width 258 height 164
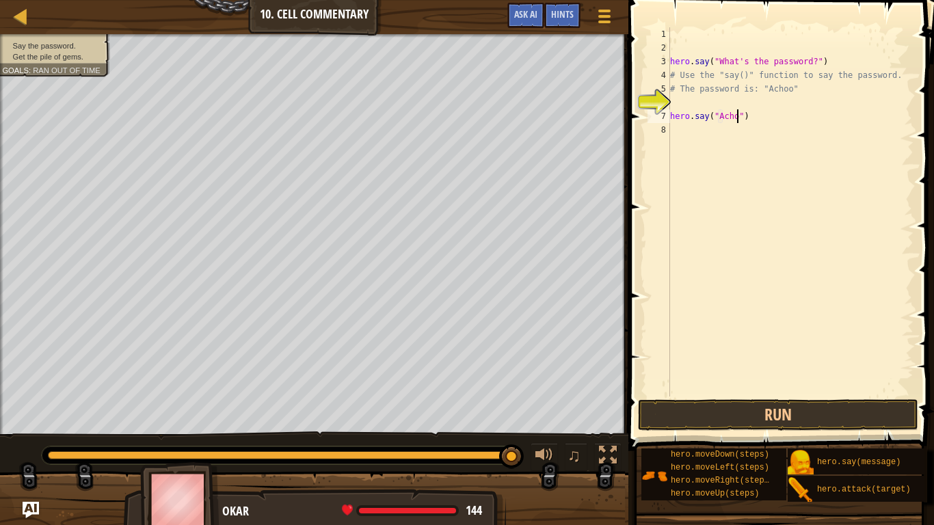
scroll to position [6, 11]
type textarea "hero.say("Achoo")"
click at [690, 409] on button "Run" at bounding box center [778, 414] width 280 height 31
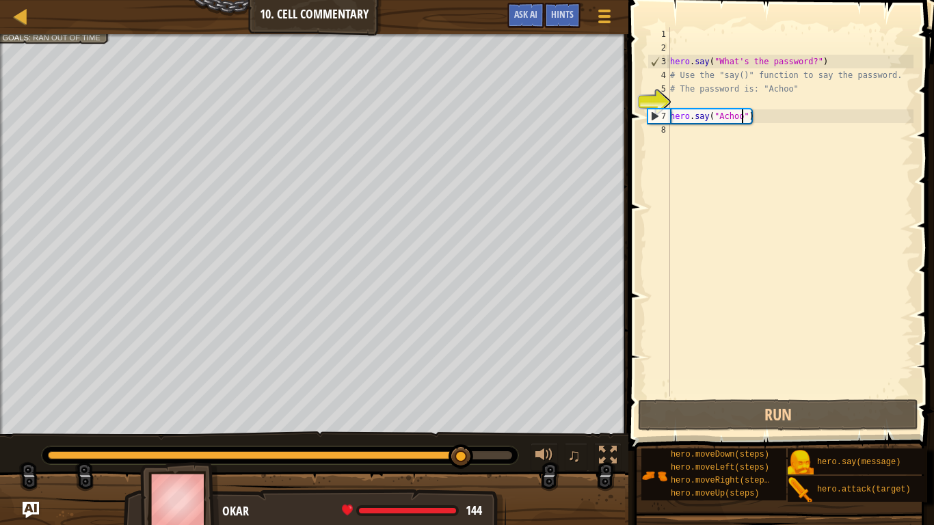
click at [688, 142] on div "hero . say ( "What's the password?" ) # Use the "say()" function to say the pas…" at bounding box center [790, 225] width 246 height 397
type textarea "h"
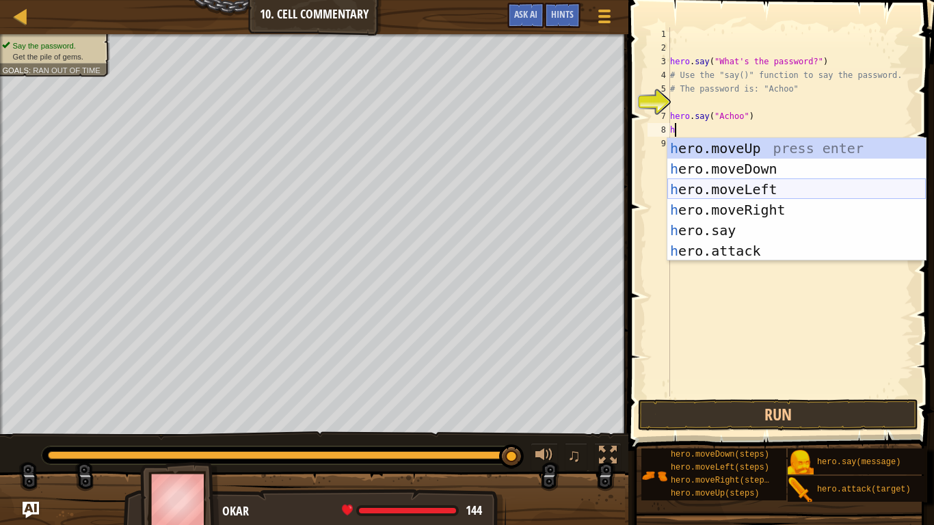
click at [762, 187] on div "h ero.moveUp press enter h ero.moveDown press enter h ero.moveLeft press enter …" at bounding box center [796, 220] width 258 height 164
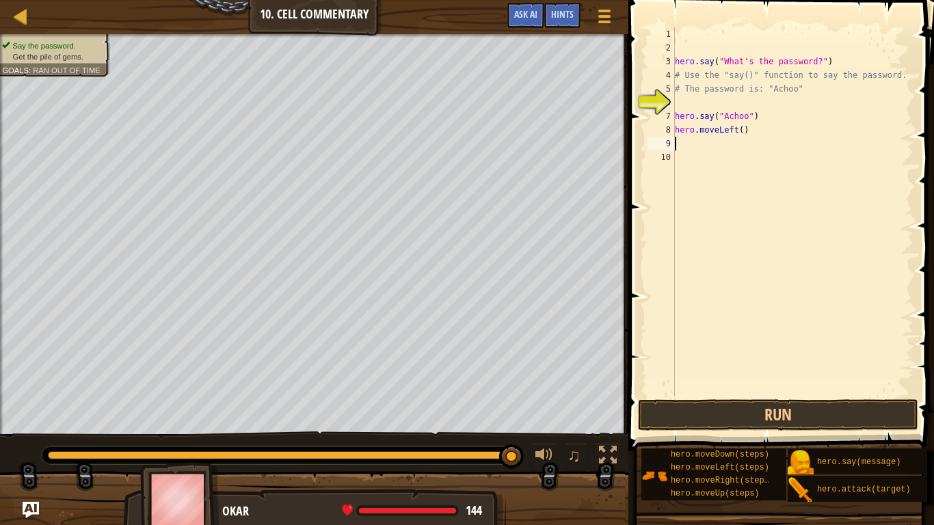
type textarea "h"
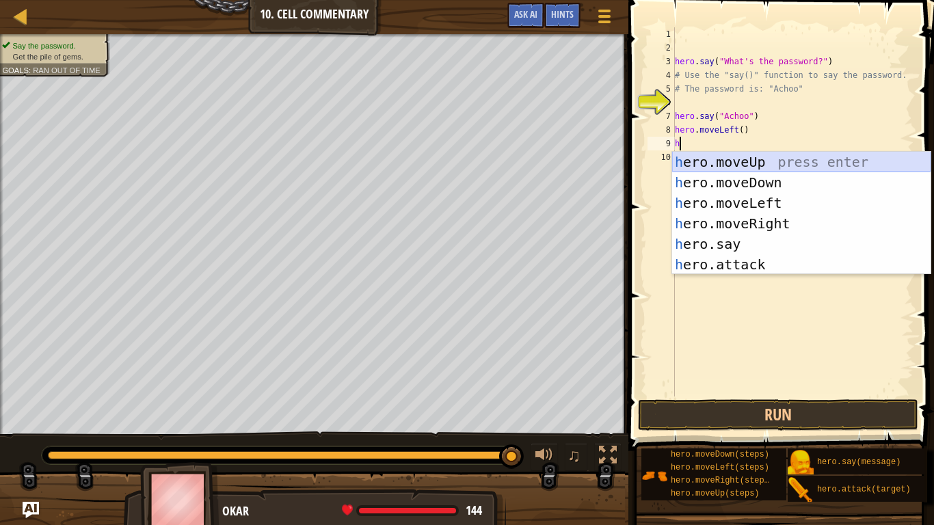
click at [775, 164] on div "h ero.moveUp press enter h ero.moveDown press enter h ero.moveLeft press enter …" at bounding box center [801, 234] width 258 height 164
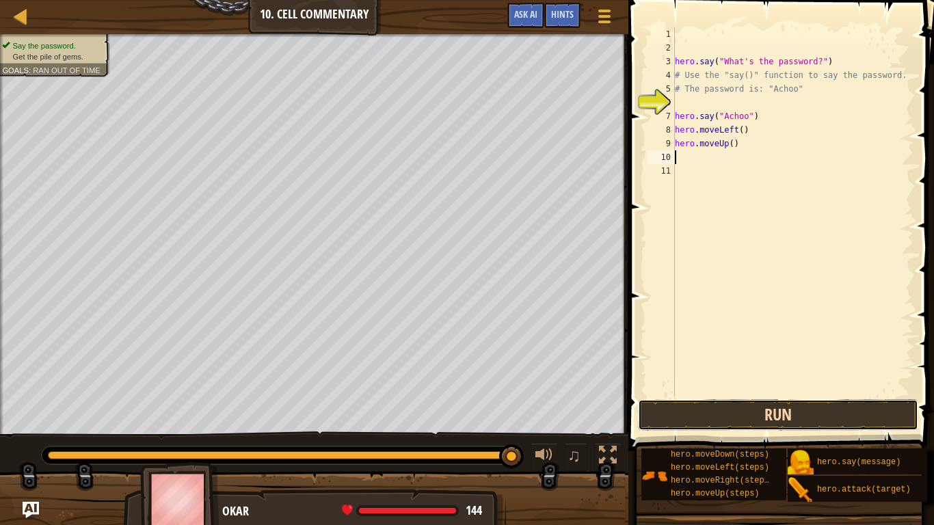
click at [768, 409] on button "Run" at bounding box center [778, 414] width 280 height 31
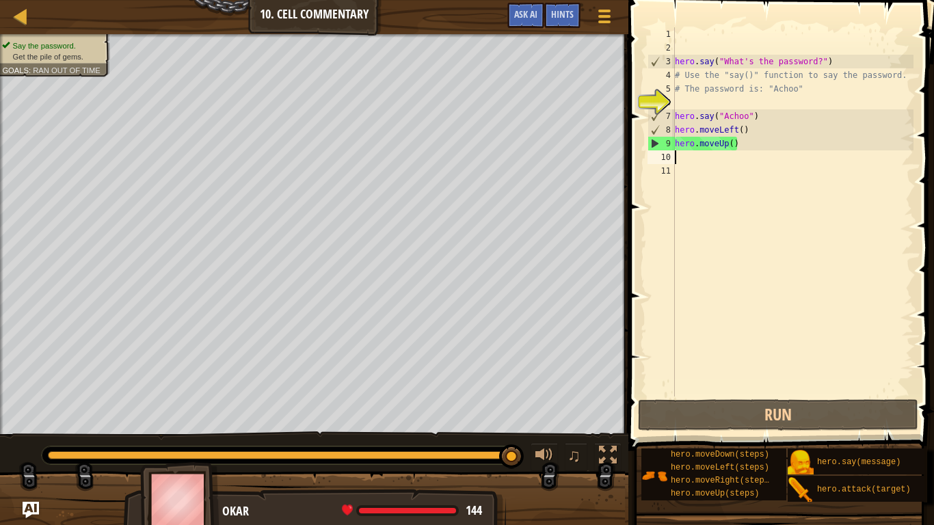
type textarea "h"
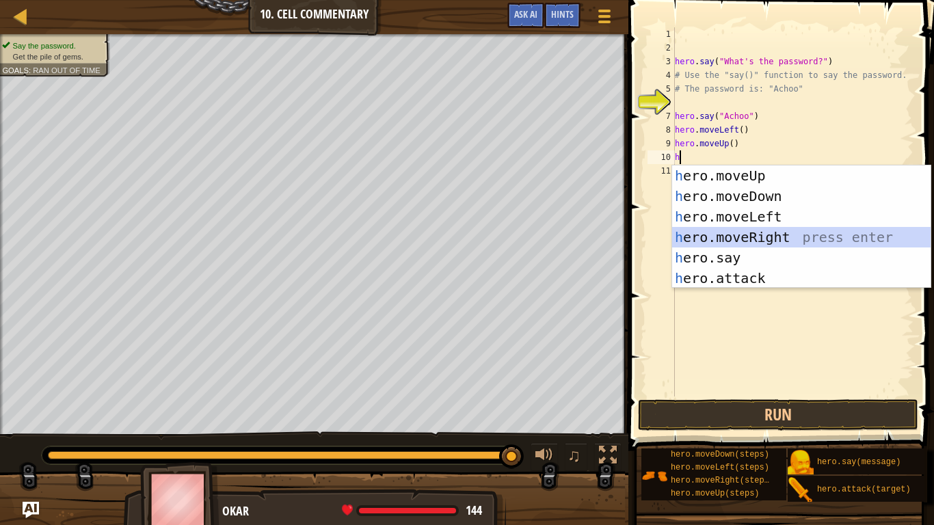
click at [771, 245] on div "h ero.moveUp press enter h ero.moveDown press enter h ero.moveLeft press enter …" at bounding box center [801, 247] width 258 height 164
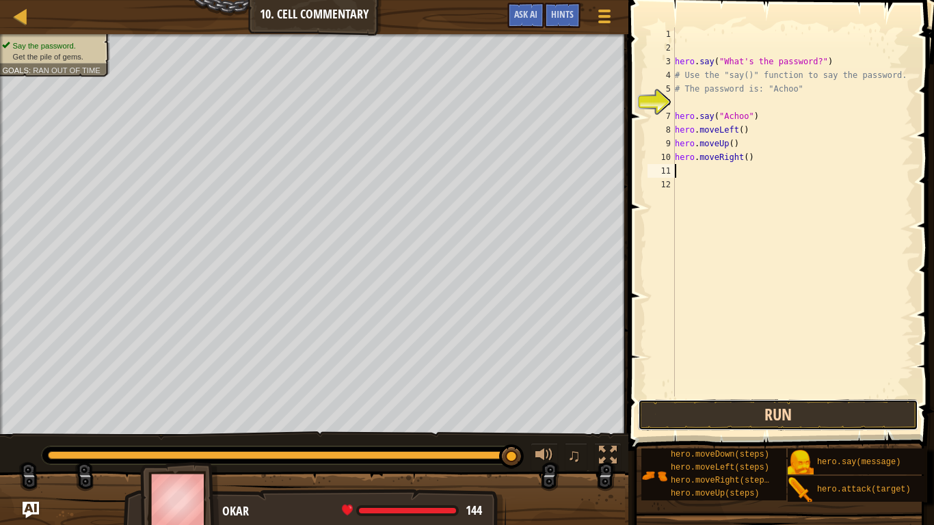
click at [690, 409] on button "Run" at bounding box center [778, 414] width 280 height 31
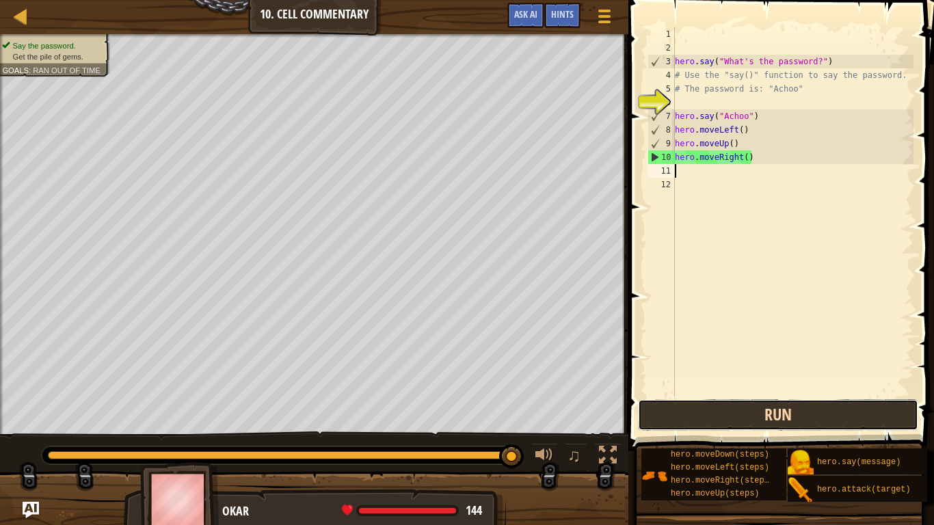
click at [674, 409] on button "Run" at bounding box center [778, 414] width 280 height 31
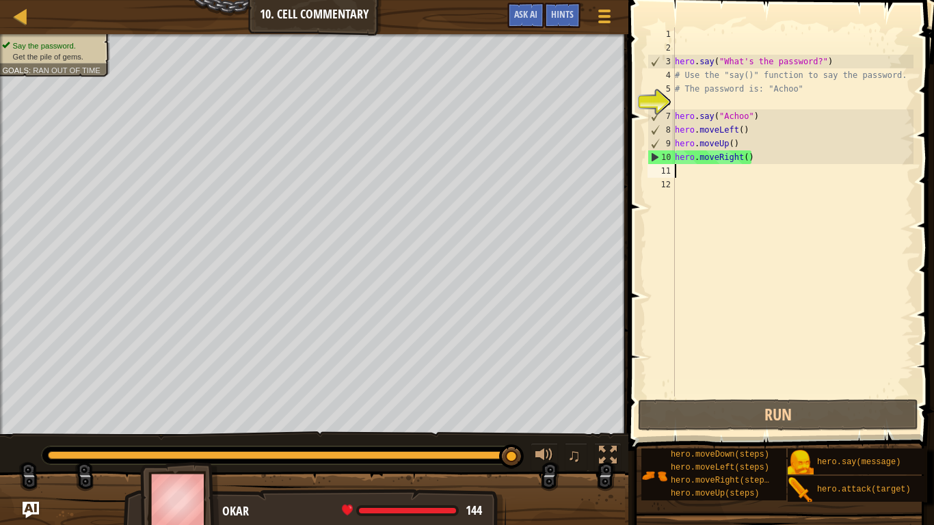
type textarea "h"
click at [744, 157] on div "hero . say ( "What's the password?" ) # Use the "say()" function to say the pas…" at bounding box center [792, 225] width 241 height 397
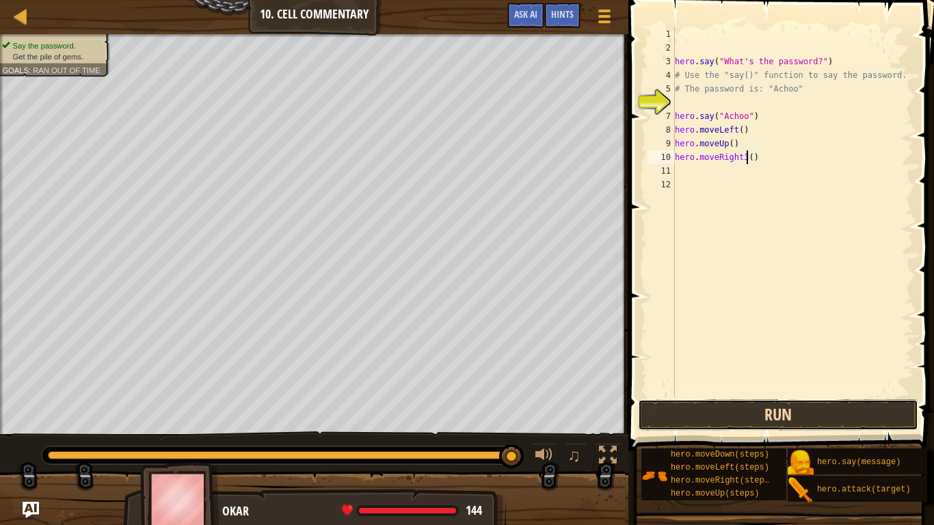
click at [704, 409] on button "Run" at bounding box center [778, 414] width 280 height 31
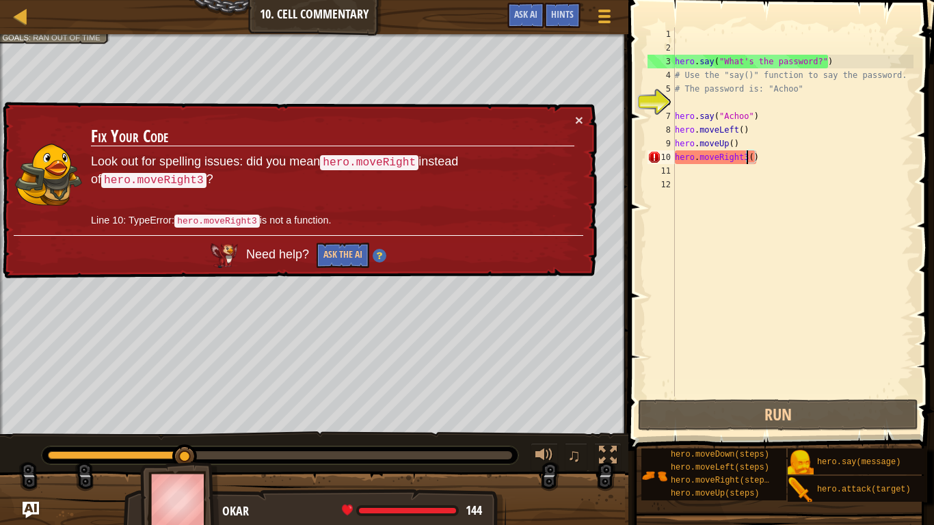
scroll to position [6, 10]
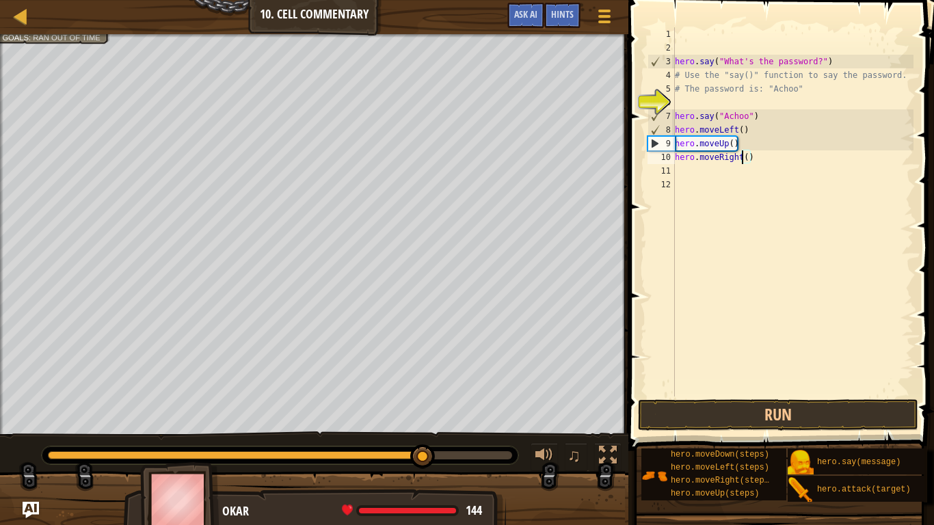
click at [747, 161] on div "hero . say ( "What's the password?" ) # Use the "say()" function to say the pas…" at bounding box center [792, 225] width 241 height 397
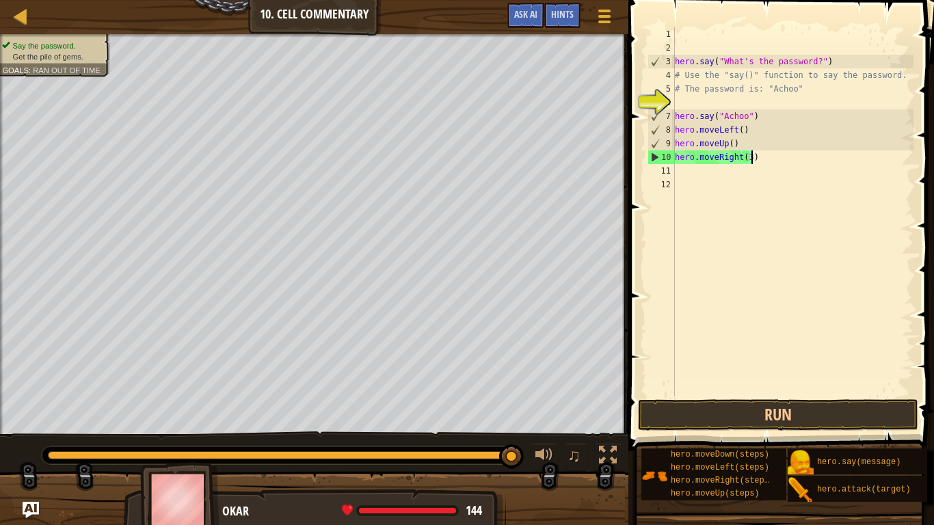
scroll to position [6, 11]
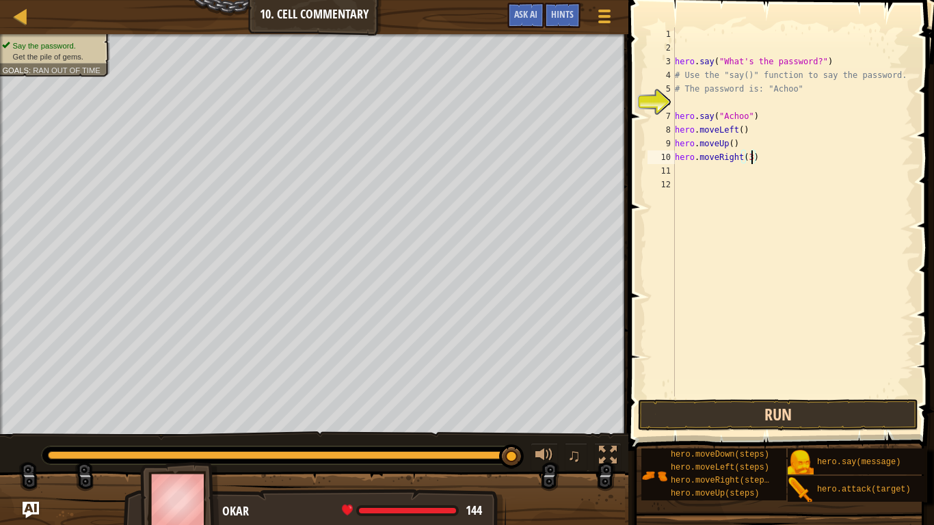
type textarea "hero.moveRight(3)"
click at [735, 409] on button "Run" at bounding box center [778, 414] width 280 height 31
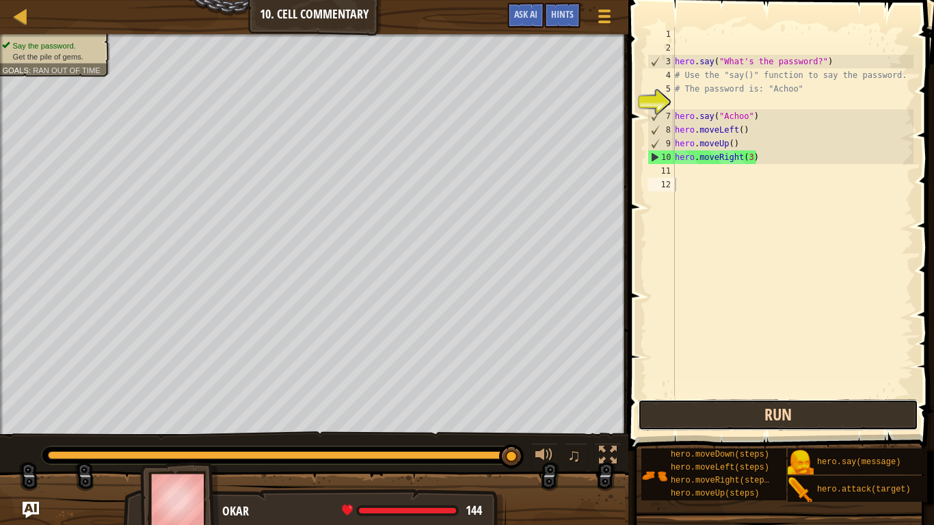
click at [704, 409] on button "Run" at bounding box center [778, 414] width 280 height 31
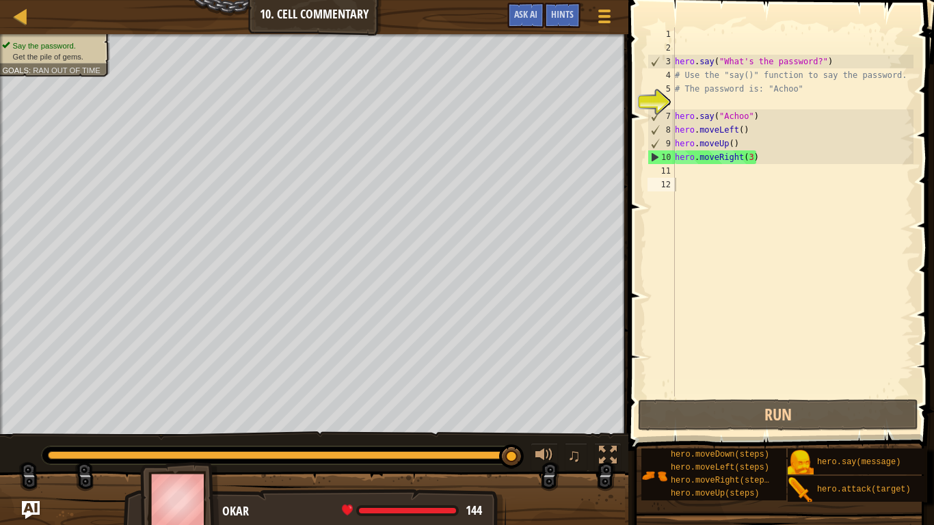
click at [29, 409] on img "Ask AI" at bounding box center [31, 510] width 18 height 18
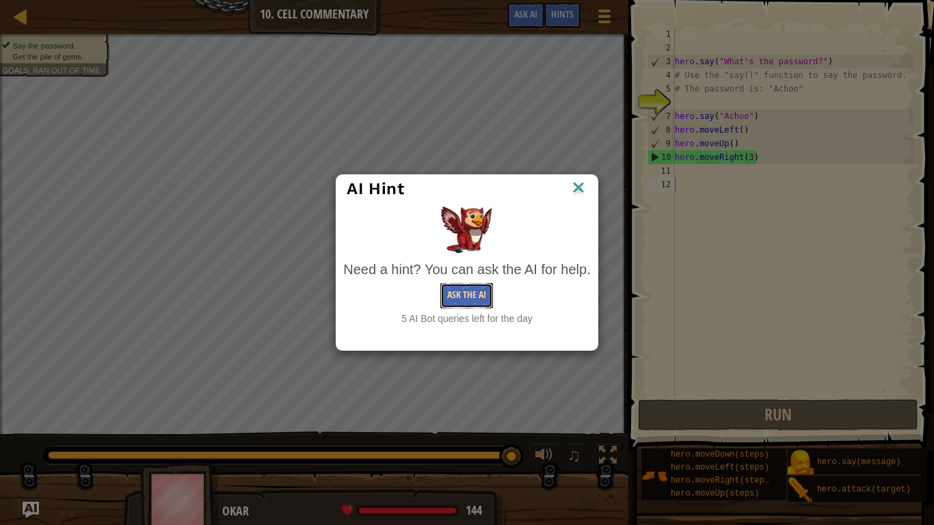
click at [467, 300] on button "Ask the AI" at bounding box center [466, 295] width 53 height 25
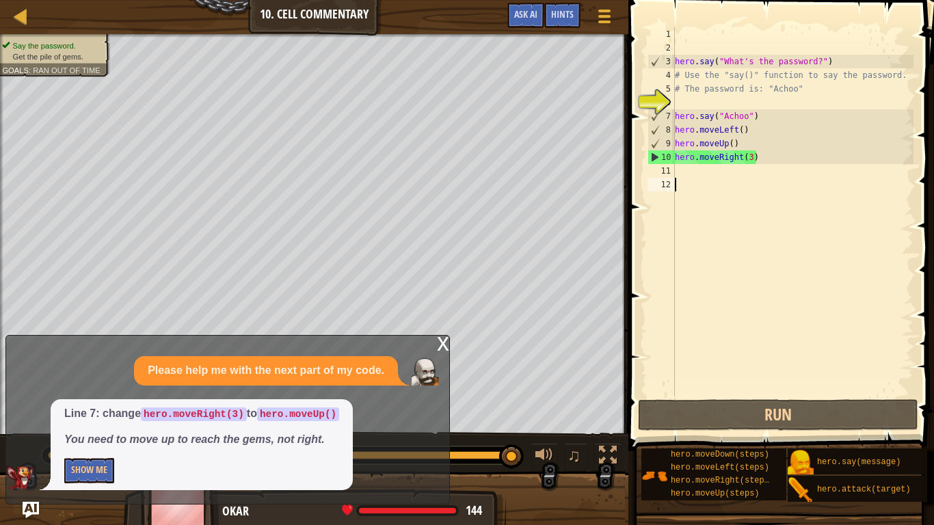
click at [741, 157] on div "hero . say ( "What's the password?" ) # Use the "say()" function to say the pas…" at bounding box center [792, 225] width 241 height 397
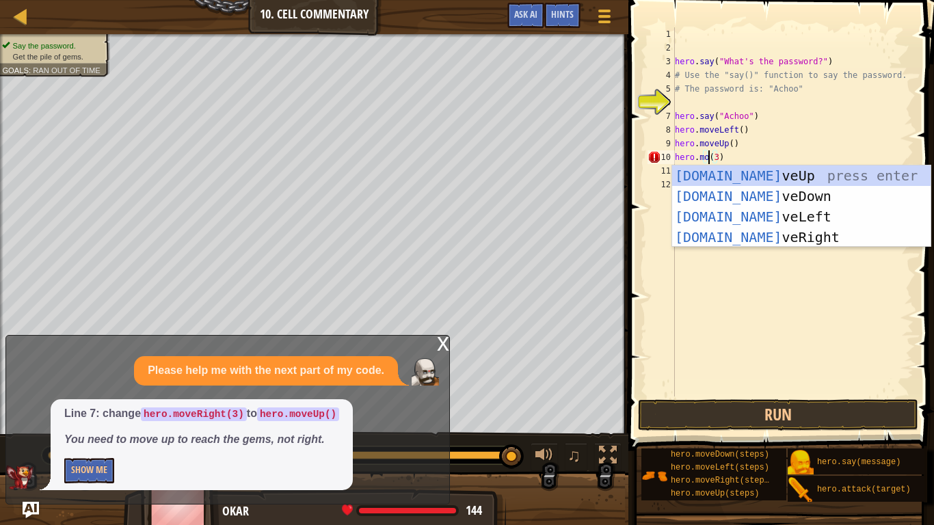
scroll to position [6, 6]
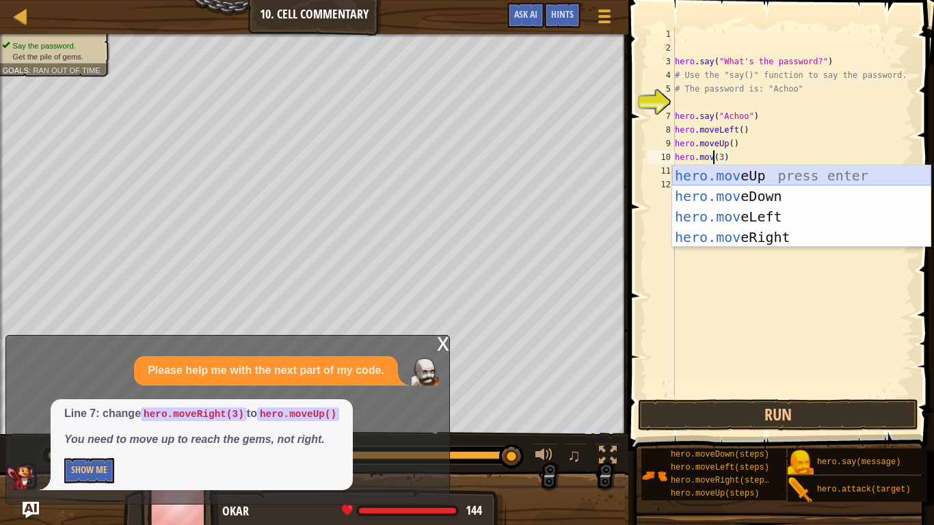
click at [765, 175] on div "hero.mov eUp press enter hero.mov eDown press enter hero.mov eLeft press enter …" at bounding box center [801, 226] width 258 height 123
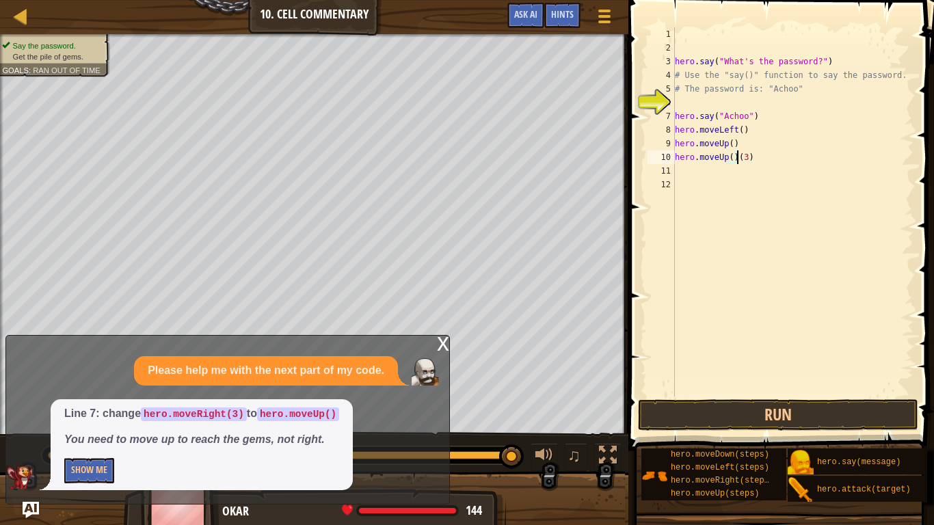
click at [751, 155] on div "hero . say ( "What's the password?" ) # Use the "say()" function to say the pas…" at bounding box center [792, 225] width 241 height 397
click at [681, 409] on button "Run" at bounding box center [778, 414] width 280 height 31
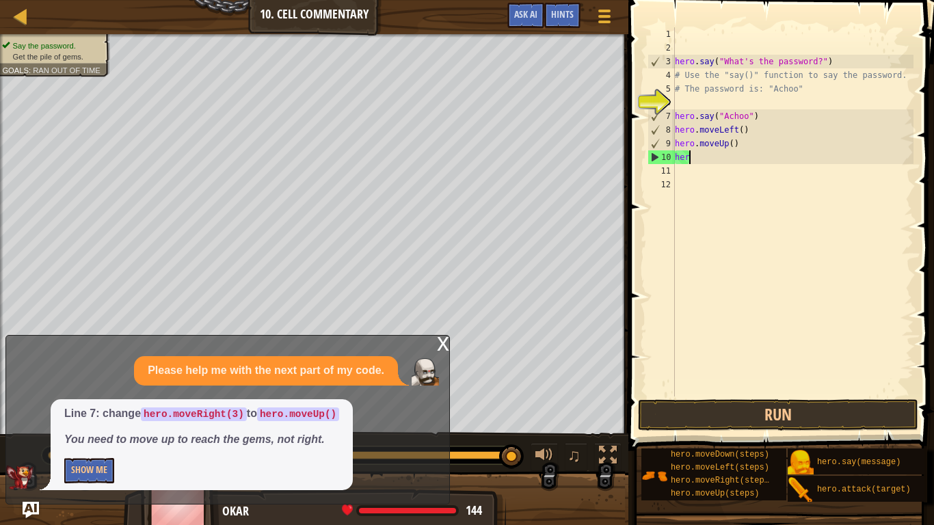
scroll to position [6, 0]
type textarea "h"
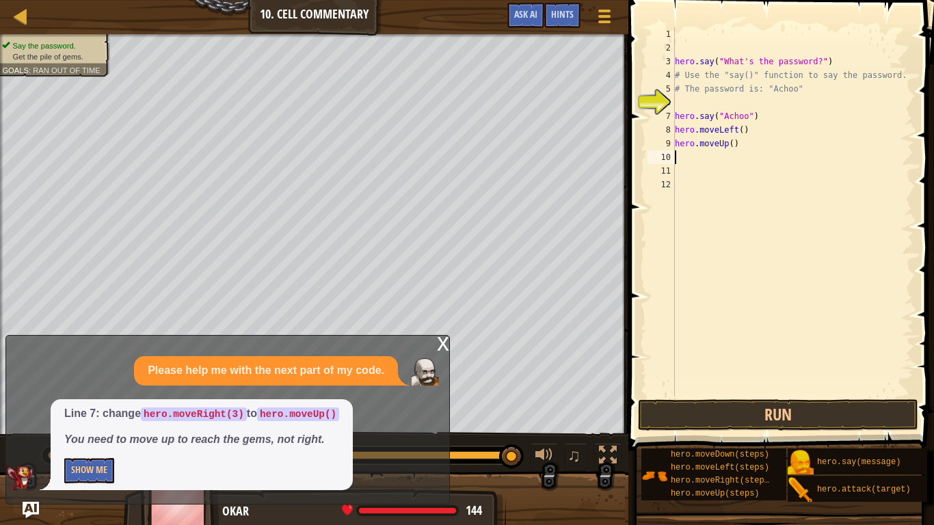
type textarea "h"
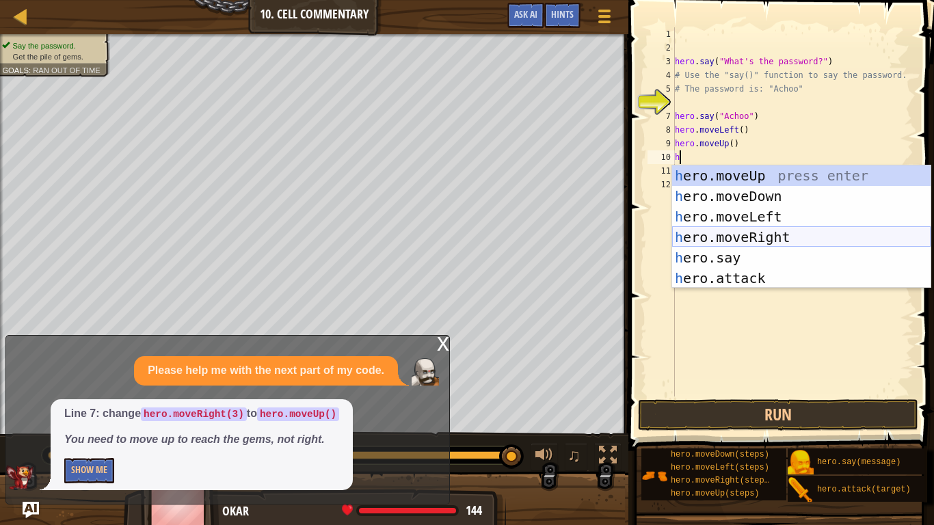
click at [752, 237] on div "h ero.moveUp press enter h ero.moveDown press enter h ero.moveLeft press enter …" at bounding box center [801, 247] width 258 height 164
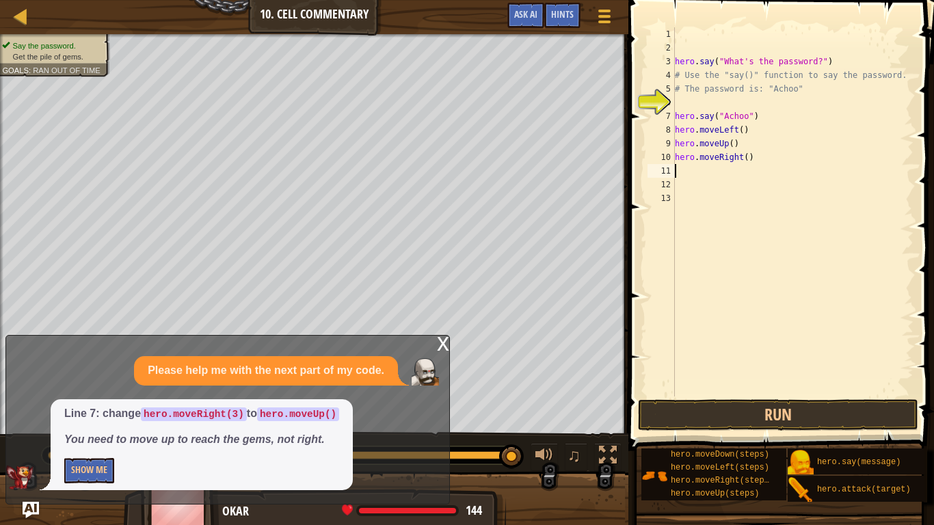
click at [748, 158] on div "hero . say ( "What's the password?" ) # Use the "say()" function to say the pas…" at bounding box center [792, 225] width 241 height 397
type textarea "hero.moveRight(3)"
click at [691, 172] on div "hero . say ( "What's the password?" ) # Use the "say()" function to say the pas…" at bounding box center [792, 225] width 241 height 397
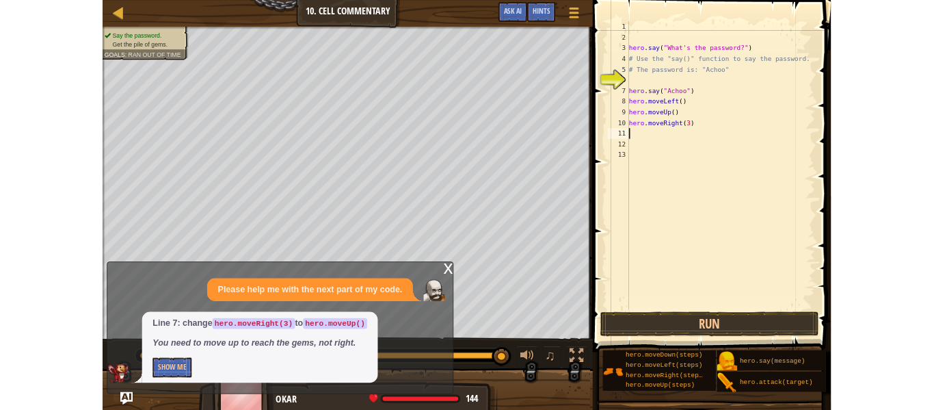
scroll to position [6, 0]
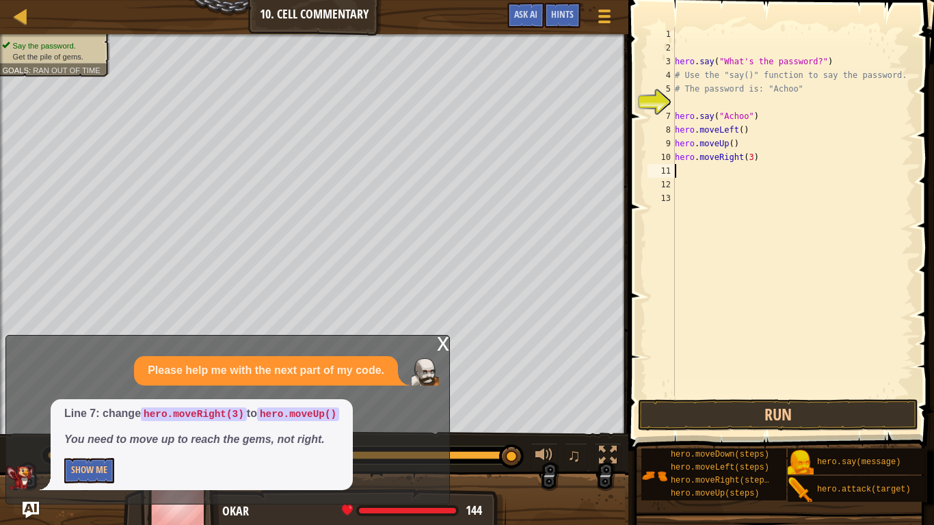
click at [764, 160] on div "hero . say ( "What's the password?" ) # Use the "say()" function to say the pas…" at bounding box center [792, 225] width 241 height 397
type textarea "h"
click at [762, 409] on button "Run" at bounding box center [778, 414] width 280 height 31
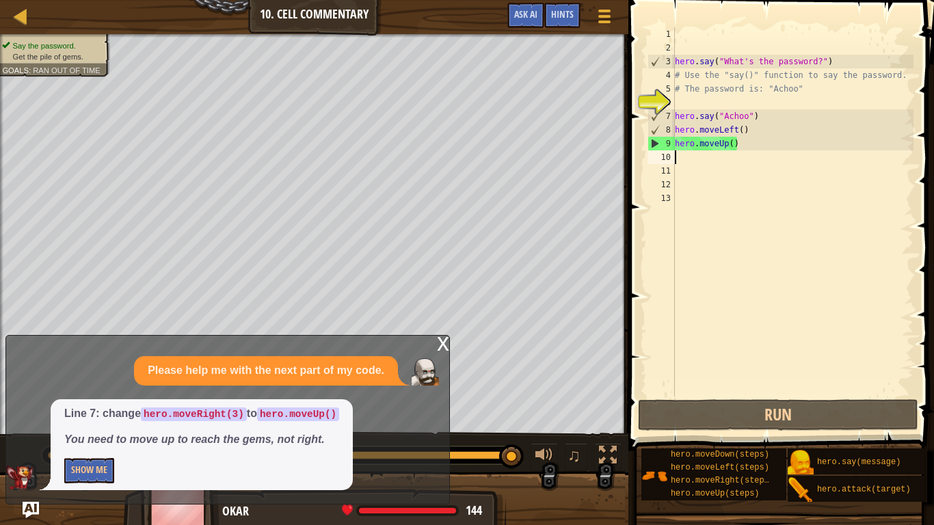
click at [933, 27] on span at bounding box center [782, 205] width 317 height 491
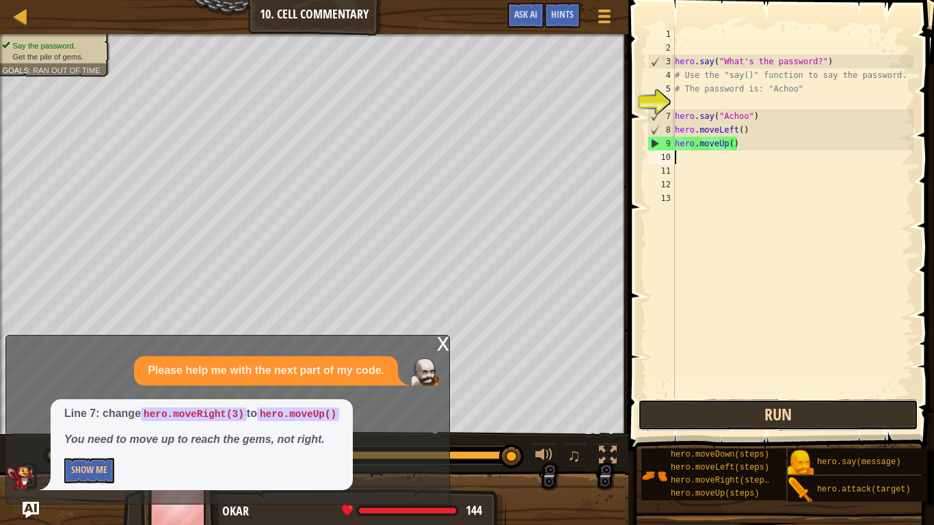
click at [786, 409] on button "Run" at bounding box center [778, 414] width 280 height 31
